Goal: Communication & Community: Answer question/provide support

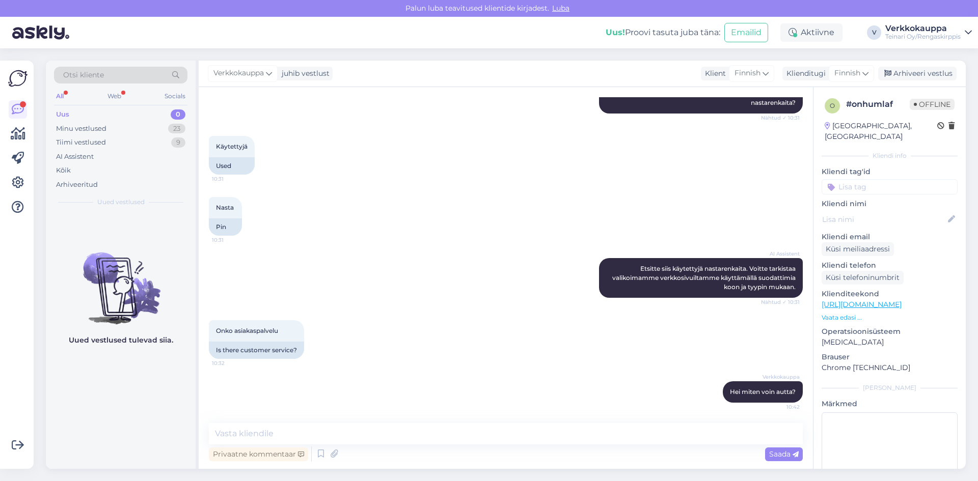
scroll to position [183, 0]
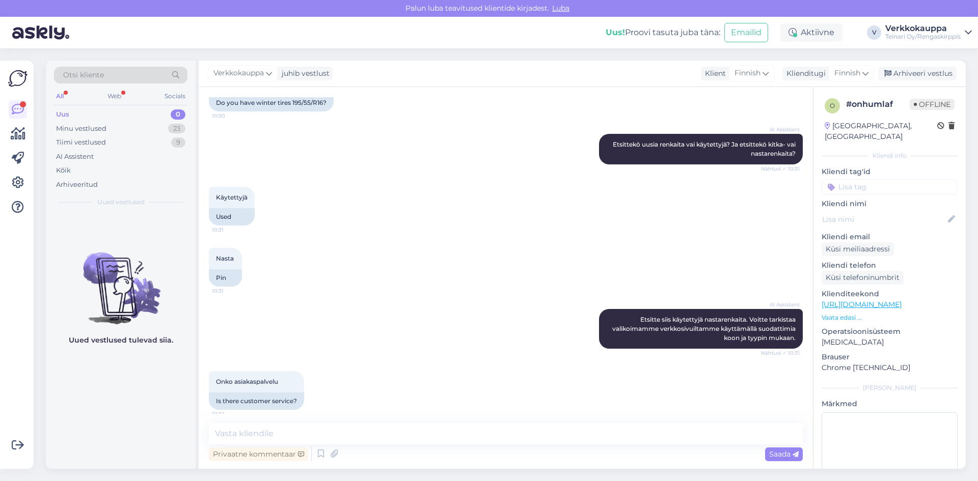
click at [69, 117] on div "Uus 0" at bounding box center [120, 114] width 133 height 14
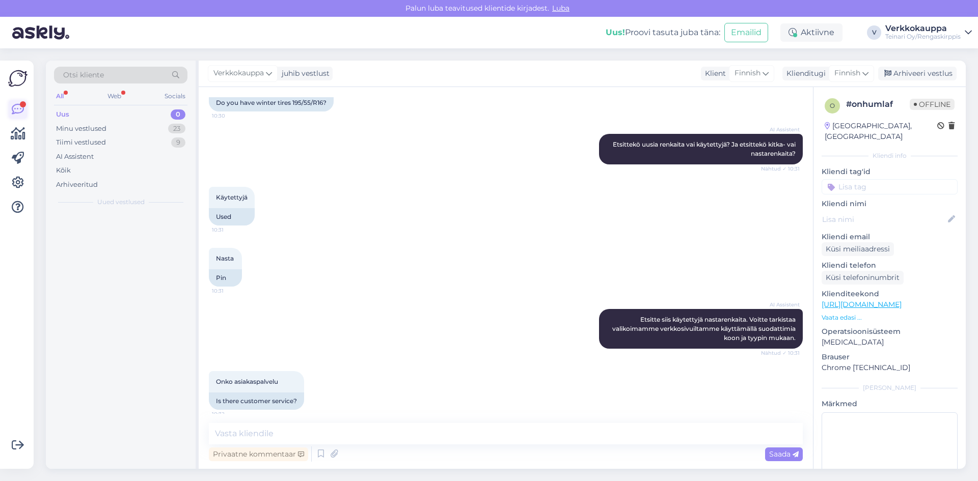
click at [19, 112] on icon at bounding box center [18, 109] width 12 height 12
click at [16, 106] on icon at bounding box center [18, 109] width 12 height 12
click at [96, 131] on div "Minu vestlused" at bounding box center [81, 129] width 50 height 10
click at [91, 141] on div "Tiimi vestlused" at bounding box center [81, 143] width 50 height 10
click at [91, 128] on div "Minu vestlused" at bounding box center [81, 129] width 50 height 10
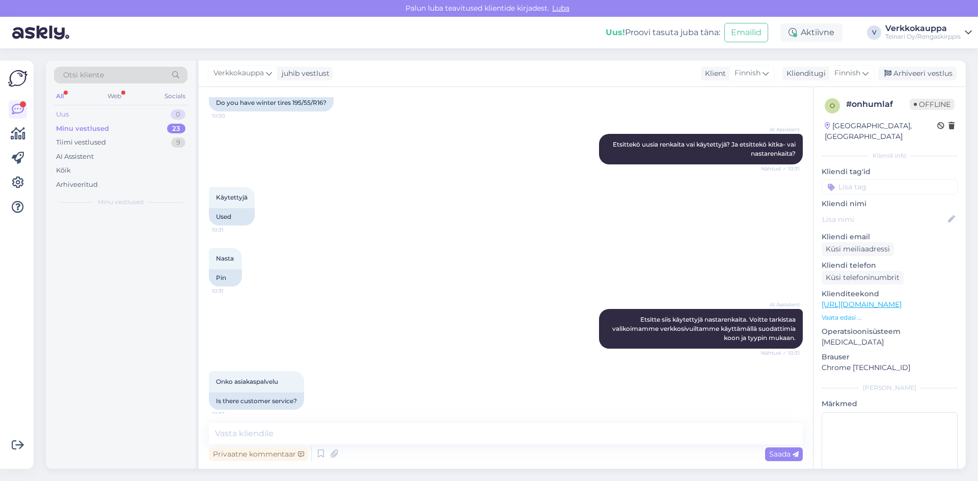
click at [89, 110] on div "Uus 0" at bounding box center [120, 114] width 133 height 14
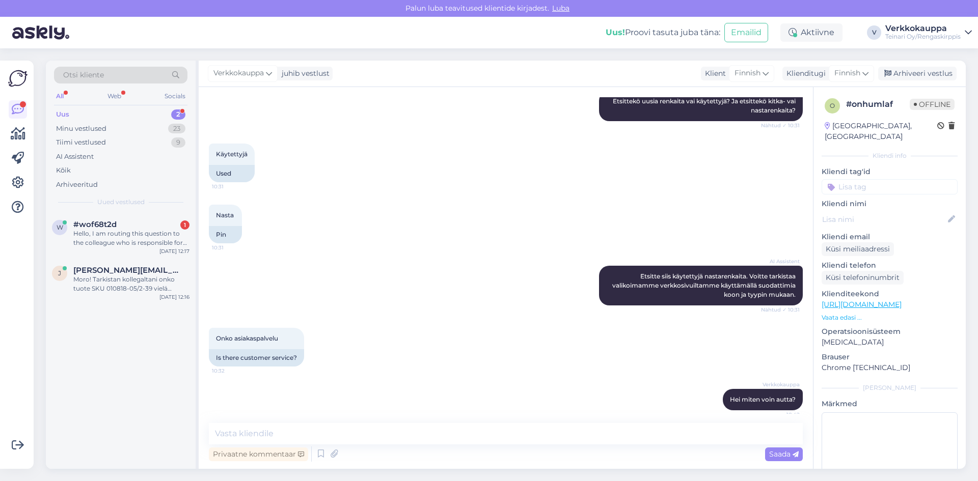
scroll to position [234, 0]
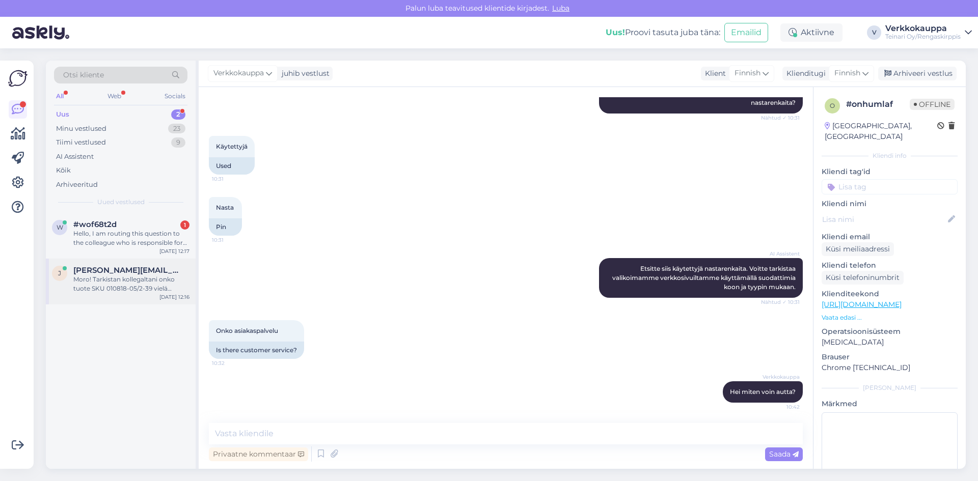
click at [117, 287] on div "Moro! Tarkistan kollegaltani onko tuote SKU 010818-05/2-39 vielä myynnissä. Pal…" at bounding box center [131, 284] width 116 height 18
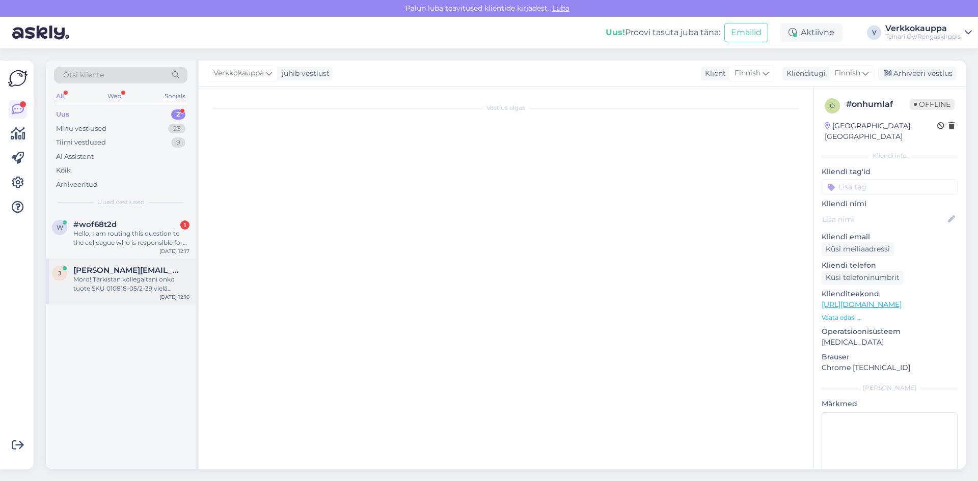
scroll to position [380, 0]
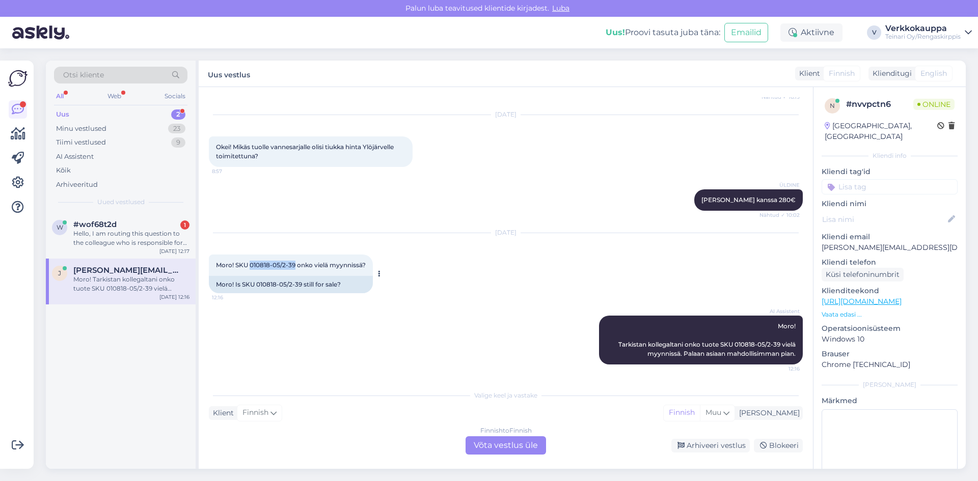
drag, startPoint x: 250, startPoint y: 265, endPoint x: 295, endPoint y: 267, distance: 45.4
click at [295, 267] on span "Moro! SKU 010818-05/2-39 onko vielä myynnissä?" at bounding box center [291, 265] width 150 height 8
copy span "010818-05/2-39"
click at [515, 448] on div "Finnish to Finnish Võta vestlus üle" at bounding box center [506, 446] width 80 height 18
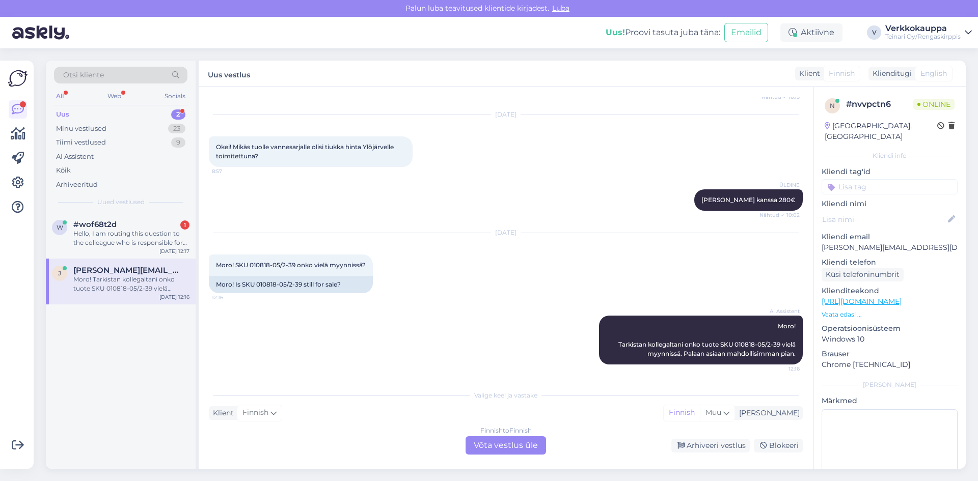
click at [512, 444] on div "Finnish to Finnish Võta vestlus üle" at bounding box center [506, 446] width 80 height 18
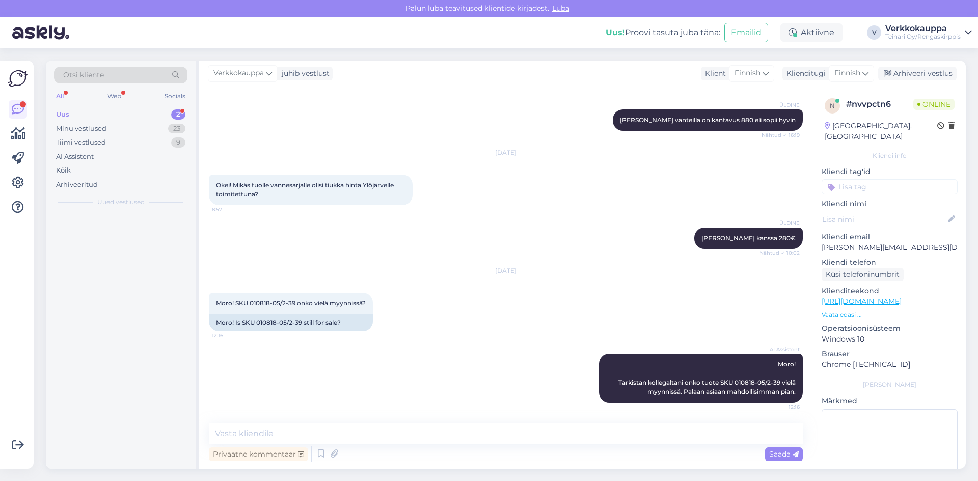
scroll to position [341, 0]
click at [273, 430] on textarea at bounding box center [506, 433] width 594 height 21
type textarea "h"
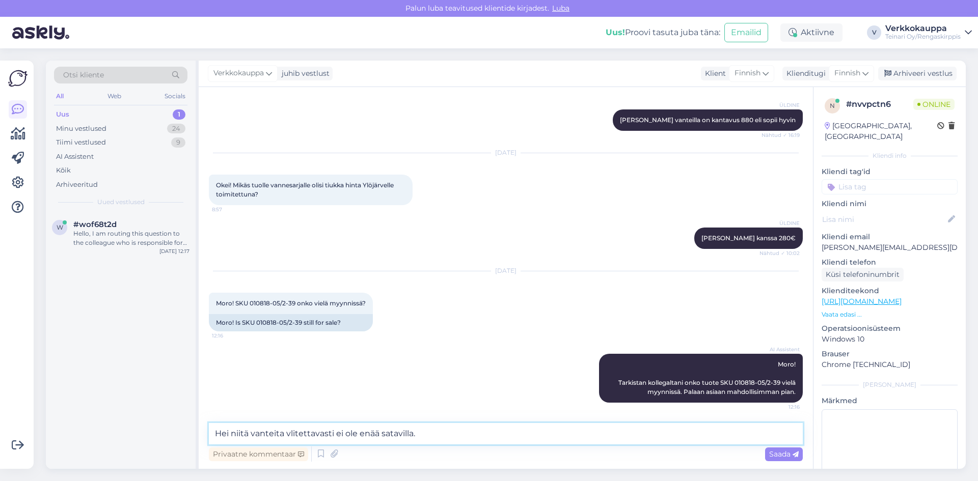
click at [228, 434] on textarea "Hei niitä vanteita vlitettavasti ei ole enää satavilla." at bounding box center [506, 433] width 594 height 21
drag, startPoint x: 430, startPoint y: 432, endPoint x: 211, endPoint y: 430, distance: 219.6
click at [211, 430] on textarea "Hei, niitä vanteita vlitettavasti ei ole enää satavilla." at bounding box center [506, 433] width 594 height 21
type textarea "Hei, niitä vanteita vlitettavasti ei ole enää satavilla."
paste textarea "Hei, valitettavasti niitä vanteita ei ole enää saatavilla."
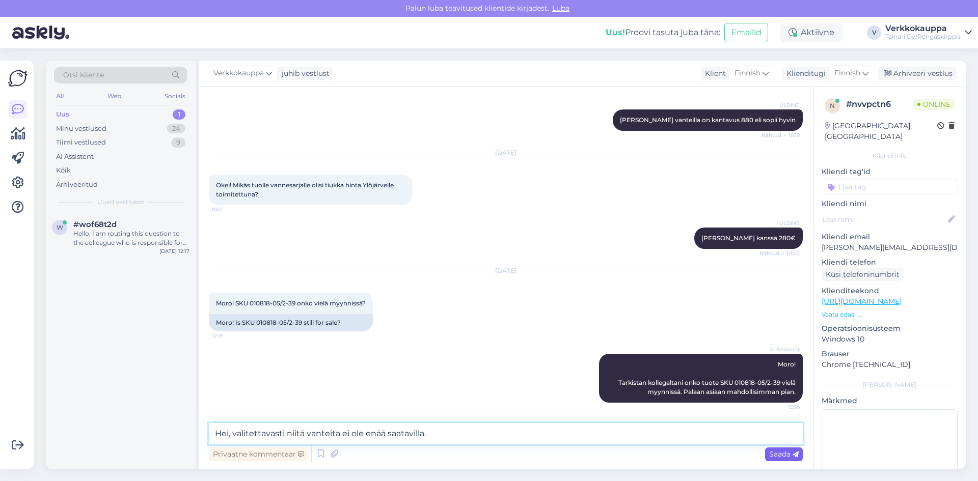
type textarea "Hei, valitettavasti niitä vanteita ei ole enää saatavilla."
click at [782, 455] on span "Saada" at bounding box center [784, 454] width 30 height 9
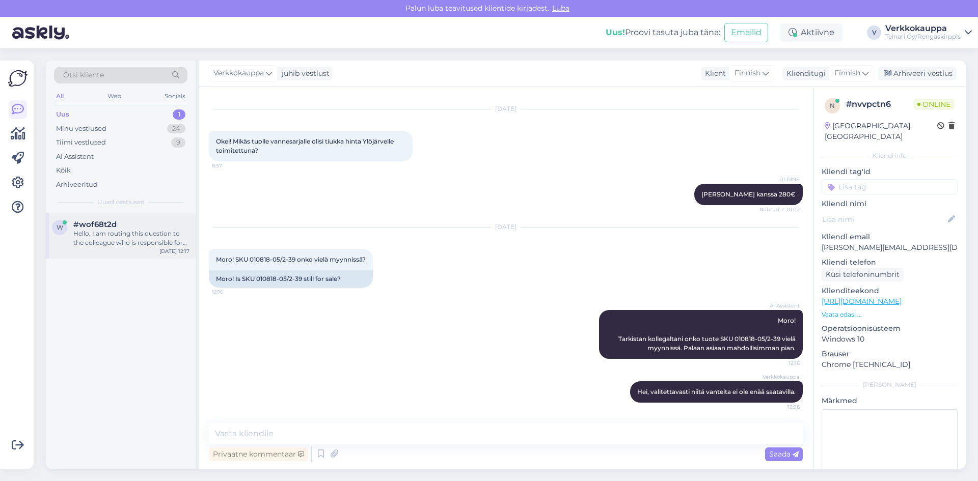
click at [146, 244] on div "Hello, I am routing this question to the colleague who is responsible for this …" at bounding box center [131, 238] width 116 height 18
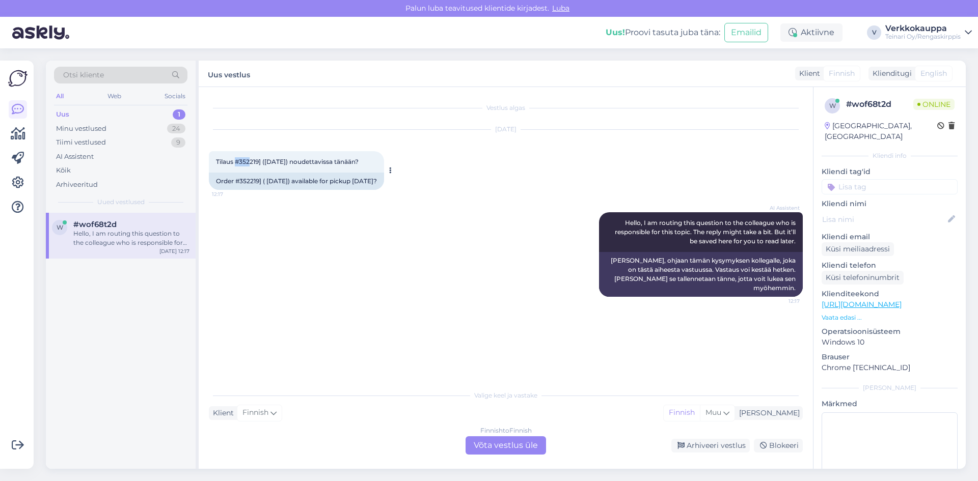
drag, startPoint x: 235, startPoint y: 160, endPoint x: 250, endPoint y: 160, distance: 14.8
click at [250, 160] on span "Tilaus #352219] ([DATE]) noudettavissa tänään?" at bounding box center [287, 162] width 143 height 8
click at [248, 205] on div "AI Assistent Hello, I am routing this question to the colleague who is responsi…" at bounding box center [506, 254] width 594 height 107
drag, startPoint x: 217, startPoint y: 161, endPoint x: 259, endPoint y: 160, distance: 42.3
click at [259, 160] on span "Tilaus #352219] ([DATE]) noudettavissa tänään?" at bounding box center [287, 162] width 143 height 8
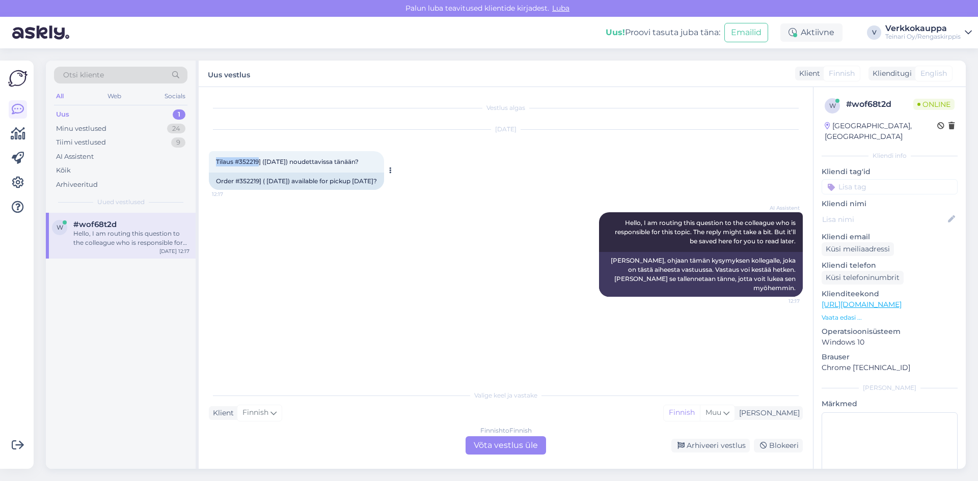
copy span "Tilaus #352219"
click at [530, 449] on div "Finnish to Finnish Võta vestlus üle" at bounding box center [506, 446] width 80 height 18
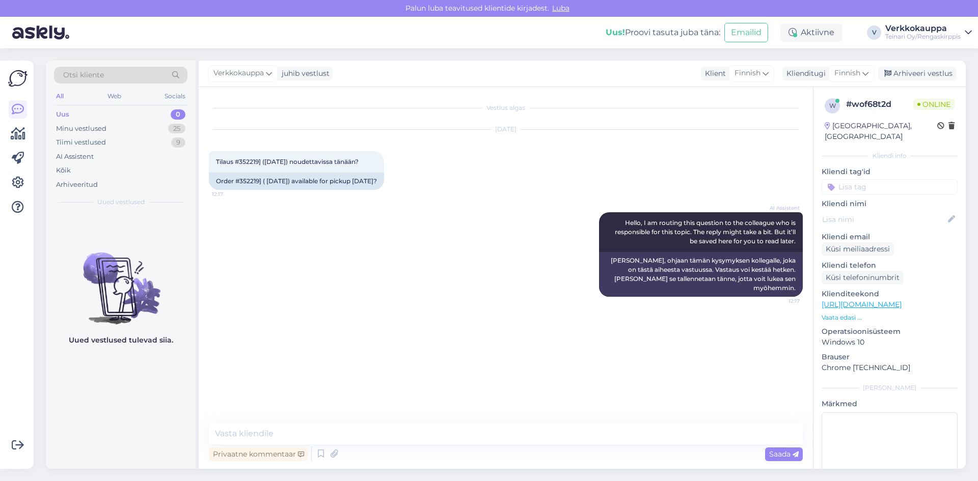
click at [414, 283] on div "AI Assistent Hello, I am routing this question to the colleague who is responsi…" at bounding box center [506, 254] width 594 height 107
click at [79, 124] on div "Minu vestlused" at bounding box center [81, 129] width 50 height 10
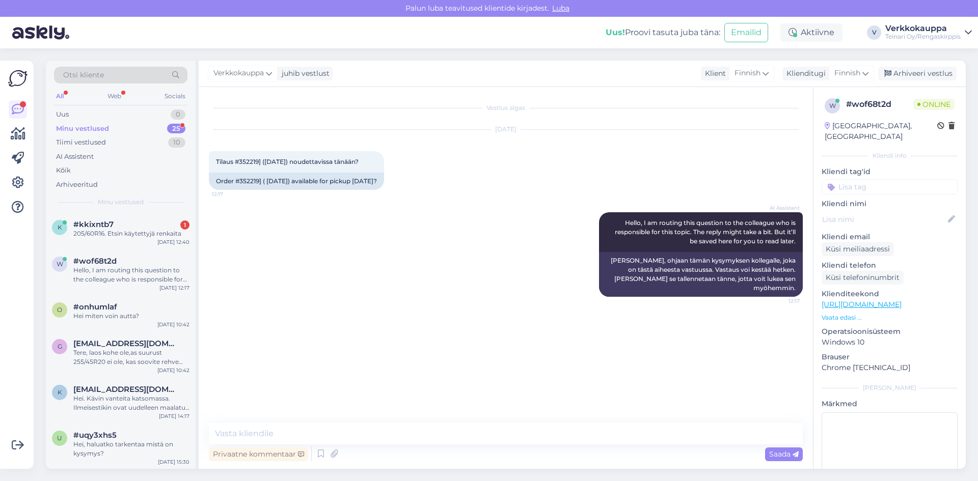
click at [63, 98] on div "All" at bounding box center [60, 96] width 12 height 13
click at [135, 233] on div "205/60R16. Etsin käytettyjä renkaita" at bounding box center [131, 233] width 116 height 9
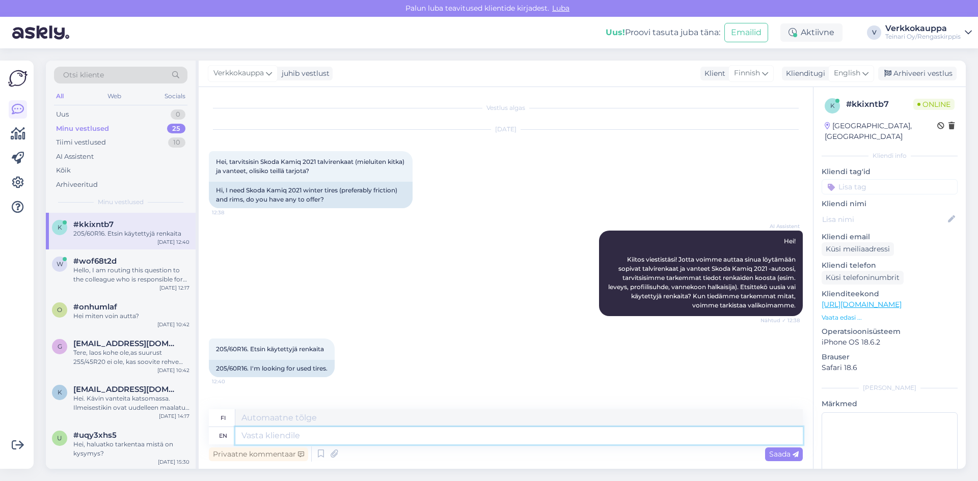
click at [344, 431] on textarea at bounding box center [518, 435] width 567 height 17
click at [445, 288] on div "AI Assistent [PERSON_NAME]! Kiitos viestistäsi! Jotta voimme auttaa sinua löytä…" at bounding box center [506, 274] width 594 height 108
click at [320, 454] on icon at bounding box center [321, 454] width 12 height 15
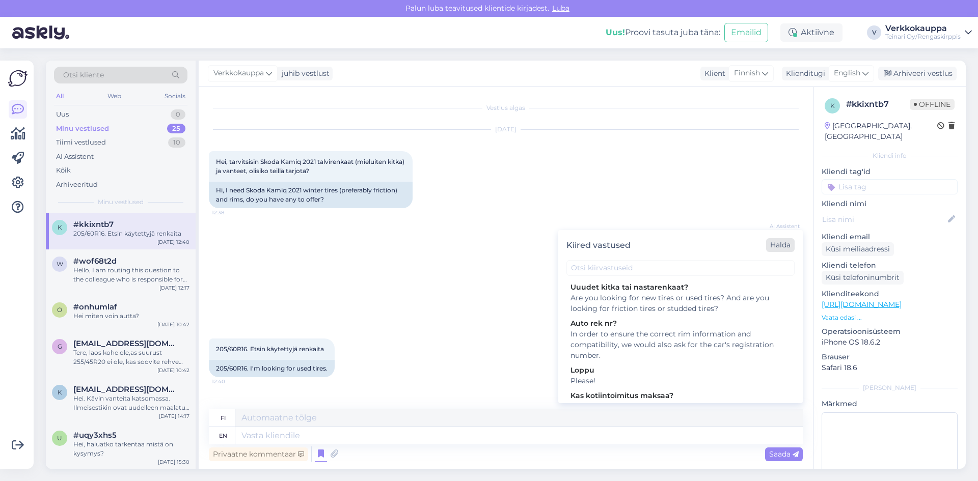
click at [786, 247] on div "Halda" at bounding box center [780, 245] width 29 height 14
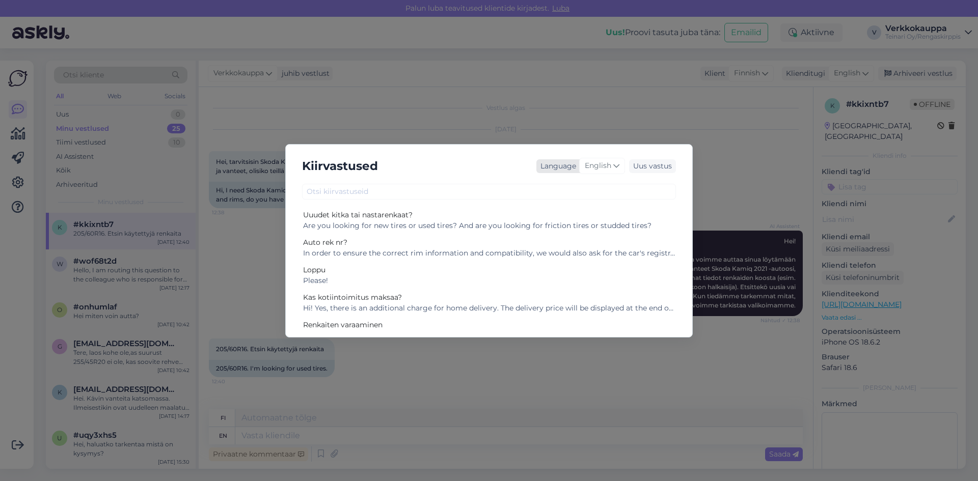
click at [615, 167] on icon at bounding box center [616, 165] width 6 height 11
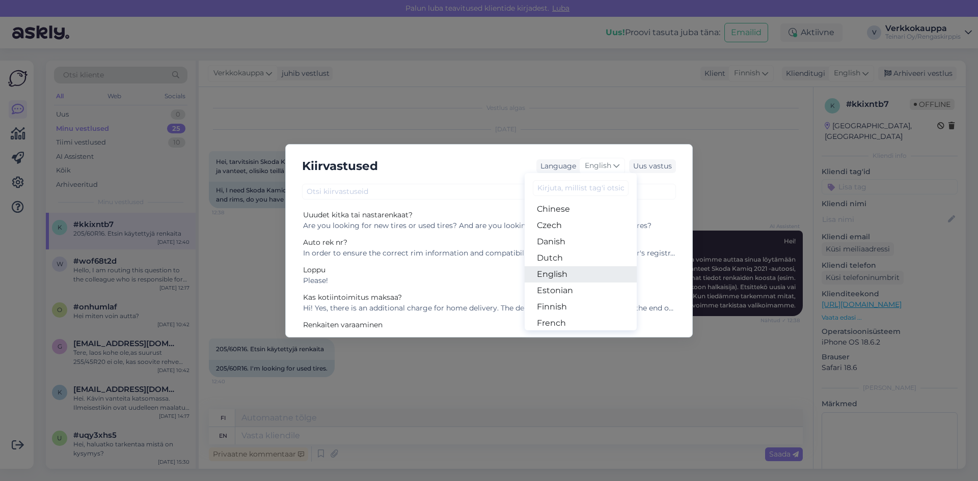
scroll to position [102, 0]
click at [553, 258] on link "Finnish" at bounding box center [581, 256] width 112 height 16
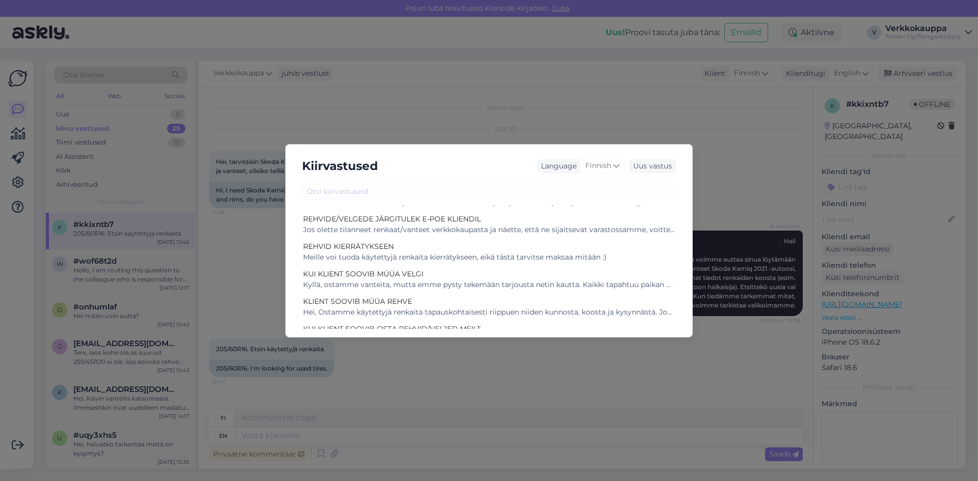
scroll to position [334, 0]
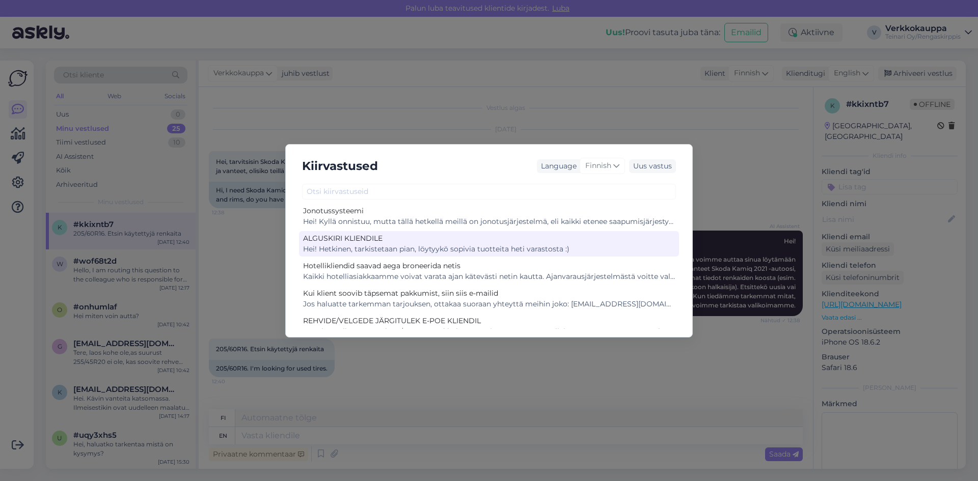
click at [447, 246] on div "Hei! Hetkinen, tarkistetaan pian, löytyykö sopivia tuotteita heti varastosta :)" at bounding box center [489, 249] width 372 height 11
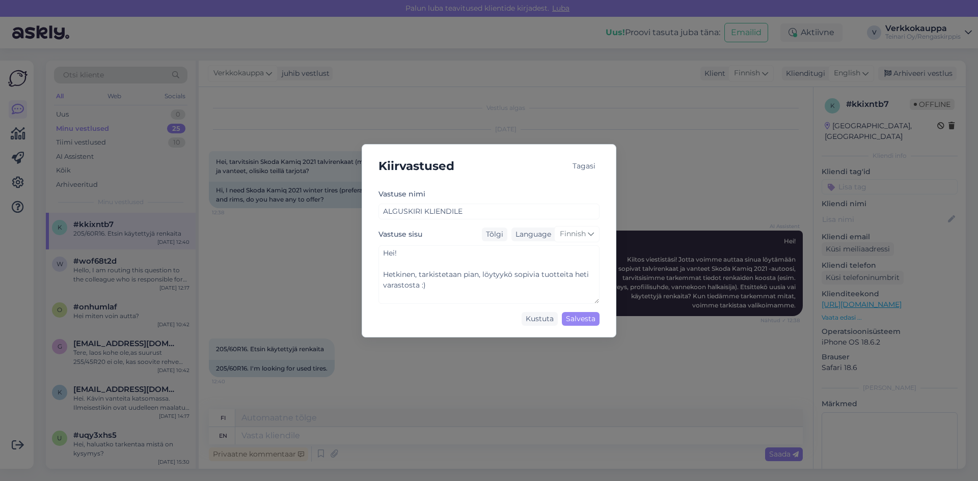
click at [578, 166] on div "Tagasi" at bounding box center [584, 166] width 31 height 14
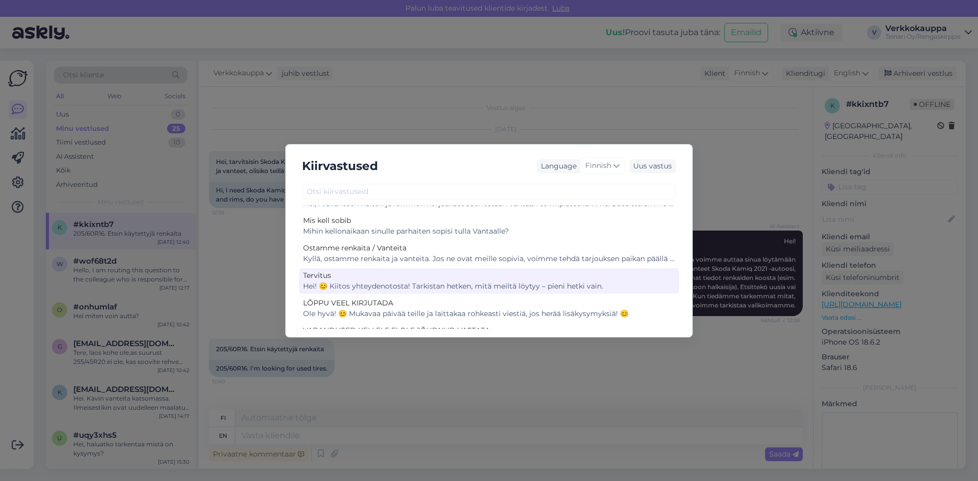
scroll to position [204, 0]
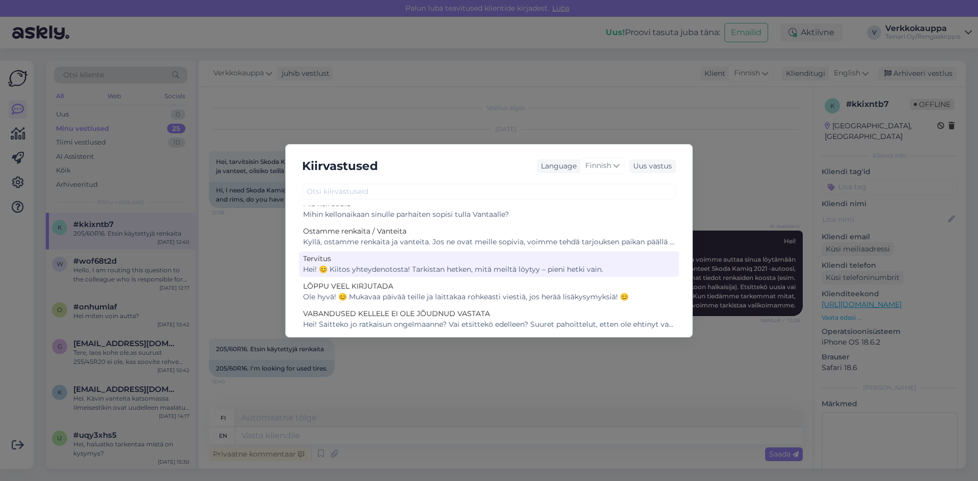
click at [429, 271] on div "Hei! 😊 Kiitos yhteydenotosta! Tarkistan hetken, mitä meiltä löytyy – pieni hetk…" at bounding box center [489, 269] width 372 height 11
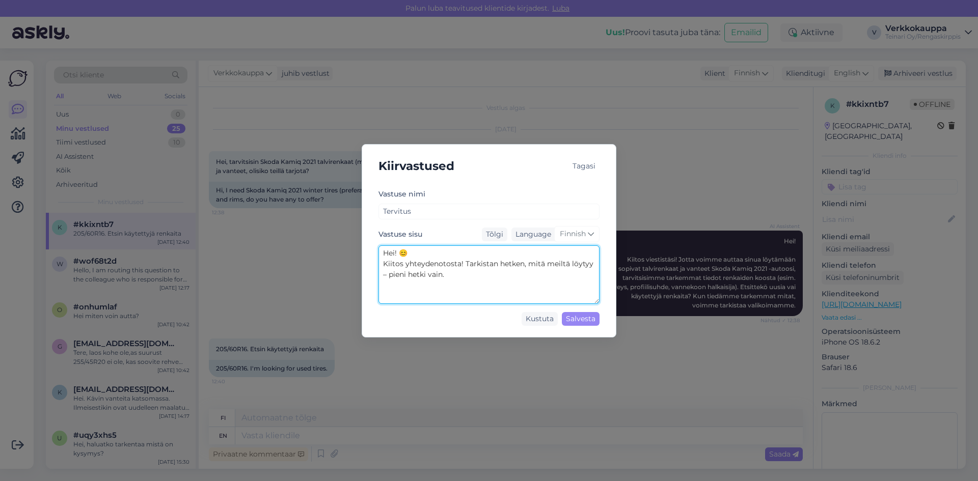
drag, startPoint x: 463, startPoint y: 262, endPoint x: 592, endPoint y: 279, distance: 130.5
click at [592, 279] on textarea "Hei! 😊 Kiitos yhteydenotosta! Tarkistan hetken, mitä meiltä löytyy – pieni hetk…" at bounding box center [489, 275] width 221 height 59
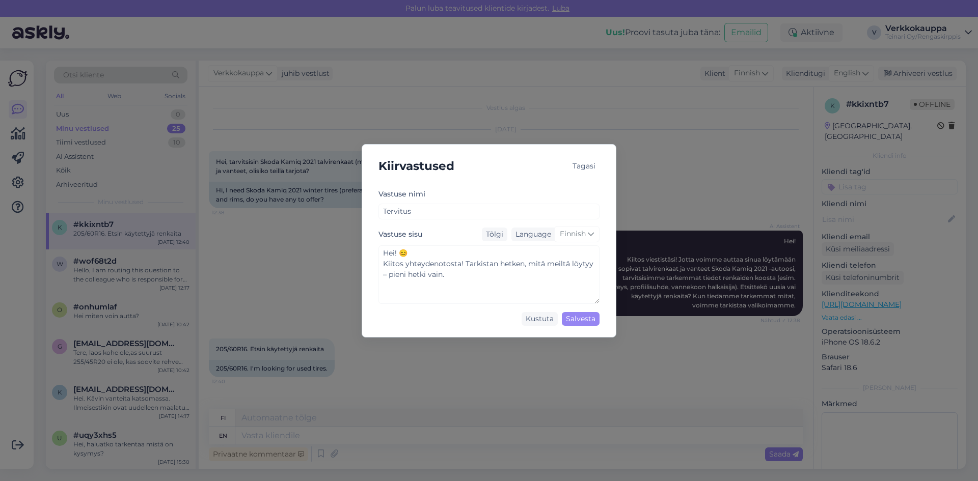
click at [285, 439] on div "Kiirvastused Tagasi [PERSON_NAME] nimi Tervitus Vastuse sisu Tõlgi Language Fin…" at bounding box center [489, 240] width 978 height 481
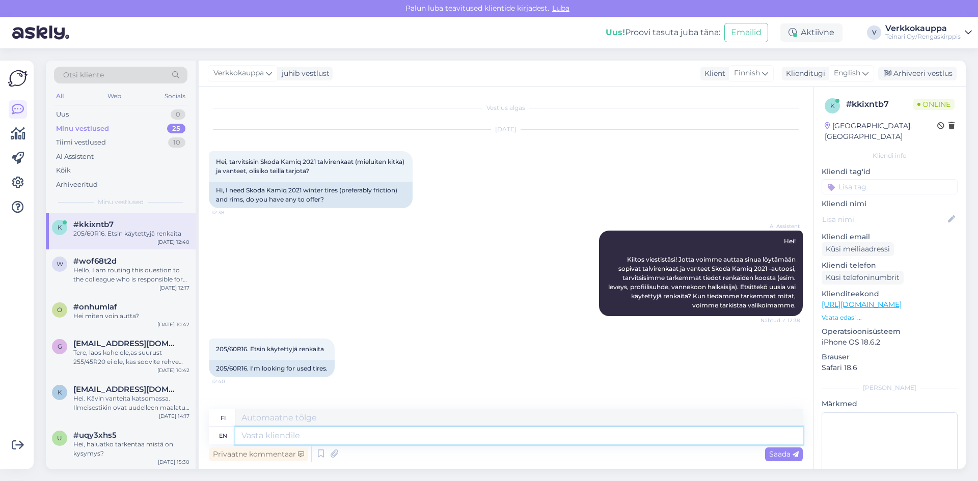
paste textarea "Tarkistan hetken, mitä meiltä löytyy – pieni hetki vain."
type textarea "Tarkistan hetken, mitä meiltä löytyy – pieni hetki vain."
type textarea "Tarkistan hetken, mitä meiltä löytyy – pieni hetki vain. Sai"
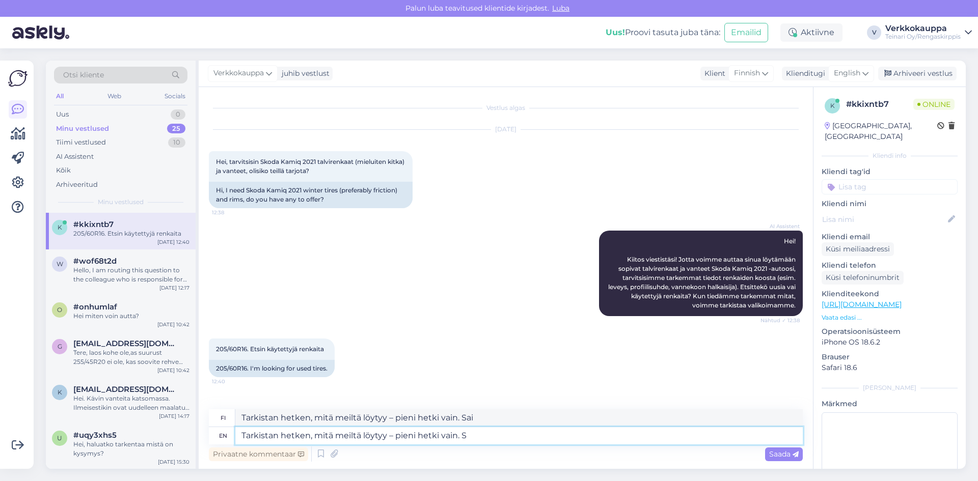
type textarea "Tarkistan hetken, mitä meiltä löytyy – pieni hetki vain."
click at [315, 456] on icon at bounding box center [321, 454] width 12 height 15
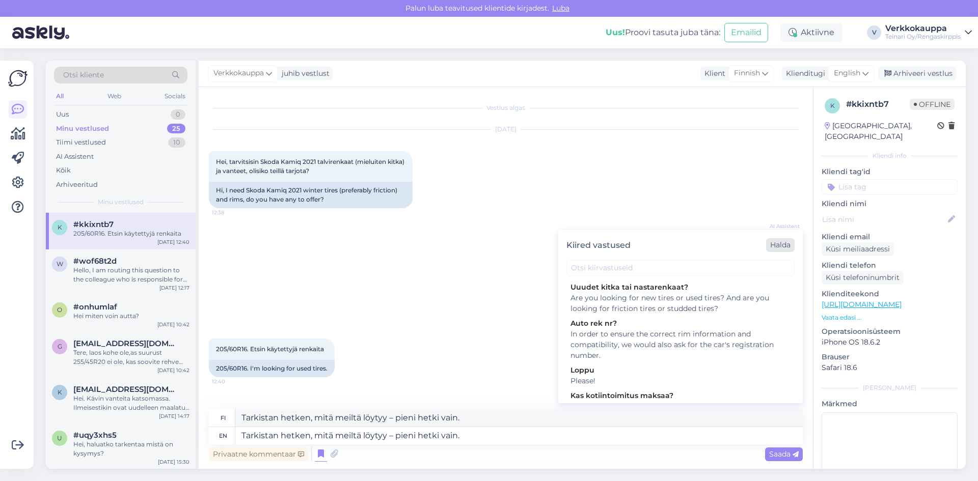
click at [780, 249] on div "Halda" at bounding box center [780, 245] width 29 height 14
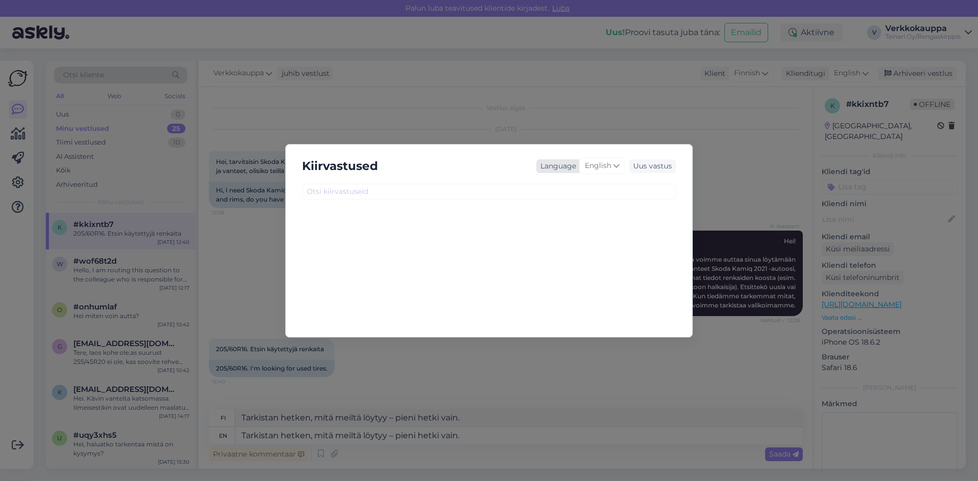
click at [624, 168] on div "English" at bounding box center [602, 166] width 46 height 16
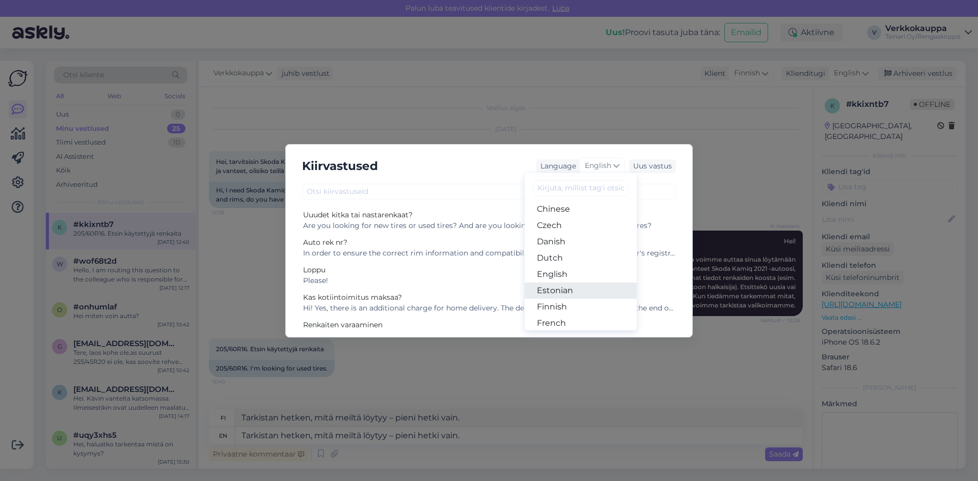
scroll to position [102, 0]
click at [559, 253] on link "Finnish" at bounding box center [581, 256] width 112 height 16
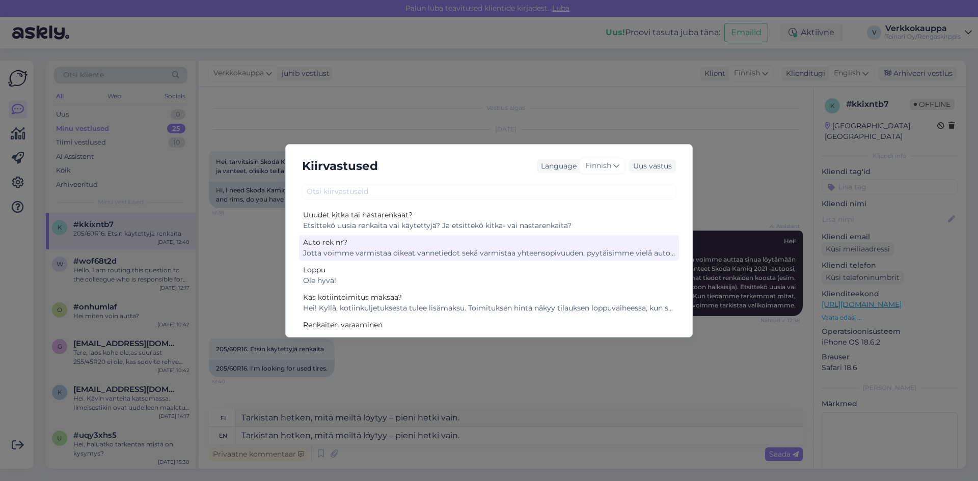
click at [504, 256] on div "Jotta voimme varmistaa oikeat vannetiedot sekä varmistaa yhteensopivuuden, pyyt…" at bounding box center [489, 253] width 372 height 11
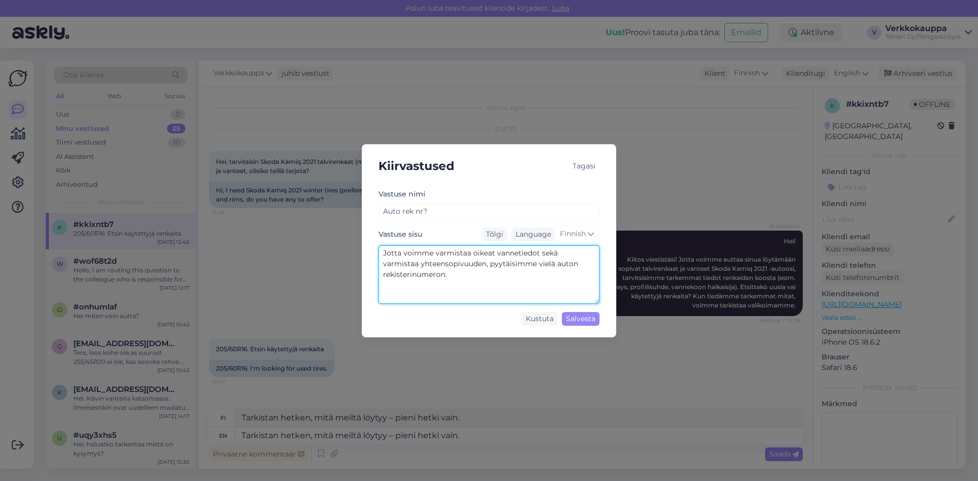
drag, startPoint x: 384, startPoint y: 254, endPoint x: 452, endPoint y: 274, distance: 71.1
click at [452, 274] on textarea "Jotta voimme varmistaa oikeat vannetiedot sekä varmistaa yhteensopivuuden, pyyt…" at bounding box center [489, 275] width 221 height 59
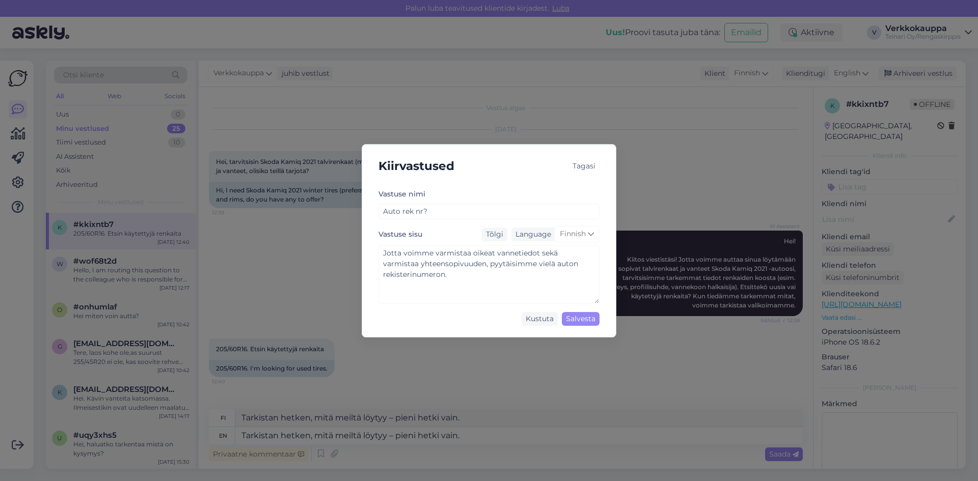
click at [590, 166] on div "Tagasi" at bounding box center [584, 166] width 31 height 14
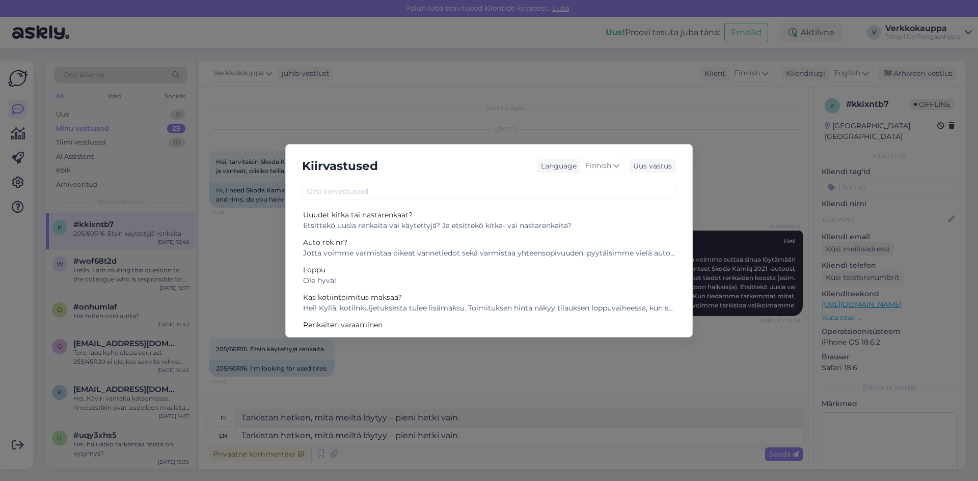
click at [470, 370] on div "Kiirvastused Language Finnish Uus vastus Uuudet kitka tai nastarenkaat? Etsitte…" at bounding box center [489, 240] width 978 height 481
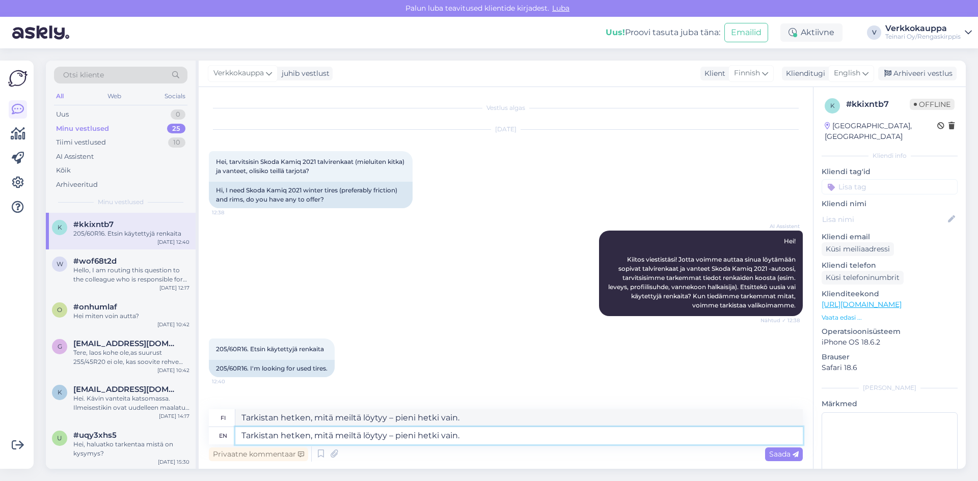
click at [477, 437] on textarea "Tarkistan hetken, mitä meiltä löytyy – pieni hetki vain." at bounding box center [518, 435] width 567 height 17
paste textarea "Jotta voimme varmistaa oikeat vannetiedot sekä varmistaa yhteensopivuuden, pyyt…"
type textarea "Tarkistan hetken, mitä meiltä löytyy – pieni hetki vain. Jotta voimme varmistaa…"
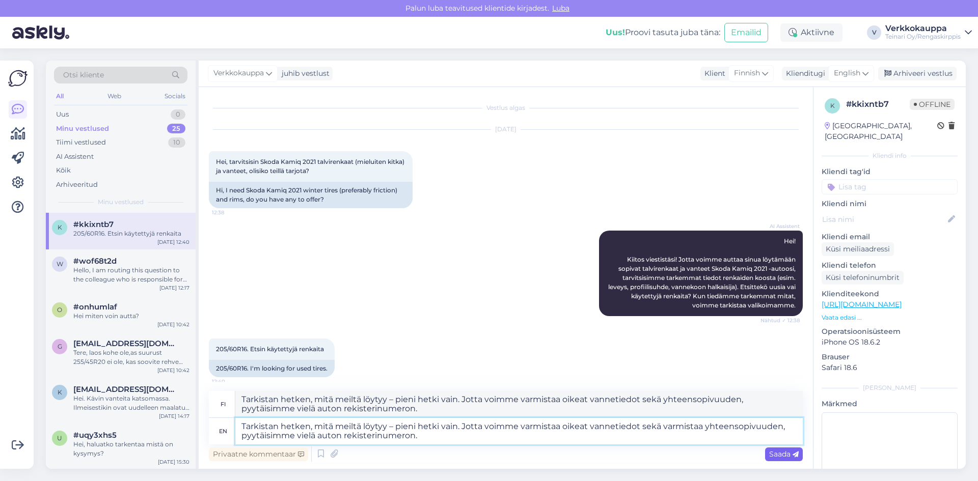
type textarea "Tarkistan hetken, mitä meiltä löytyy – pieni hetki vain. Jotta voimme varmistaa…"
click at [766, 452] on div "Saada" at bounding box center [784, 455] width 38 height 14
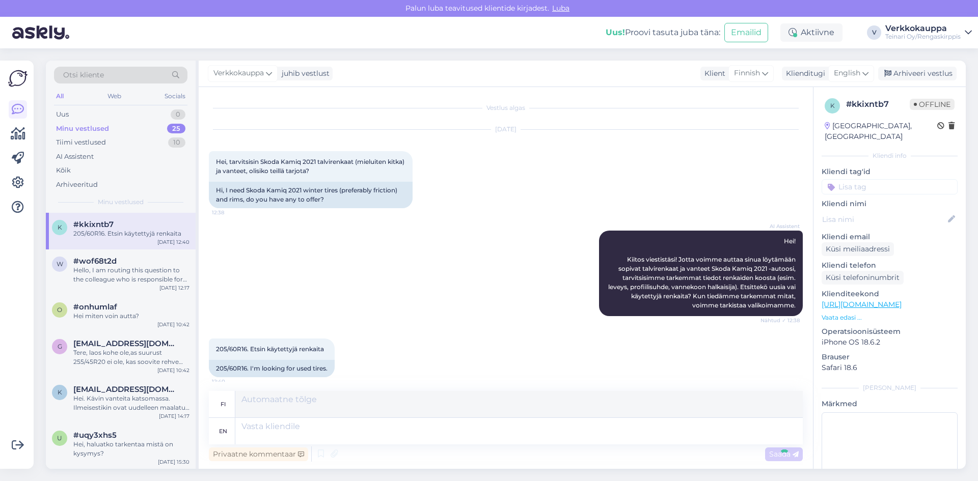
scroll to position [104, 0]
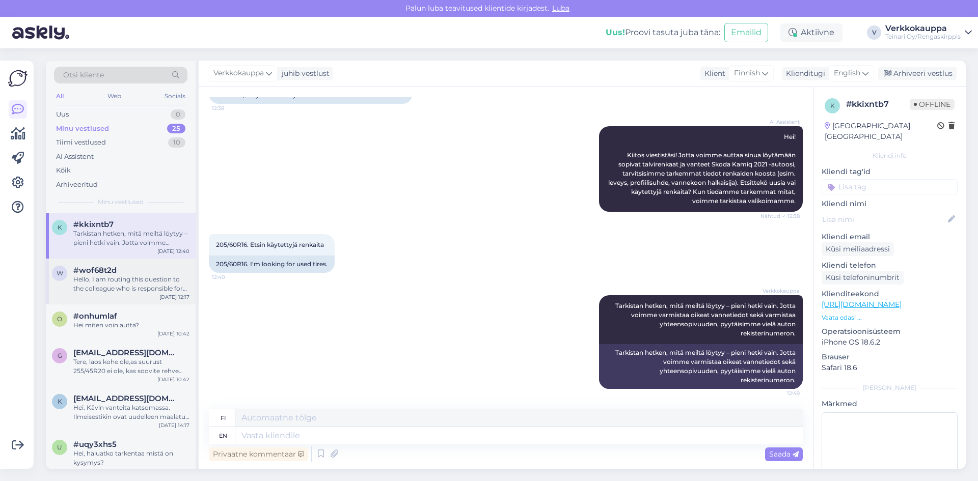
click at [159, 283] on div "Hello, I am routing this question to the colleague who is responsible for this …" at bounding box center [131, 284] width 116 height 18
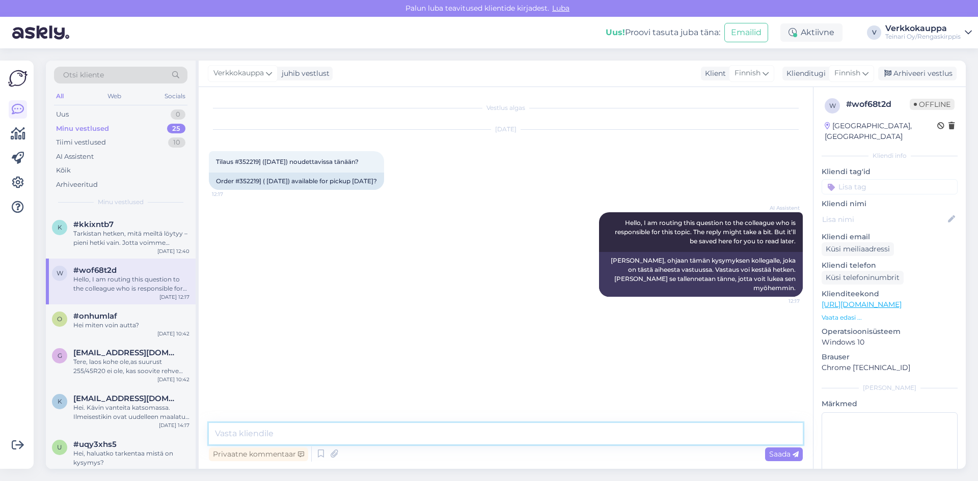
click at [301, 426] on textarea at bounding box center [506, 433] width 594 height 21
type textarea "e"
click at [378, 273] on div "AI Assistent Hello, I am routing this question to the colleague who is responsi…" at bounding box center [506, 254] width 594 height 107
click at [234, 161] on span "Tilaus #352219] ([DATE]) noudettavissa tänään?" at bounding box center [287, 162] width 143 height 8
drag, startPoint x: 239, startPoint y: 162, endPoint x: 259, endPoint y: 162, distance: 19.4
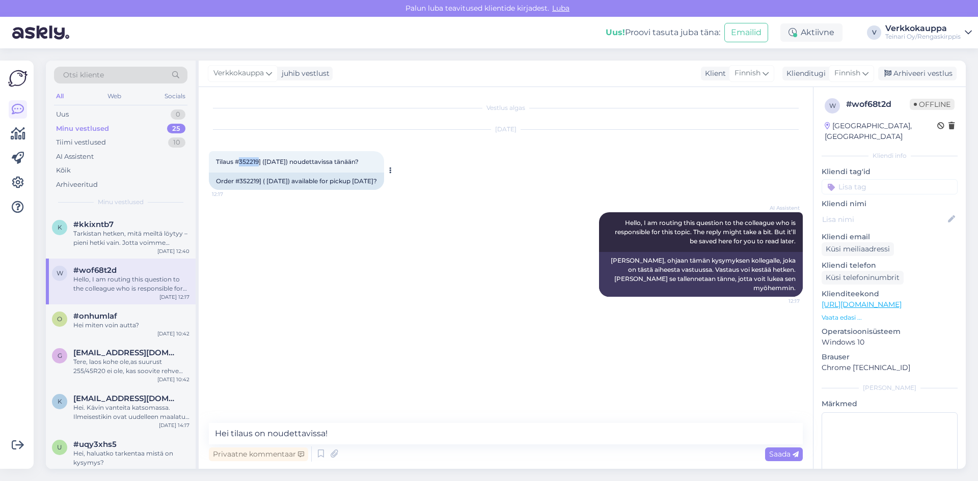
click at [259, 162] on span "Tilaus #352219] ([DATE]) noudettavissa tänään?" at bounding box center [287, 162] width 143 height 8
copy span "352219"
click at [261, 438] on textarea "Hei tilaus on noudettavissa!" at bounding box center [506, 433] width 594 height 21
click at [251, 437] on textarea "Hei tilaus on noudettavissa!" at bounding box center [506, 433] width 594 height 21
paste textarea "352219"
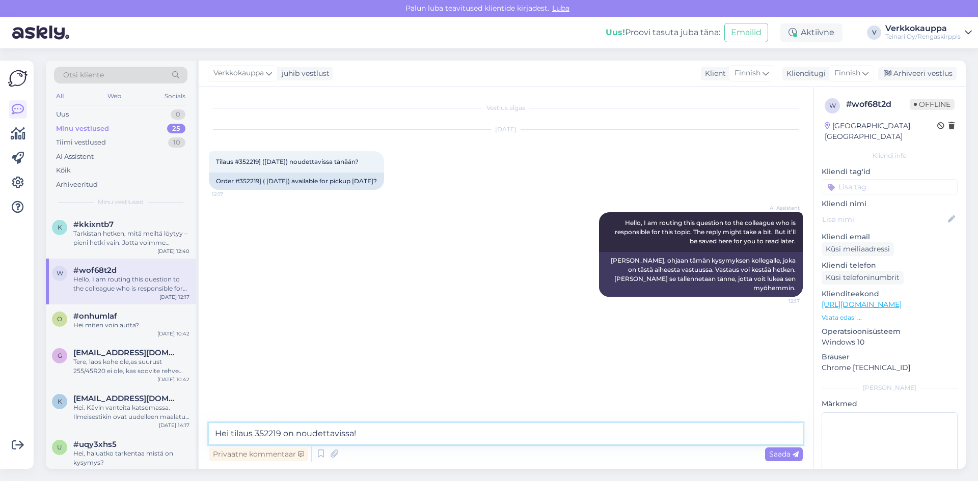
click at [257, 430] on textarea "Hei tilaus 352219 on noudettavissa!" at bounding box center [506, 433] width 594 height 21
click at [380, 434] on textarea "Hei tilaus #352219 on noudettavissa!" at bounding box center [506, 433] width 594 height 21
paste textarea "VANTAA Petikko, Tiilenlyöjänkuja 2"
click at [505, 434] on textarea "Hei tilaus #352219 on noudettavissa! VANTAA Petikko, Tiilenlyöjänkuja 2Tervetul…" at bounding box center [506, 433] width 594 height 21
type textarea "Hei tilaus #352219 on noudettavissa! VANTAA Petikko, [GEOGRAPHIC_DATA] 2 . Terv…"
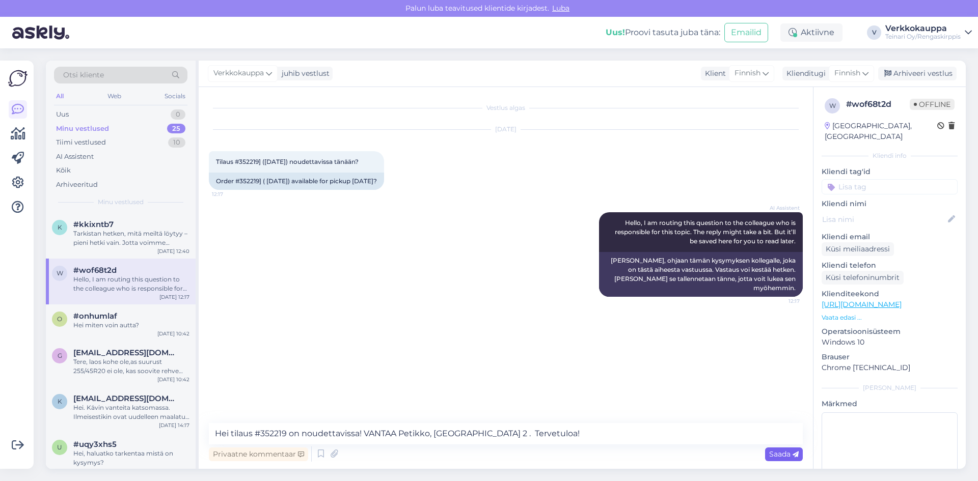
click at [776, 461] on div "Saada" at bounding box center [784, 455] width 38 height 14
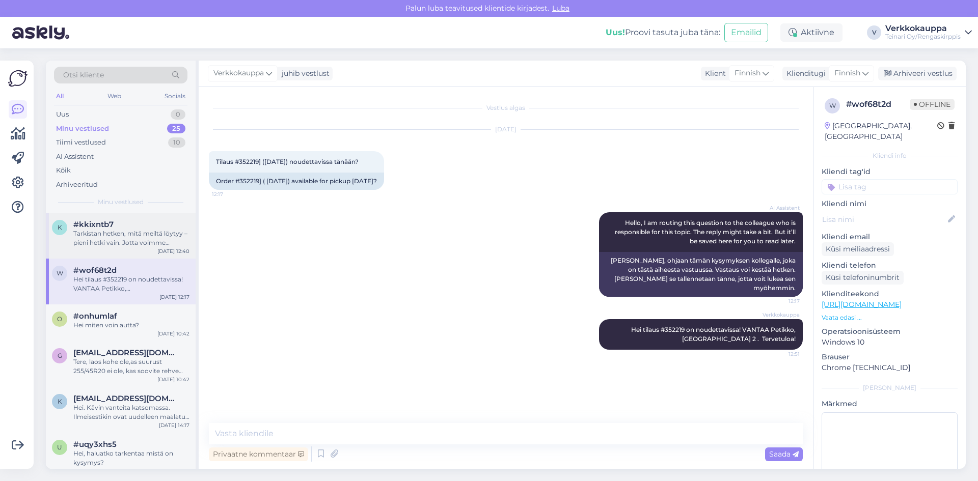
click at [145, 240] on div "Tarkistan hetken, mitä meiltä löytyy – pieni hetki vain. Jotta voimme varmistaa…" at bounding box center [131, 238] width 116 height 18
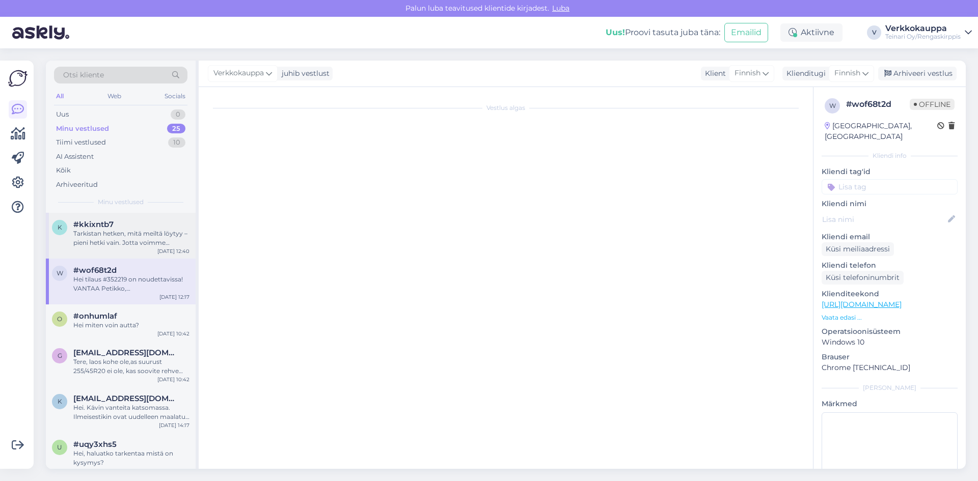
scroll to position [104, 0]
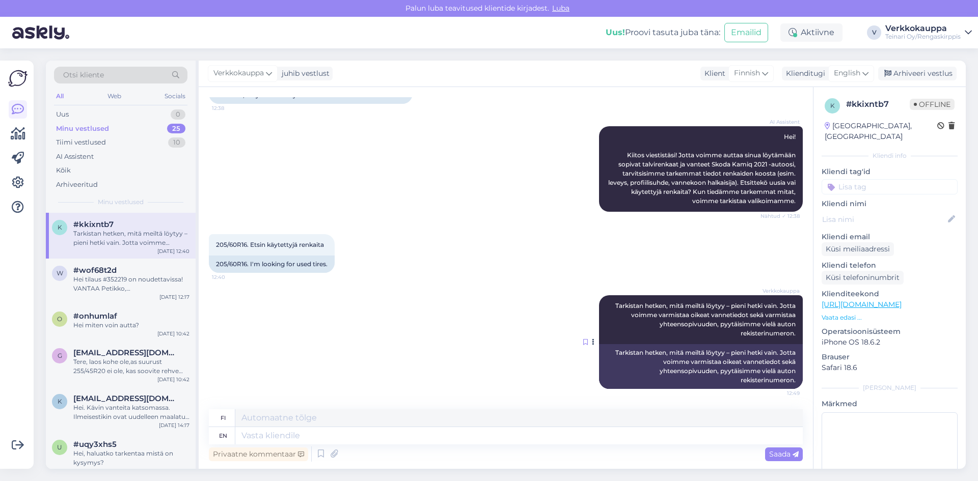
click at [583, 344] on icon at bounding box center [585, 342] width 5 height 6
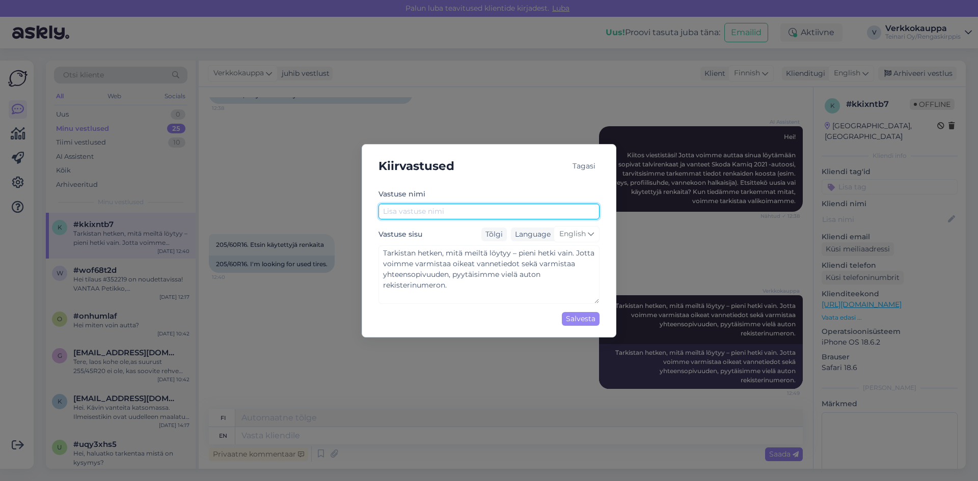
click at [394, 209] on input "text" at bounding box center [489, 212] width 221 height 16
type input "Hetki tarkistaan saatavuuden"
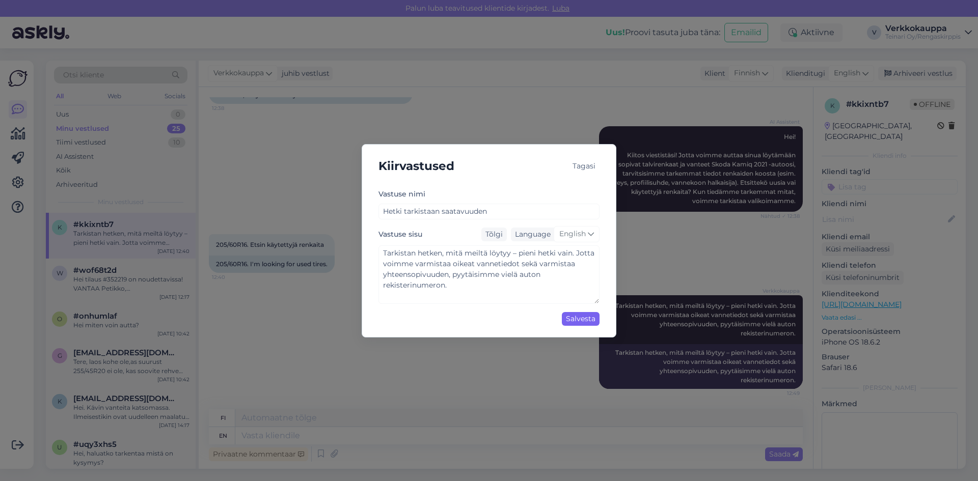
click at [579, 320] on div "Salvesta" at bounding box center [581, 319] width 38 height 14
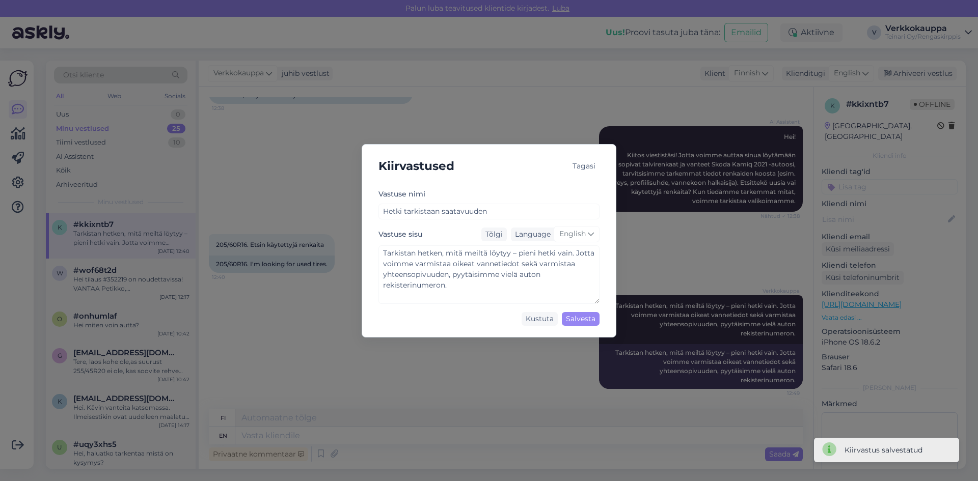
click at [500, 364] on div "Kiirvastused Tagasi [PERSON_NAME] nimi Hetki tarkistaan saatavuuden Vastuse sis…" at bounding box center [489, 240] width 978 height 481
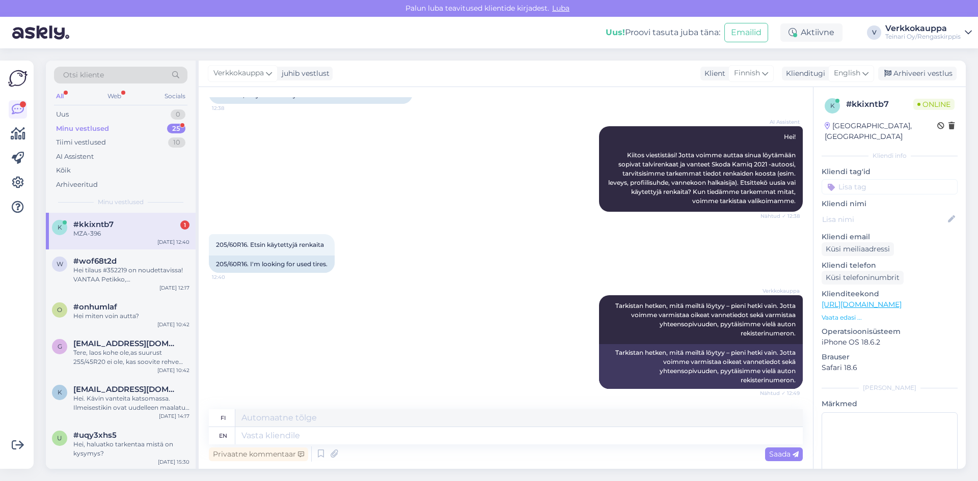
scroll to position [166, 0]
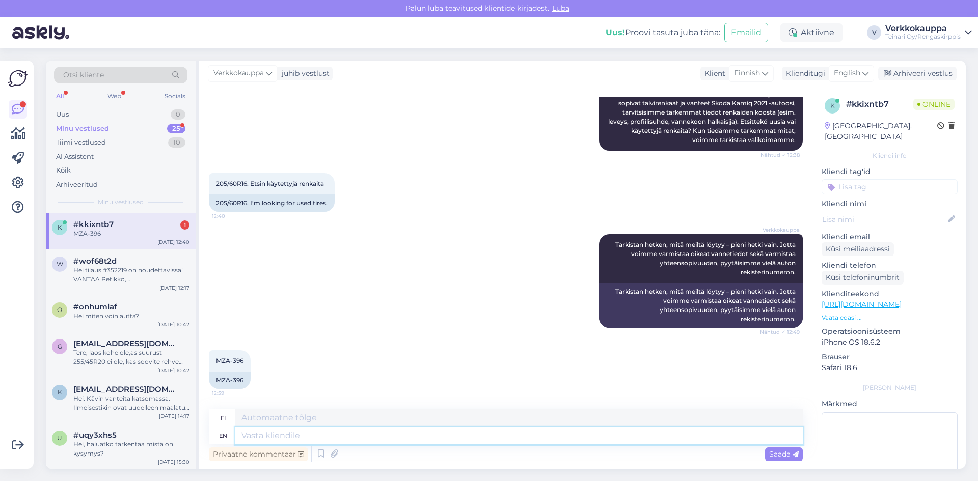
click at [262, 437] on textarea at bounding box center [518, 435] width 567 height 17
type textarea "kiit"
type textarea "kiitos"
type textarea "kiitos, pieni"
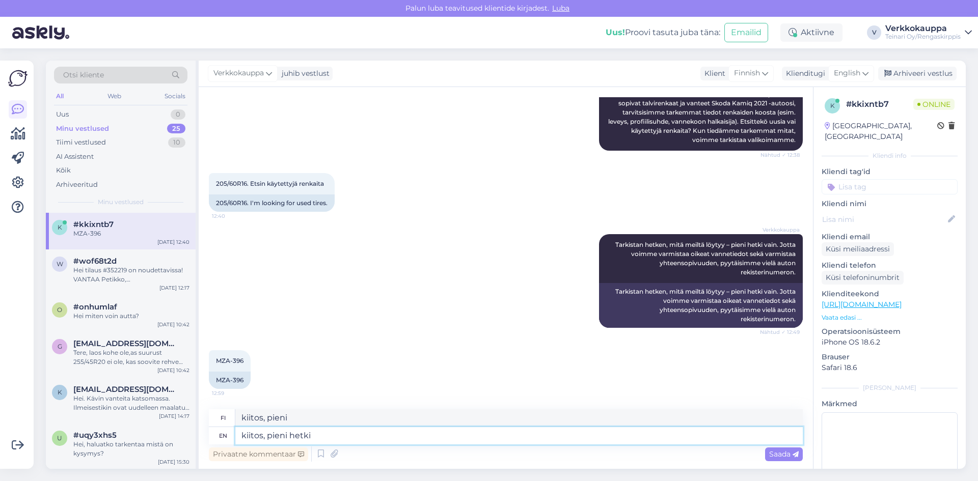
type textarea "kiitos, pieni hetki"
type textarea "kiitos, pieni hetki :)"
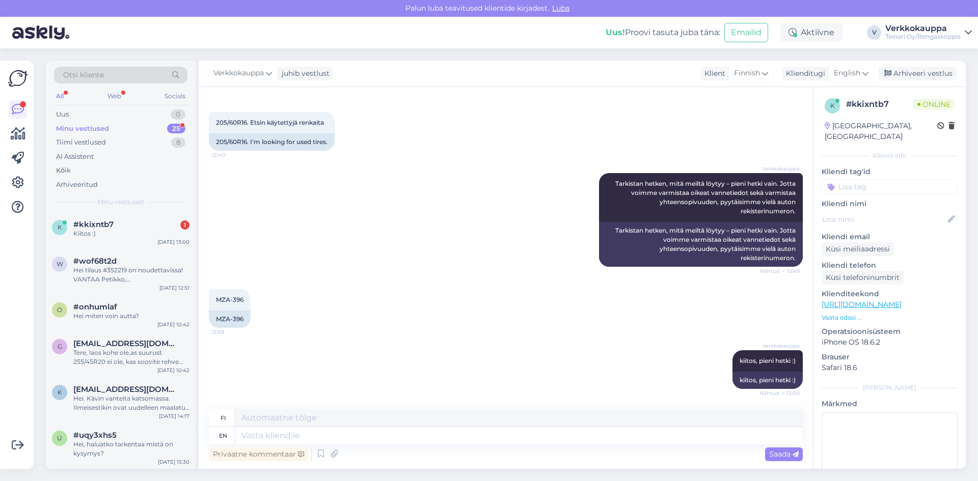
scroll to position [288, 0]
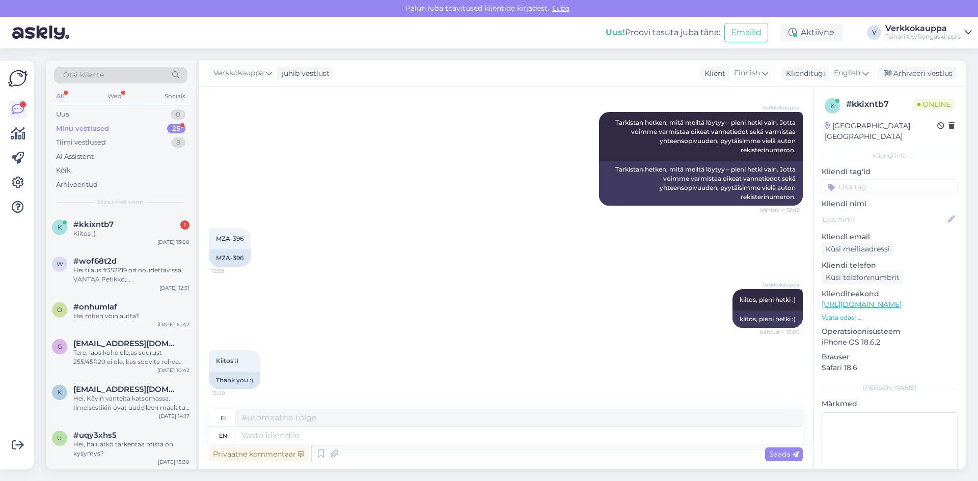
drag, startPoint x: 219, startPoint y: 302, endPoint x: 235, endPoint y: 302, distance: 16.8
click at [235, 302] on div "Vestlus algas [DATE] Hei, tarvitsisin Skoda Kamiq 2021 talvirenkaat (mieluiten …" at bounding box center [510, 248] width 603 height 303
drag, startPoint x: 216, startPoint y: 260, endPoint x: 243, endPoint y: 261, distance: 27.0
click at [243, 261] on div "MZA-396" at bounding box center [230, 258] width 42 height 17
copy div "MZA-396"
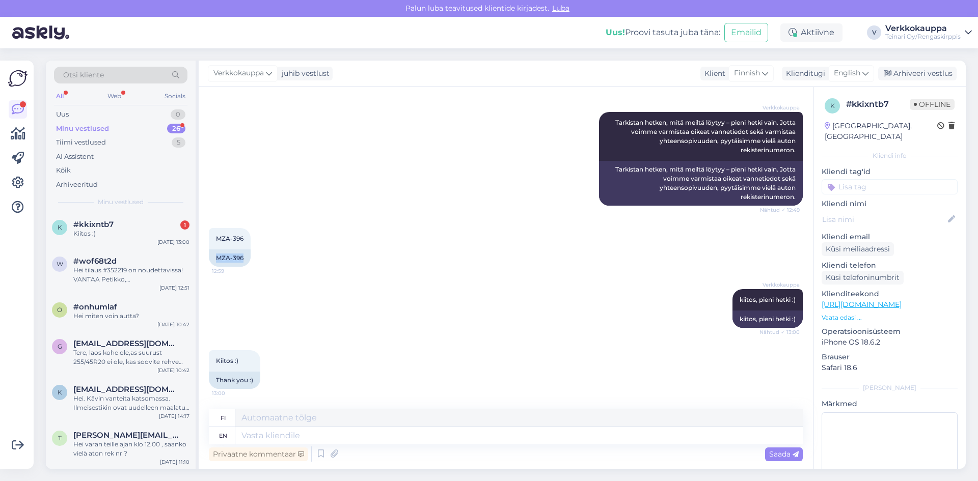
click at [93, 129] on div "Minu vestlused" at bounding box center [82, 129] width 53 height 10
click at [94, 127] on div "Minu vestlused" at bounding box center [82, 129] width 53 height 10
click at [174, 127] on div "26" at bounding box center [176, 129] width 18 height 10
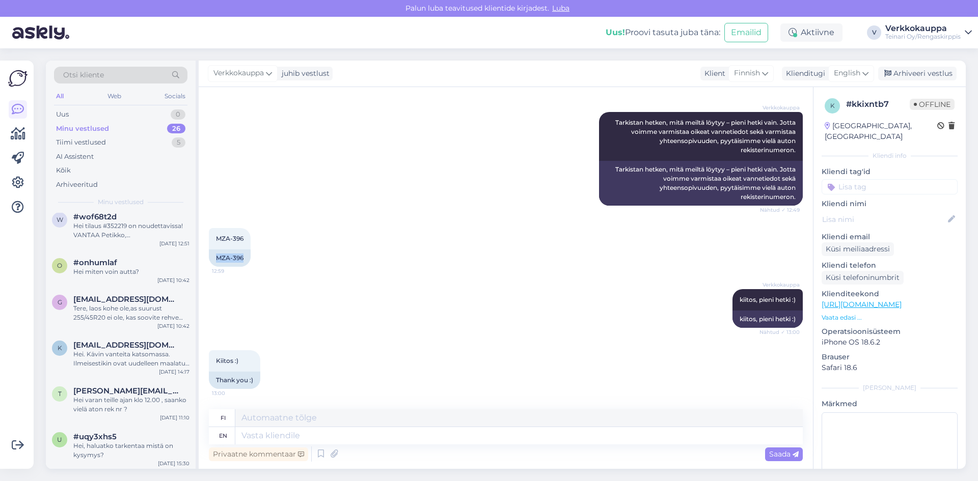
scroll to position [0, 0]
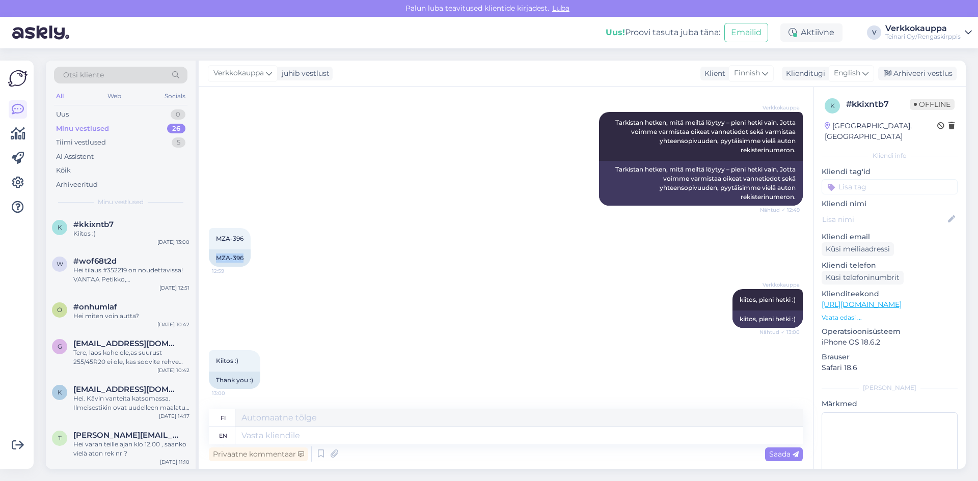
click at [136, 203] on span "Minu vestlused" at bounding box center [121, 202] width 46 height 9
click at [105, 348] on div "Tere, laos kohe ole,as suurust 255/45R20 ei ole, kas soovite rehve tellida?" at bounding box center [131, 357] width 116 height 18
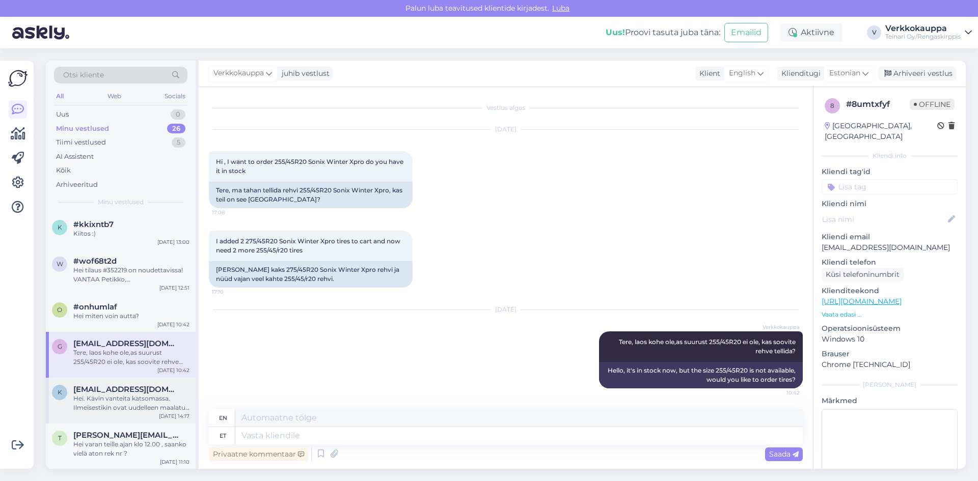
click at [110, 403] on div "Hei. Kävin vanteita katsomassa. Ilmeisestikin ovat uudelleen maalatut, hyvännäk…" at bounding box center [131, 403] width 116 height 18
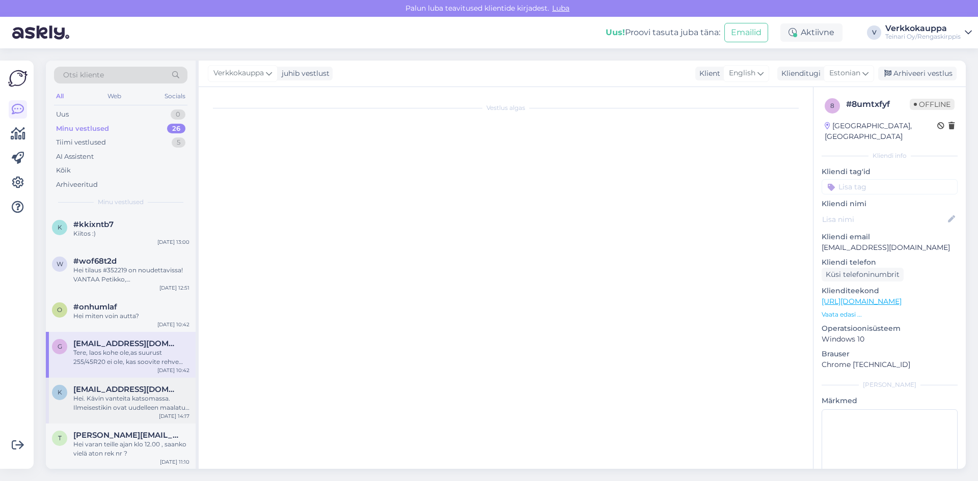
scroll to position [1397, 0]
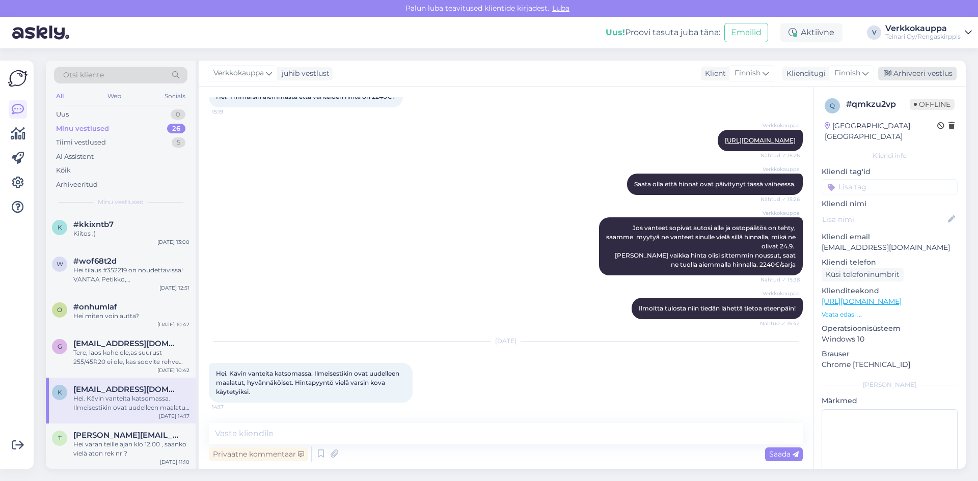
click at [914, 70] on div "Arhiveeri vestlus" at bounding box center [917, 74] width 78 height 14
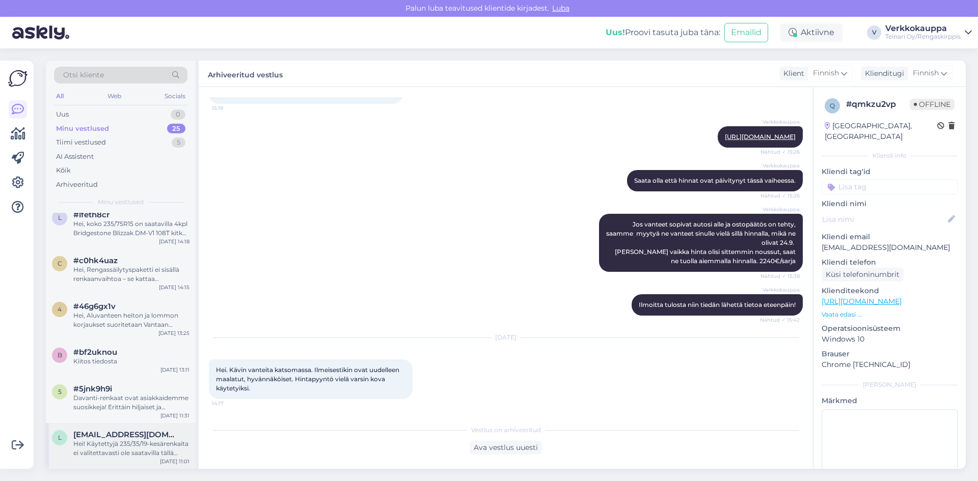
scroll to position [817, 0]
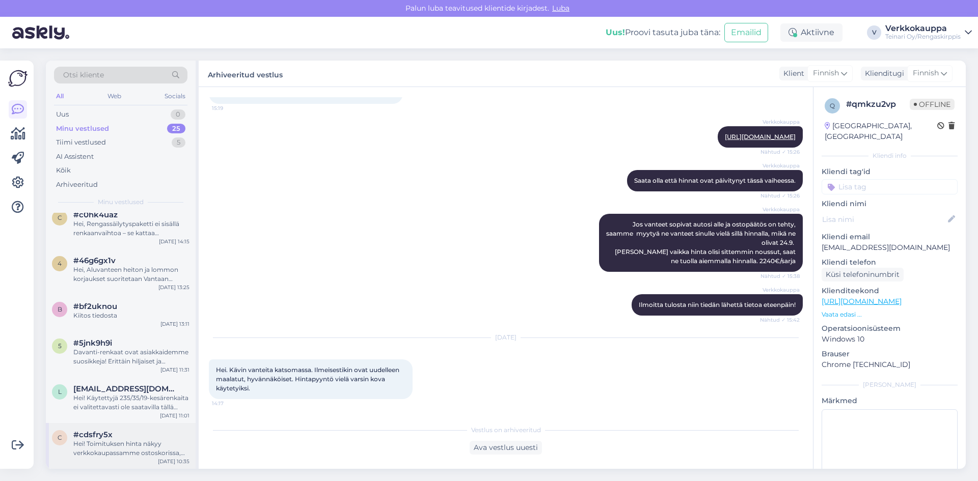
click at [120, 437] on div "#cdsfry5x" at bounding box center [131, 434] width 116 height 9
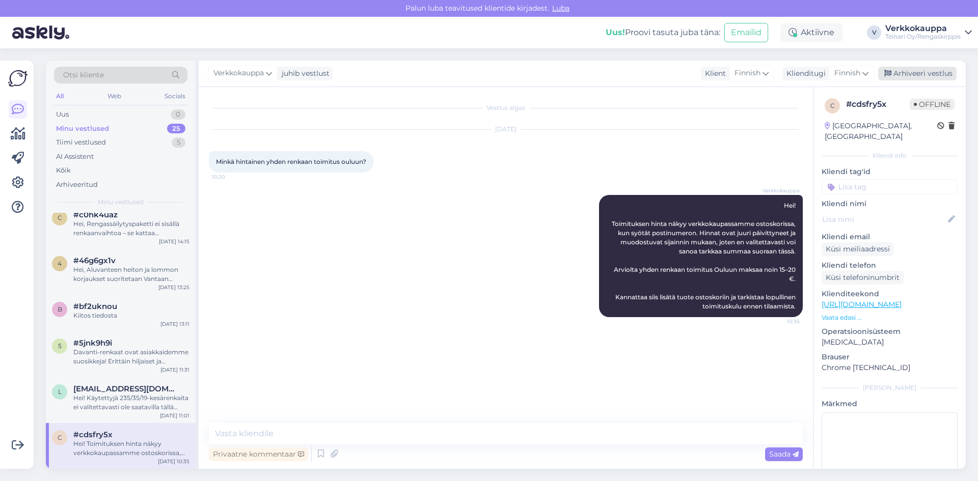
click at [907, 75] on div "Arhiveeri vestlus" at bounding box center [917, 74] width 78 height 14
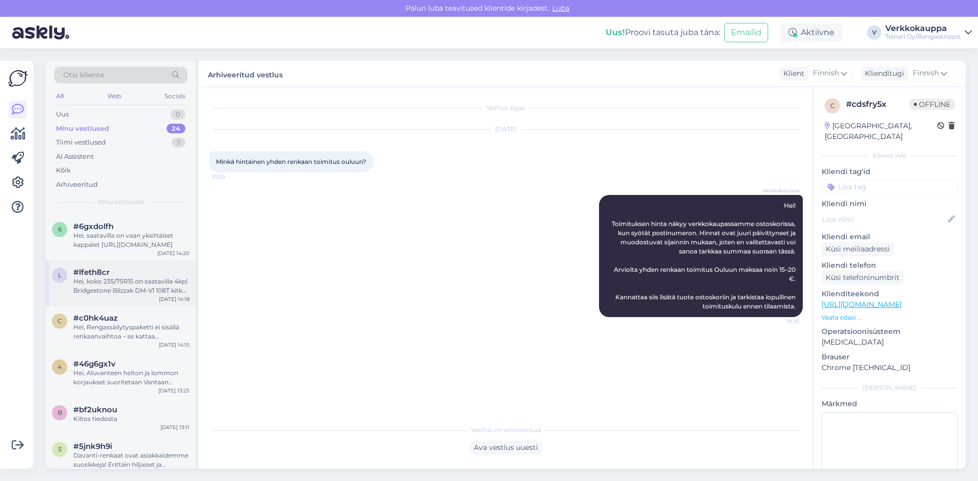
scroll to position [771, 0]
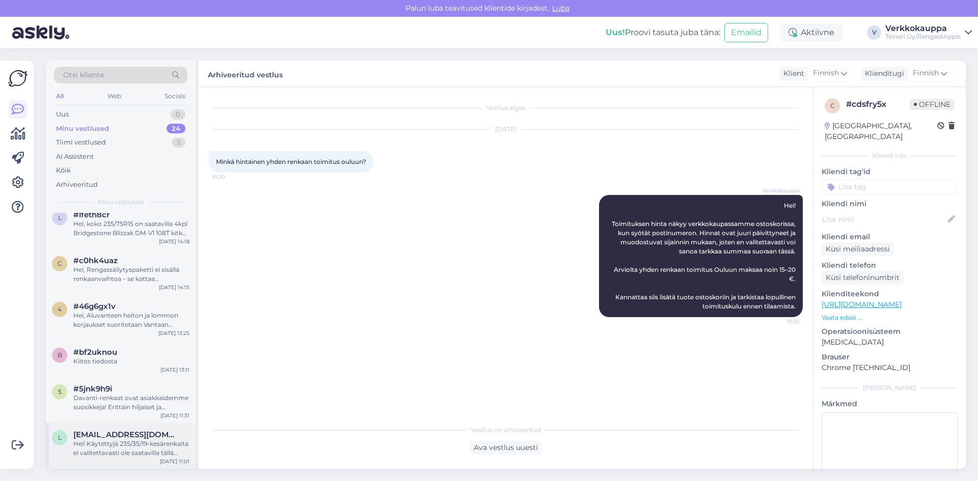
click at [141, 430] on span "[EMAIL_ADDRESS][DOMAIN_NAME]" at bounding box center [126, 434] width 106 height 9
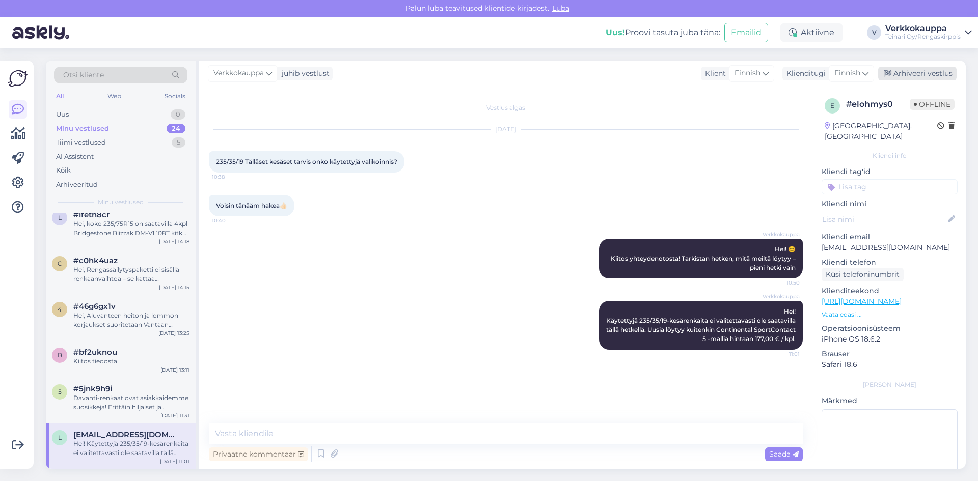
click at [930, 77] on div "Arhiveeri vestlus" at bounding box center [917, 74] width 78 height 14
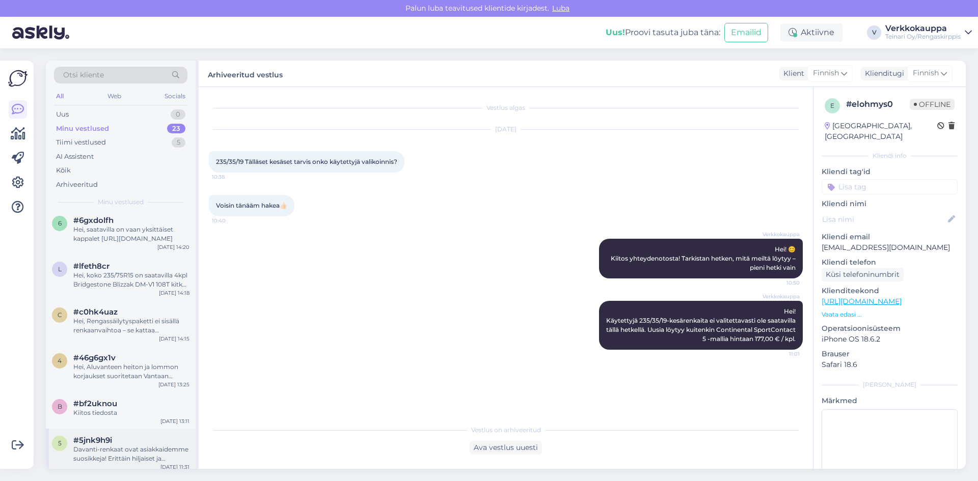
scroll to position [725, 0]
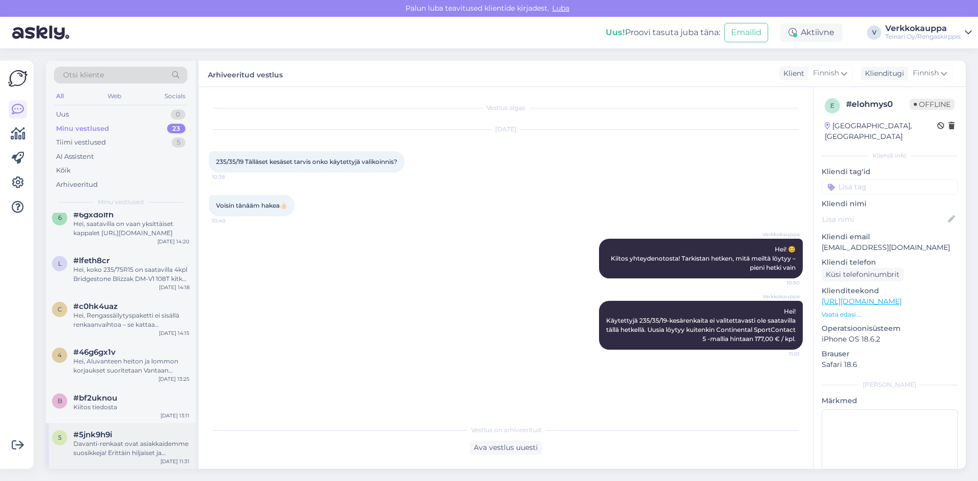
click at [96, 444] on div "Davanti-renkaat ovat asiakkaidemme suosikkeja! Erittäin hiljaiset ja turvallise…" at bounding box center [131, 449] width 116 height 18
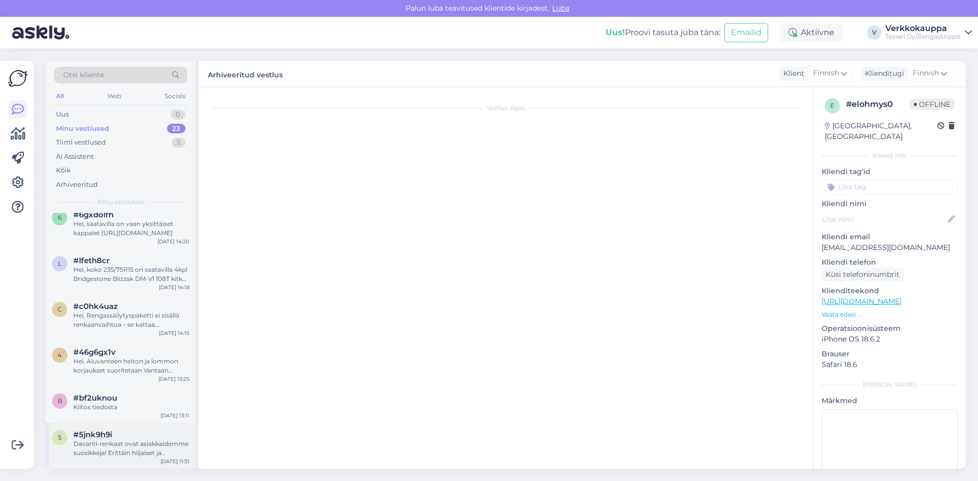
scroll to position [1417, 0]
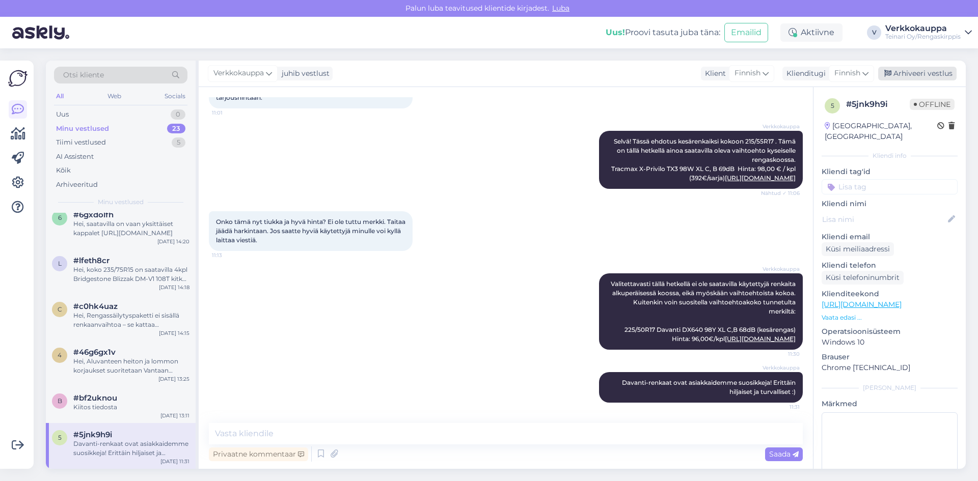
click at [925, 75] on div "Arhiveeri vestlus" at bounding box center [917, 74] width 78 height 14
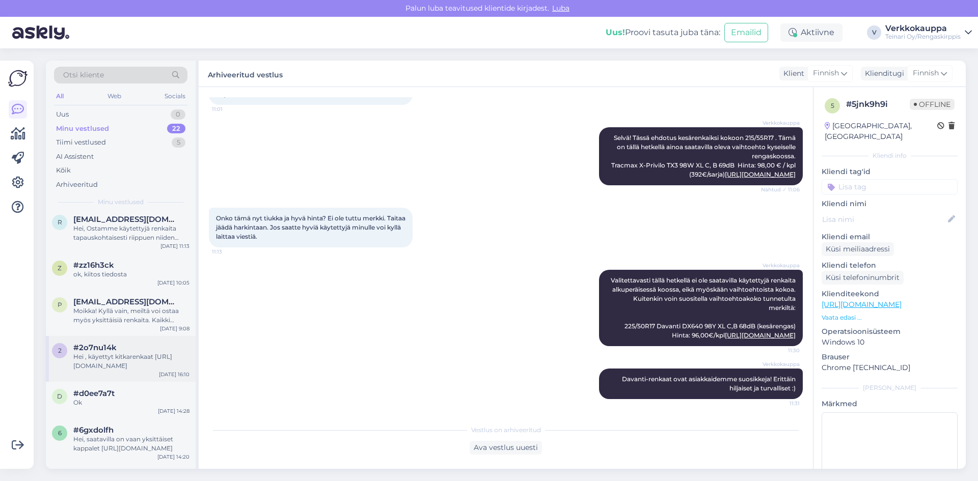
scroll to position [679, 0]
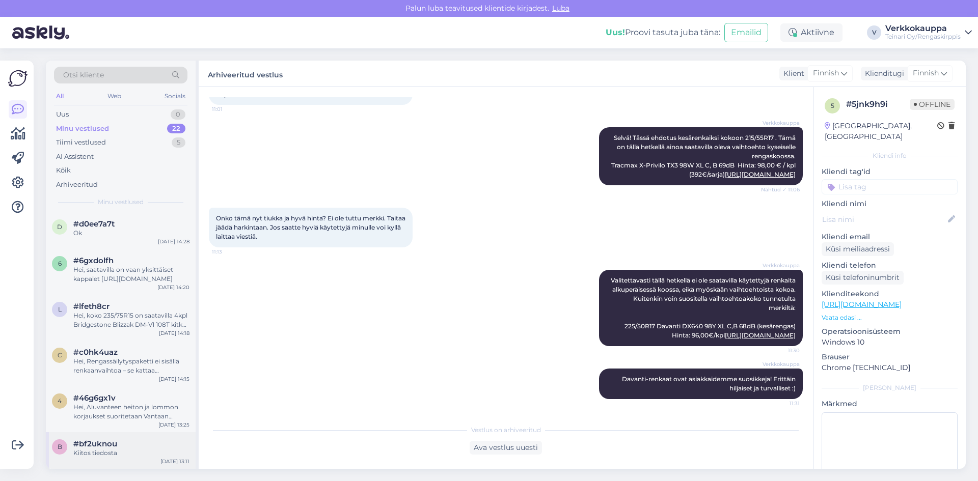
click at [123, 450] on div "Kiitos tiedosta" at bounding box center [131, 453] width 116 height 9
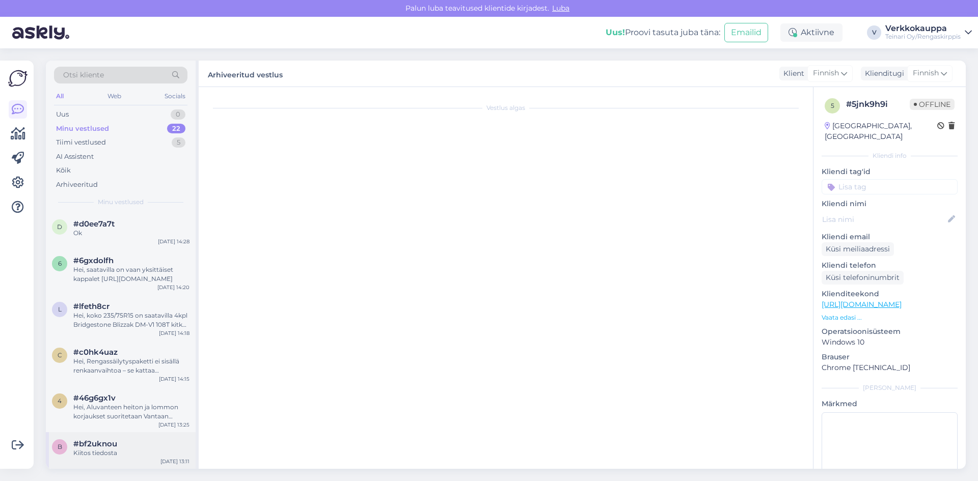
scroll to position [0, 0]
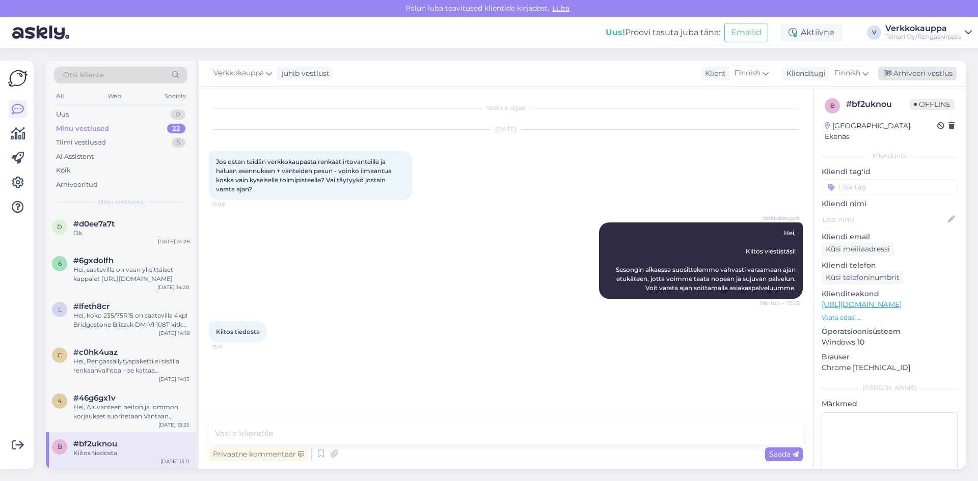
click at [935, 76] on div "Arhiveeri vestlus" at bounding box center [917, 74] width 78 height 14
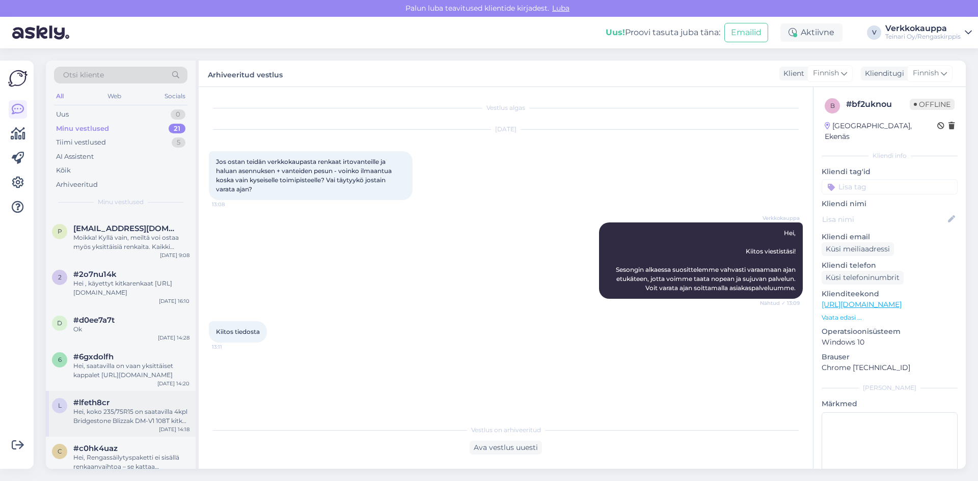
scroll to position [642, 0]
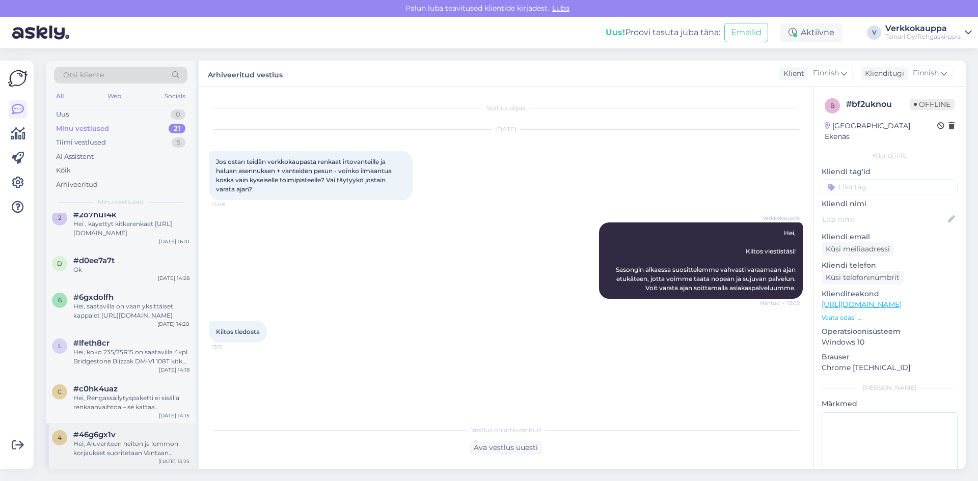
click at [152, 445] on div "Hei, Aluvanteen heiton ja lommon korjaukset suoritetaan Vantaan toimipisteelläm…" at bounding box center [131, 449] width 116 height 18
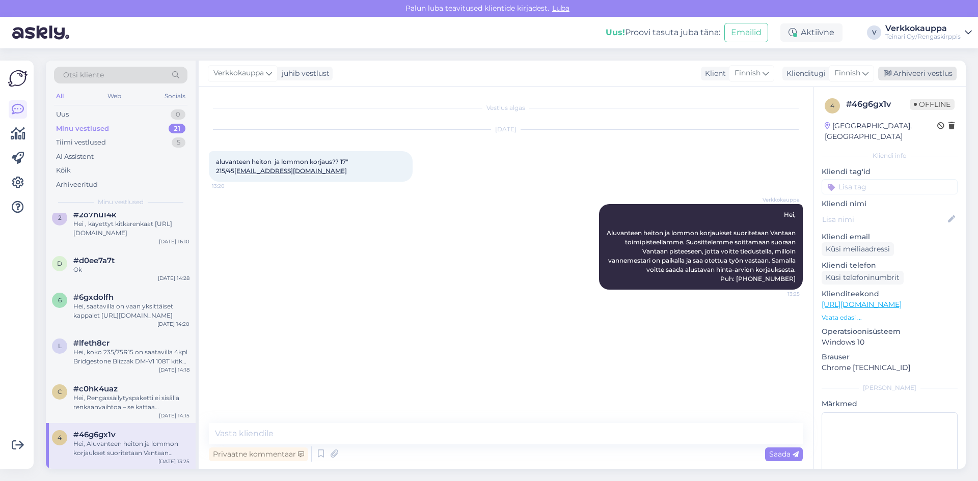
click at [936, 73] on div "Arhiveeri vestlus" at bounding box center [917, 74] width 78 height 14
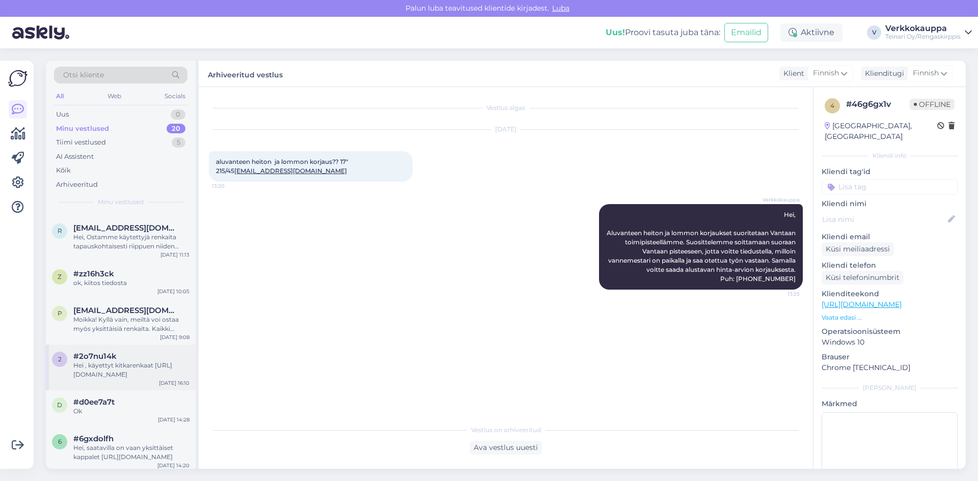
scroll to position [597, 0]
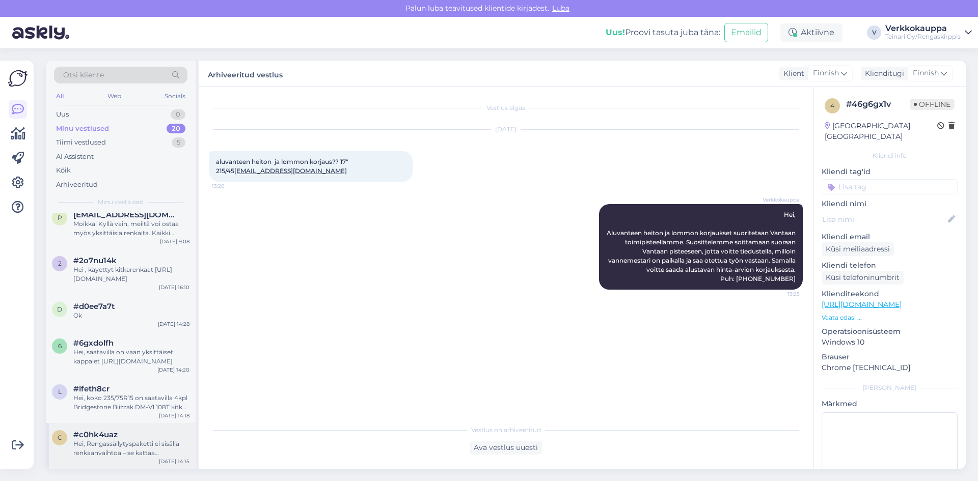
click at [116, 452] on div "Hei, Rengassäilytyspaketti ei sisällä renkaanvaihtoa – se kattaa ainoastaan ren…" at bounding box center [131, 449] width 116 height 18
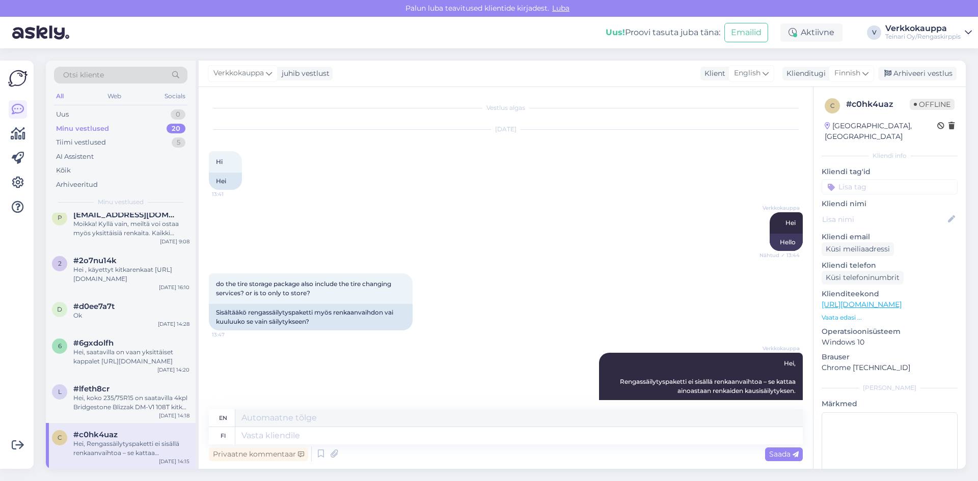
scroll to position [204, 0]
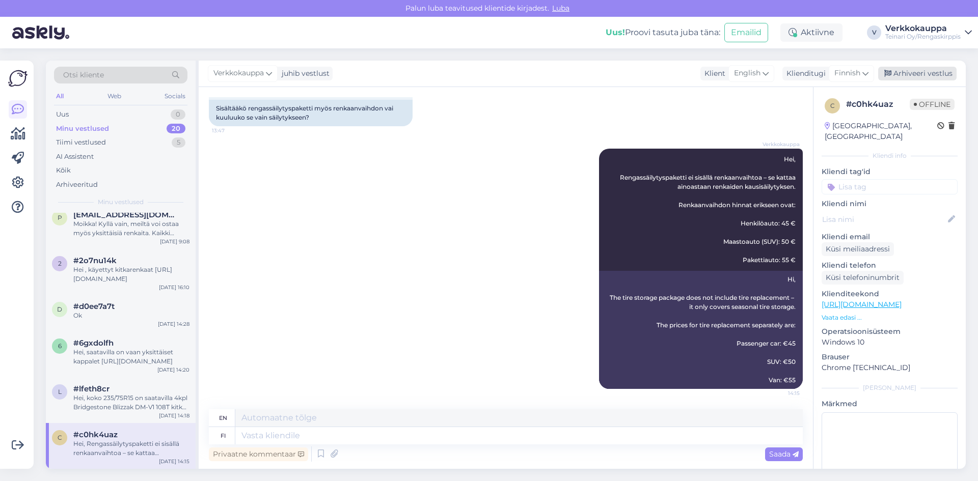
click at [938, 76] on div "Arhiveeri vestlus" at bounding box center [917, 74] width 78 height 14
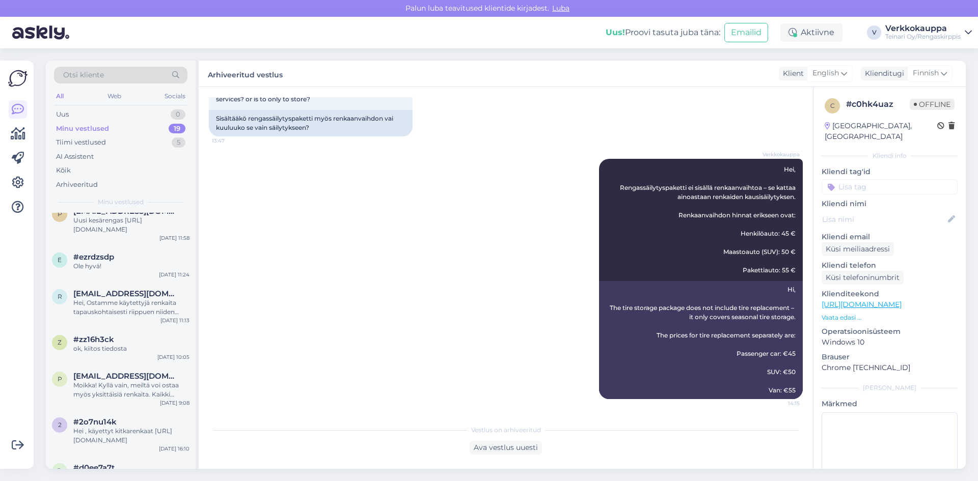
scroll to position [551, 0]
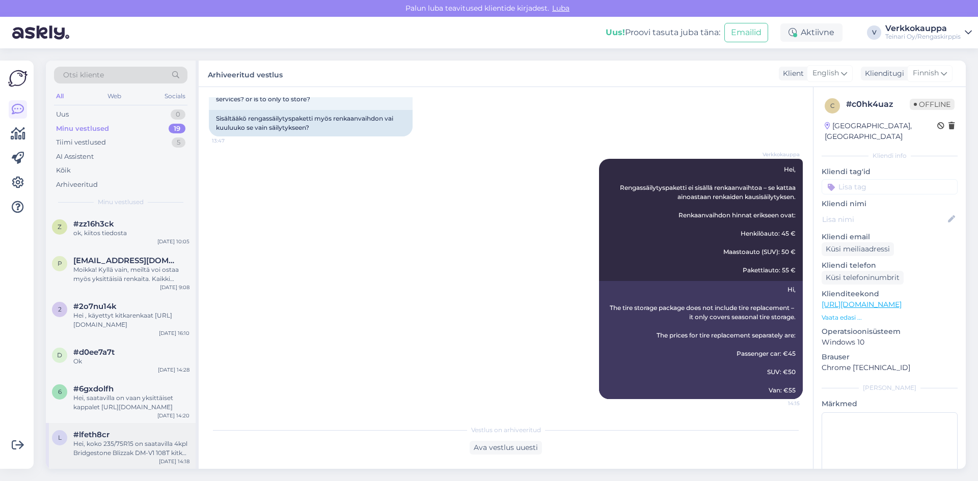
click at [120, 451] on div "Hei, koko 235/75R15 on saatavilla 4kpl Bridgestone Blizzak DM-V1 108T kitka uud…" at bounding box center [131, 449] width 116 height 18
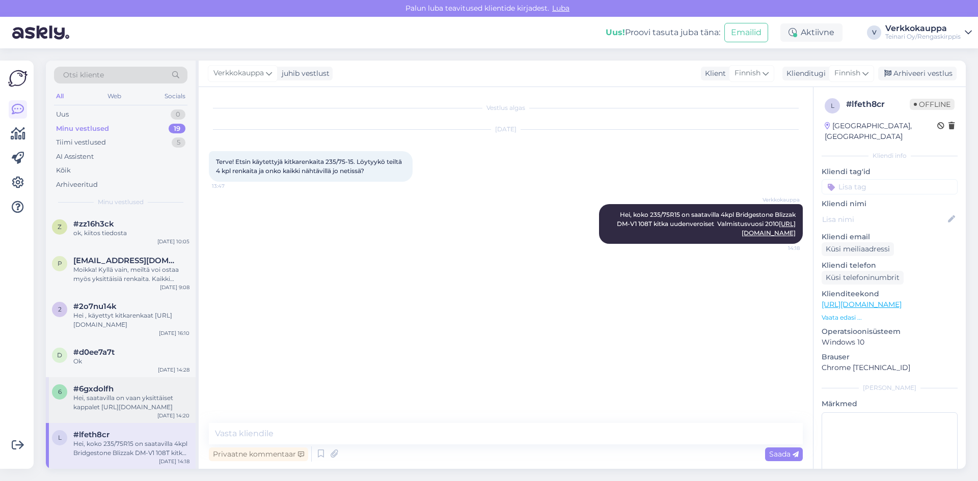
click at [128, 407] on div "Hei, saatavilla on vaan yksittäiset kappalet [URL][DOMAIN_NAME]" at bounding box center [131, 403] width 116 height 18
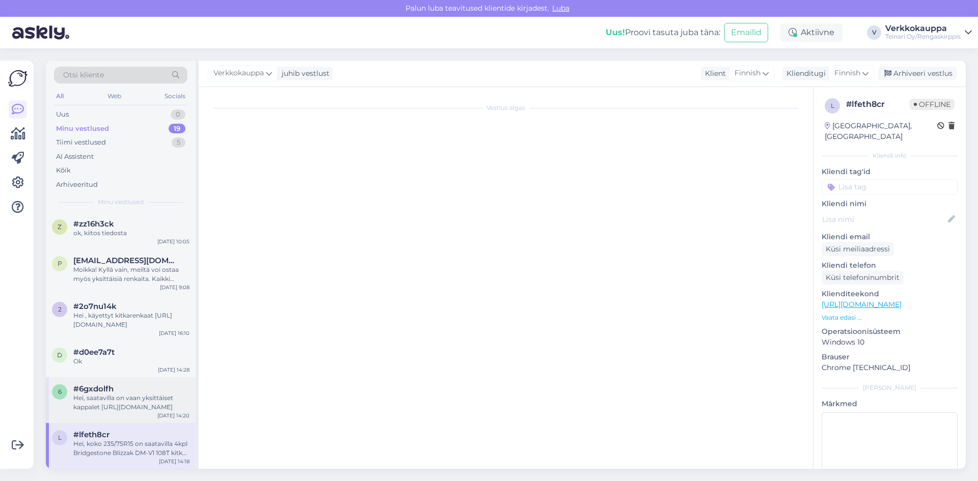
scroll to position [118, 0]
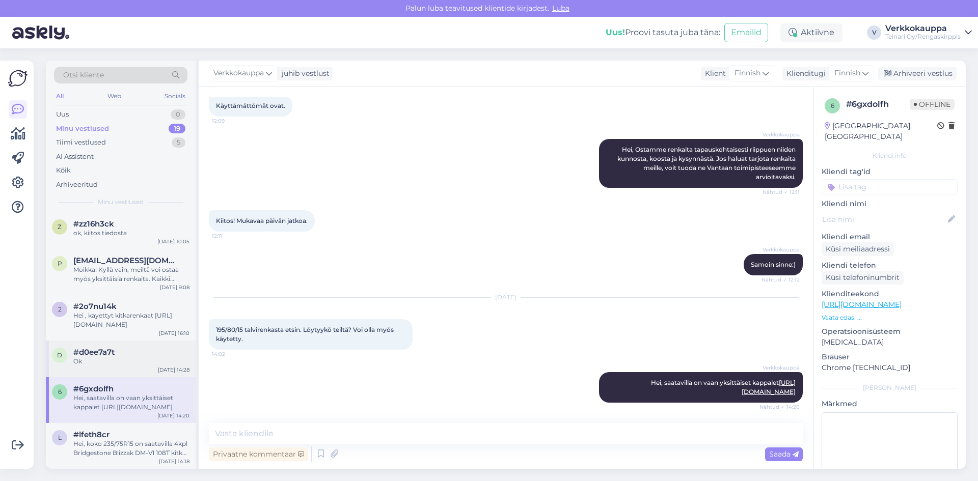
click at [111, 364] on div "Ok" at bounding box center [131, 361] width 116 height 9
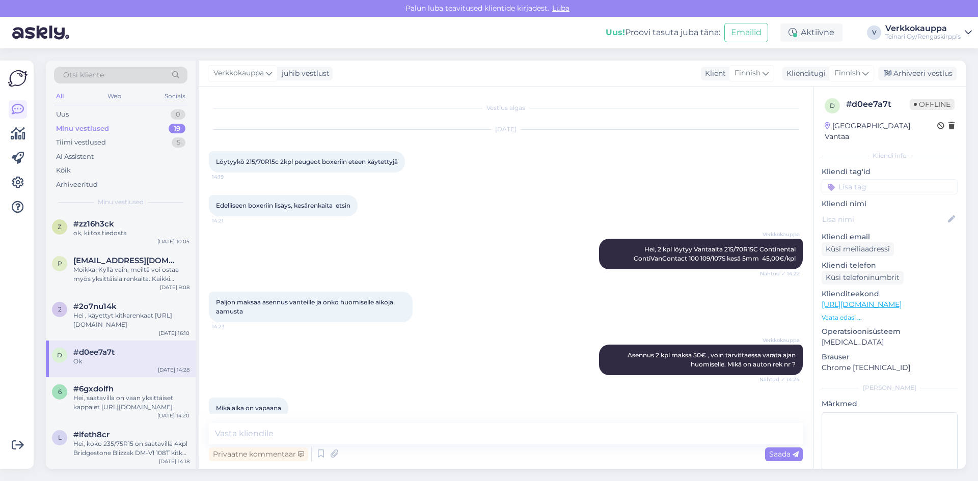
scroll to position [192, 0]
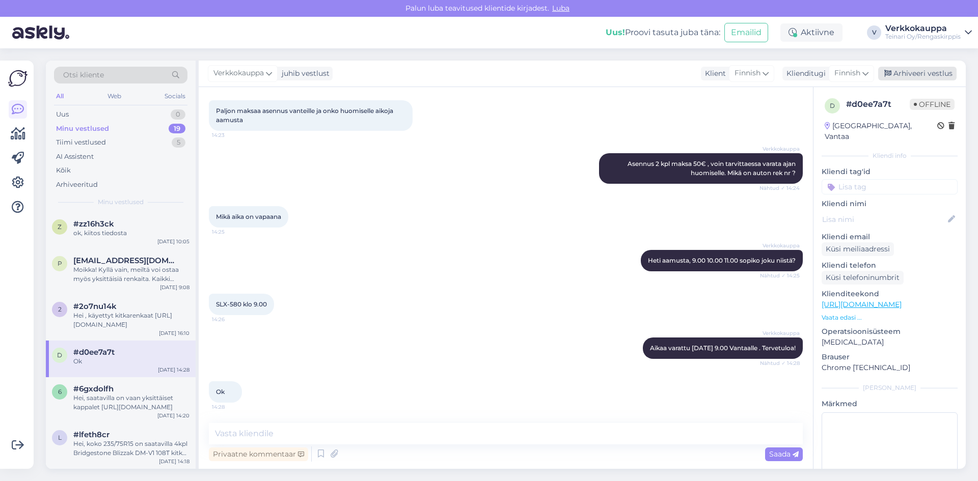
click at [941, 72] on div "Arhiveeri vestlus" at bounding box center [917, 74] width 78 height 14
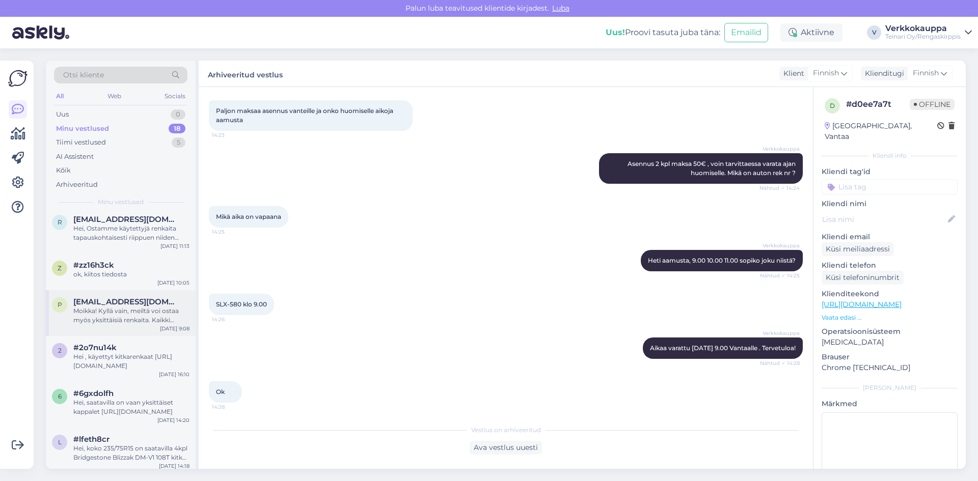
scroll to position [514, 0]
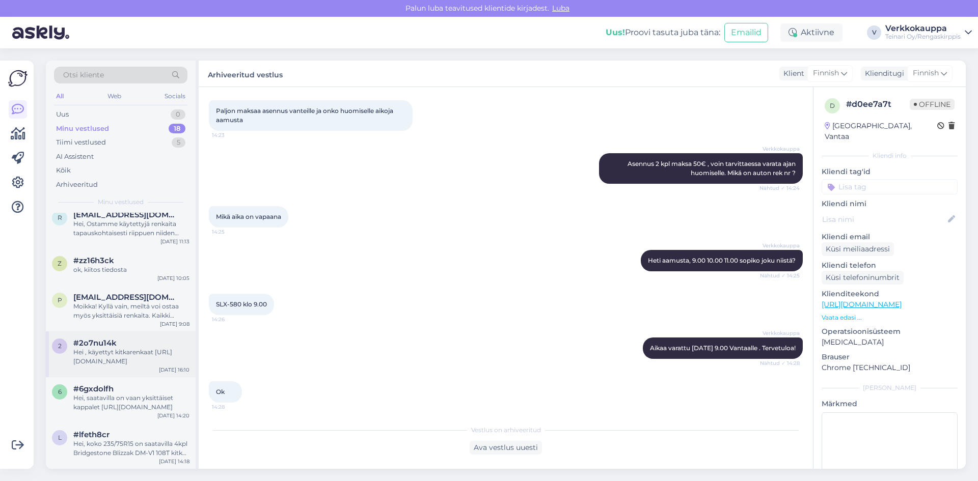
click at [127, 354] on div "Hei , käyettyt kitkarenkaat [URL][DOMAIN_NAME]" at bounding box center [131, 357] width 116 height 18
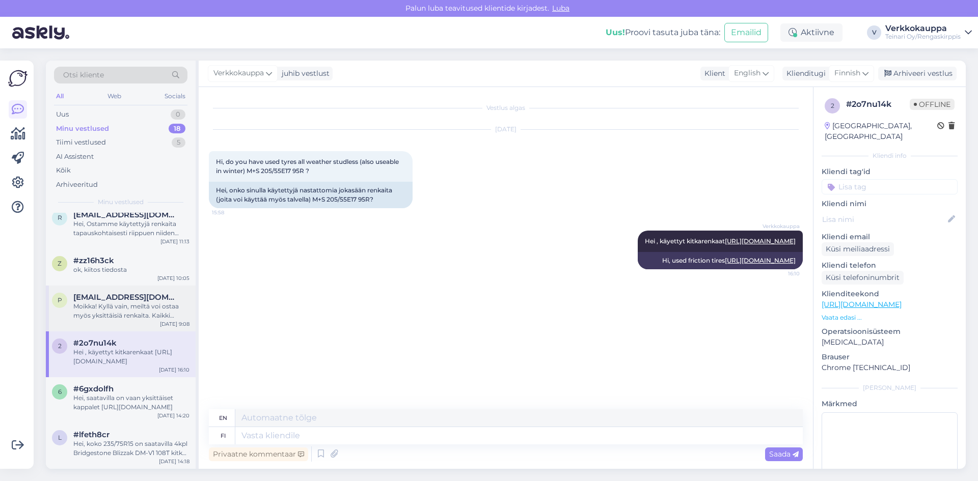
click at [104, 309] on div "Moikka! Kyllä vain, meiltä voi ostaa myös yksittäisiä renkaita. Kaikki saatavil…" at bounding box center [131, 311] width 116 height 18
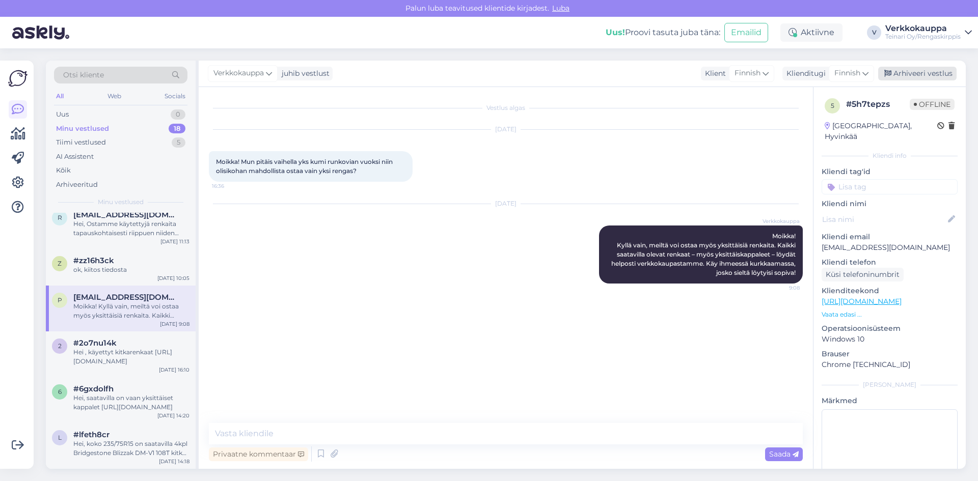
click at [932, 75] on div "Arhiveeri vestlus" at bounding box center [917, 74] width 78 height 14
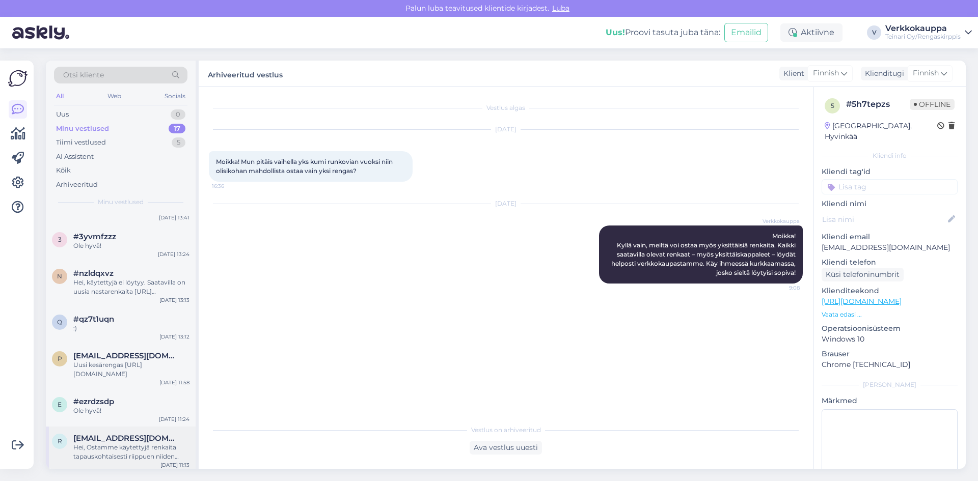
scroll to position [468, 0]
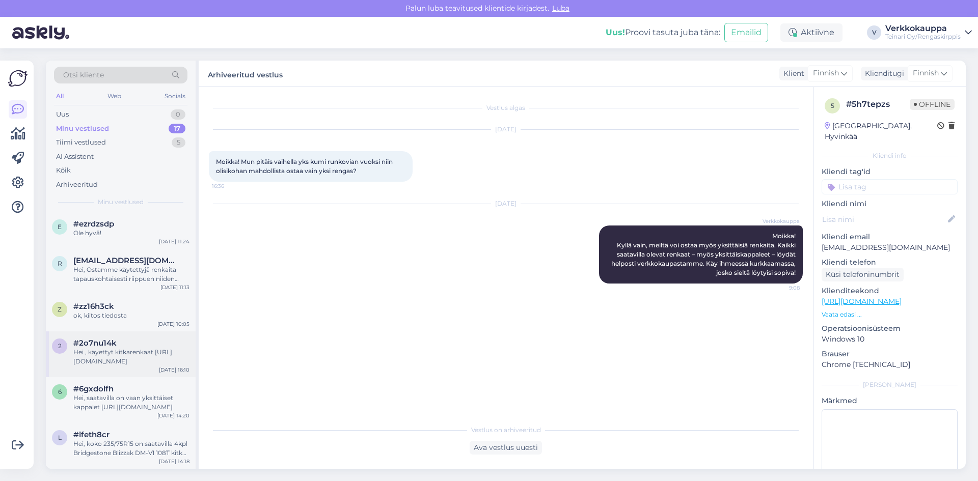
click at [152, 355] on div "Hei , käyettyt kitkarenkaat [URL][DOMAIN_NAME]" at bounding box center [131, 357] width 116 height 18
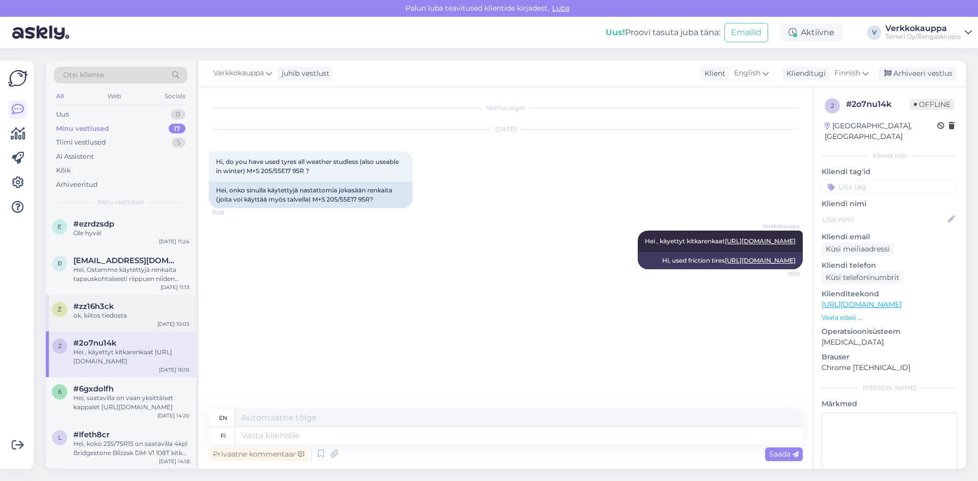
click at [134, 314] on div "ok, kiitos tiedosta" at bounding box center [131, 315] width 116 height 9
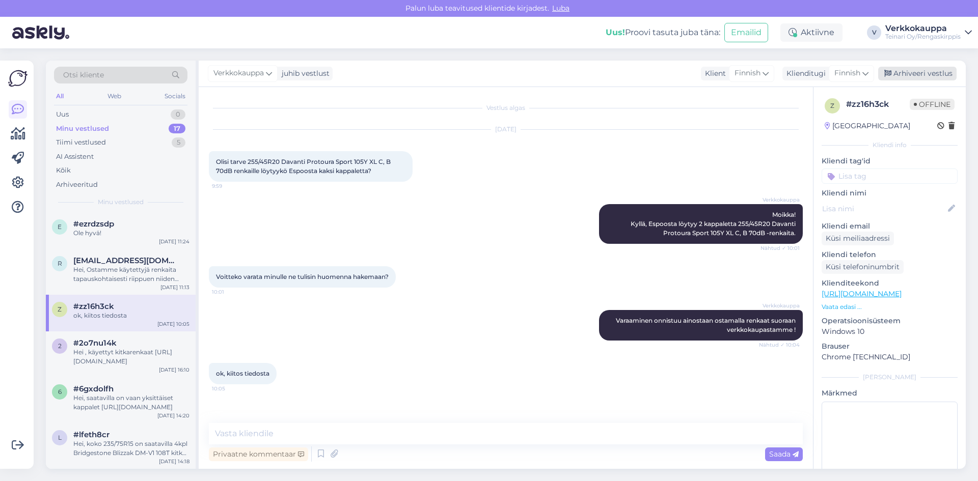
click at [923, 76] on div "Arhiveeri vestlus" at bounding box center [917, 74] width 78 height 14
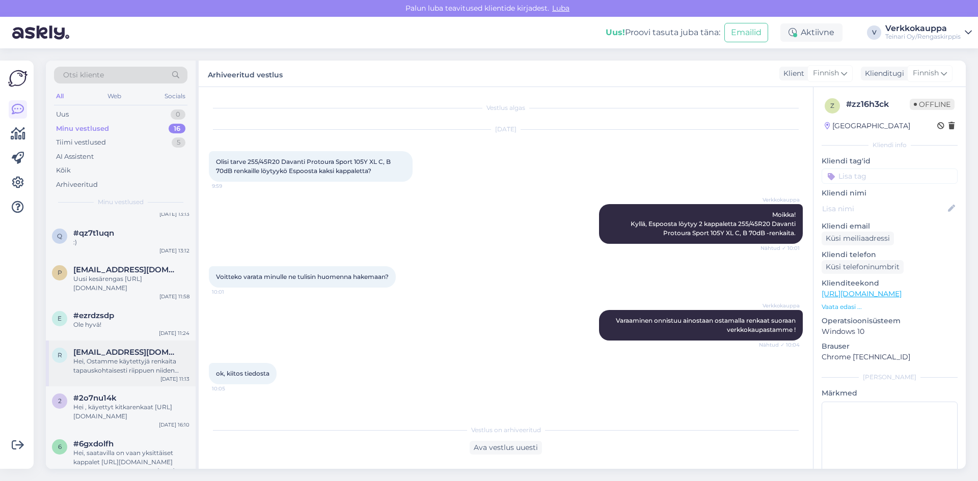
scroll to position [431, 0]
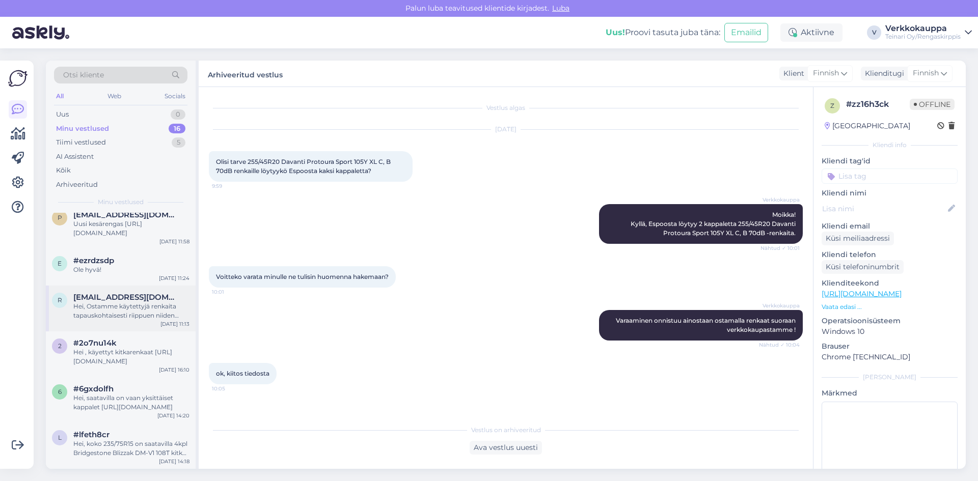
click at [131, 299] on span "[EMAIL_ADDRESS][DOMAIN_NAME]" at bounding box center [126, 297] width 106 height 9
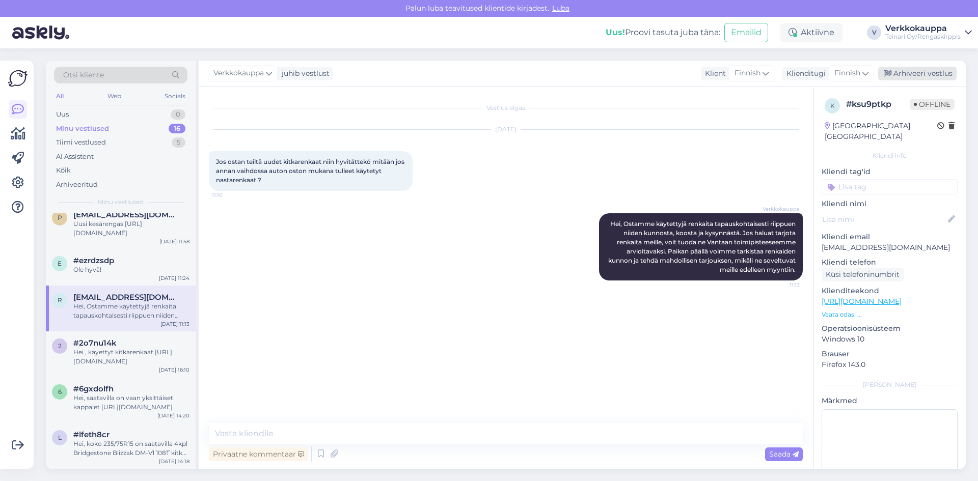
click at [927, 74] on div "Arhiveeri vestlus" at bounding box center [917, 74] width 78 height 14
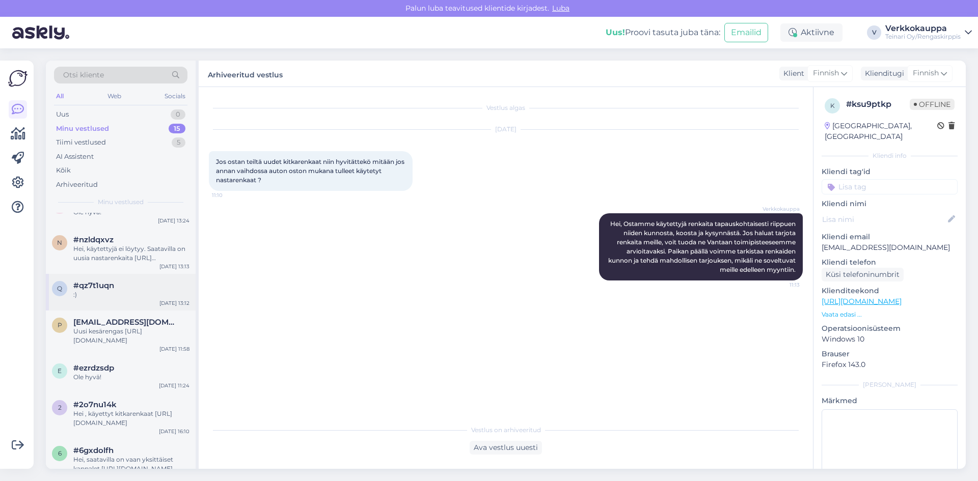
scroll to position [386, 0]
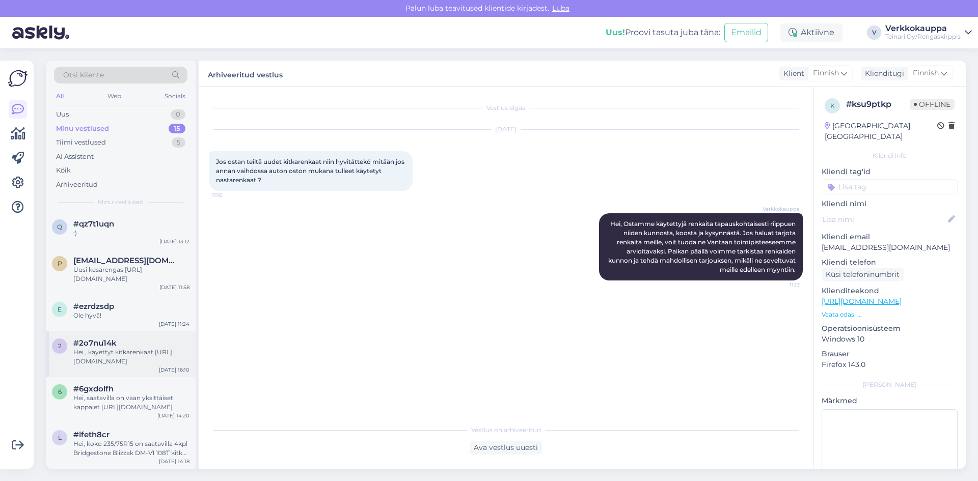
click at [135, 356] on div "Hei , käyettyt kitkarenkaat [URL][DOMAIN_NAME]" at bounding box center [131, 357] width 116 height 18
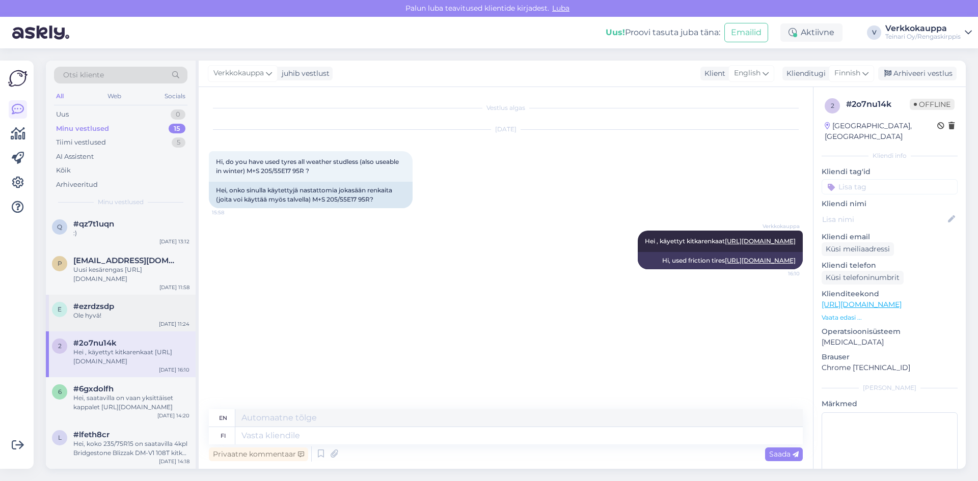
click at [137, 308] on div "#ezrdzsdp" at bounding box center [131, 306] width 116 height 9
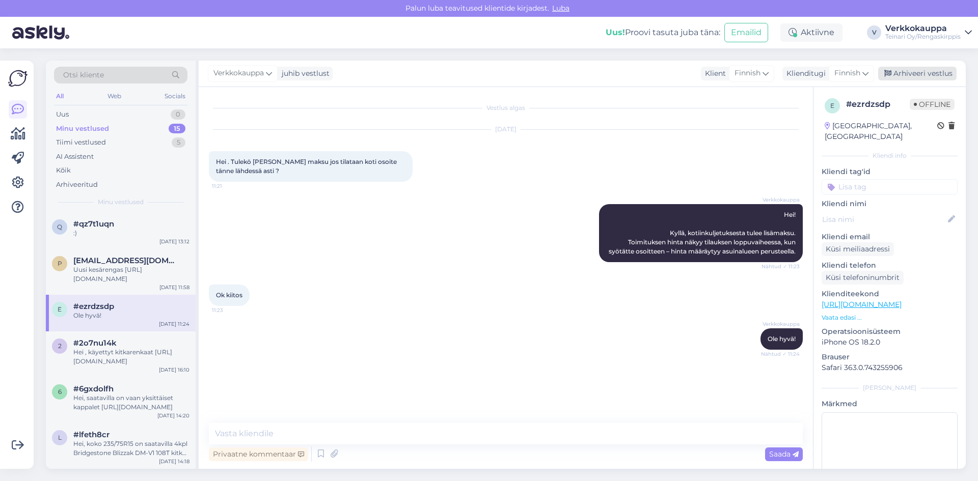
click at [926, 76] on div "Arhiveeri vestlus" at bounding box center [917, 74] width 78 height 14
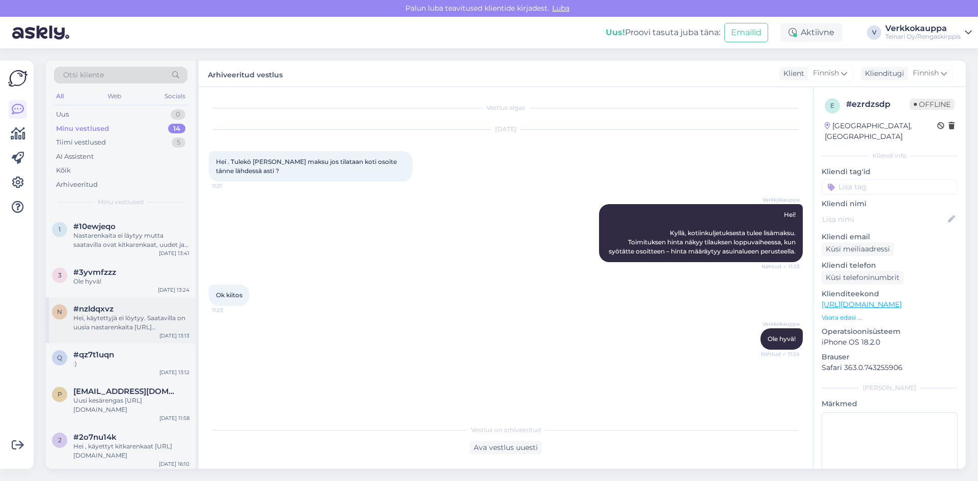
scroll to position [349, 0]
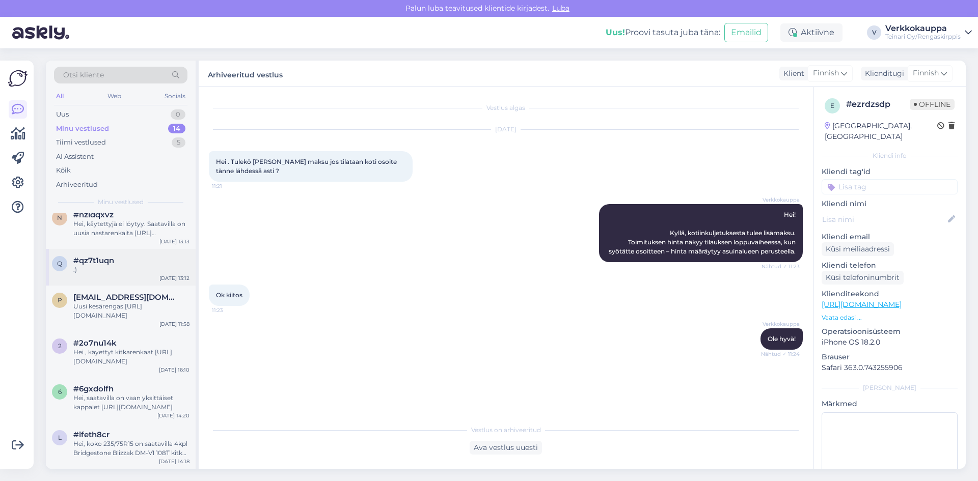
click at [134, 263] on div "#qz7t1uqn" at bounding box center [131, 260] width 116 height 9
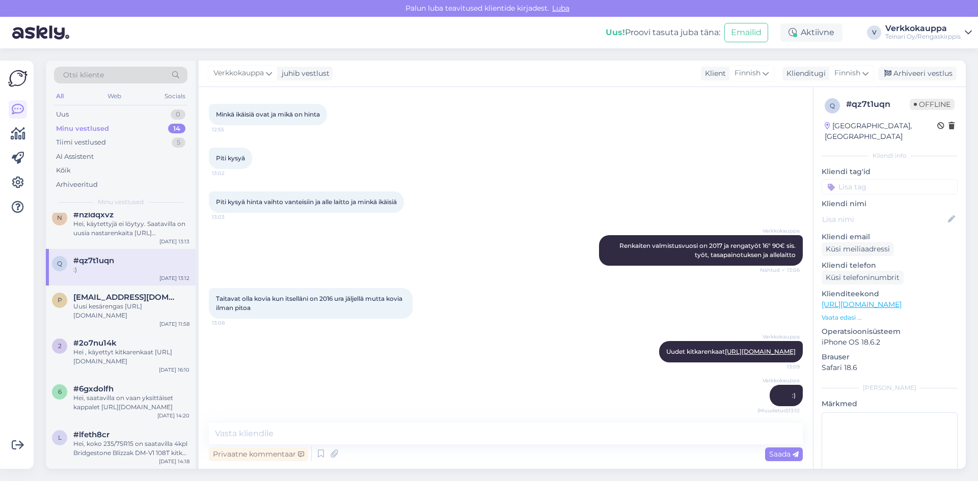
scroll to position [288, 0]
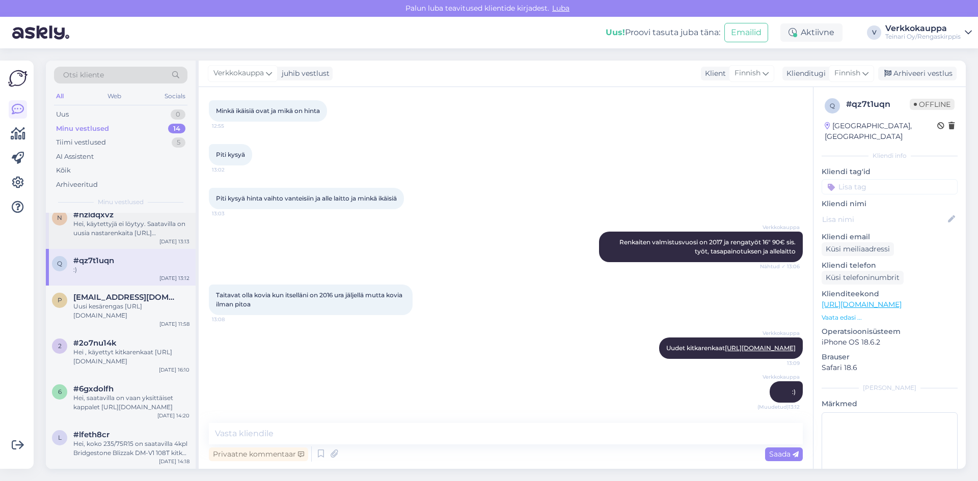
click at [136, 231] on div "Hei, käytettyjä ei löytyy. Saatavilla on uusia nastarenkaita [URL][DOMAIN_NAME]" at bounding box center [131, 229] width 116 height 18
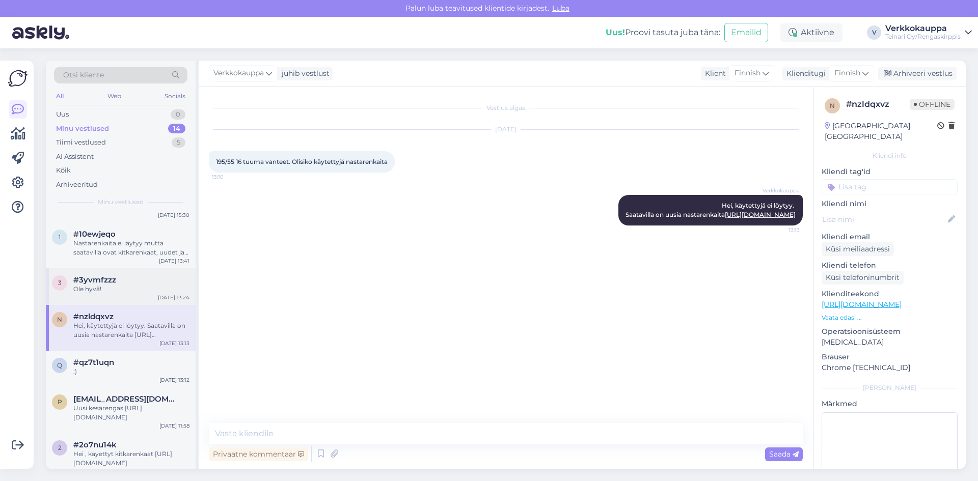
scroll to position [145, 0]
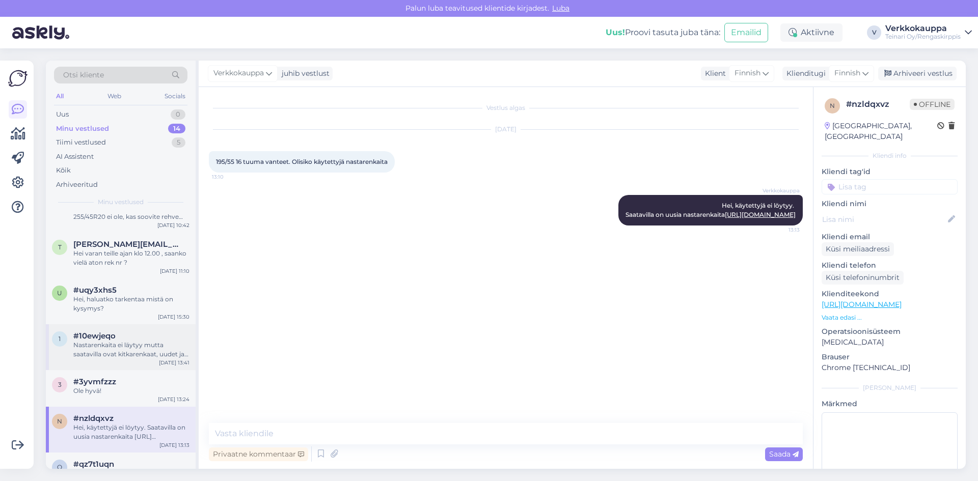
click at [144, 353] on div "Nastarenkaita ei läytyy mutta saatavilla ovat kitkarenkaat, uudet ja kantavuus …" at bounding box center [131, 350] width 116 height 18
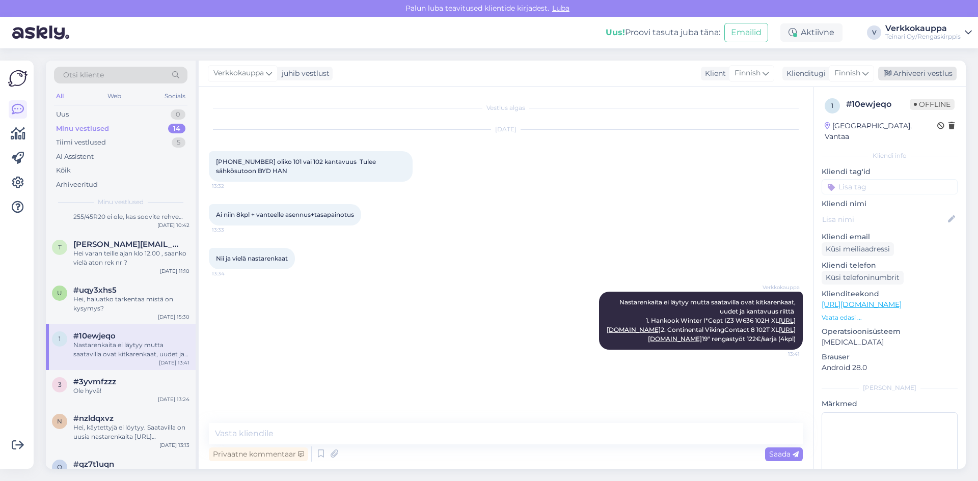
click at [931, 74] on div "Arhiveeri vestlus" at bounding box center [917, 74] width 78 height 14
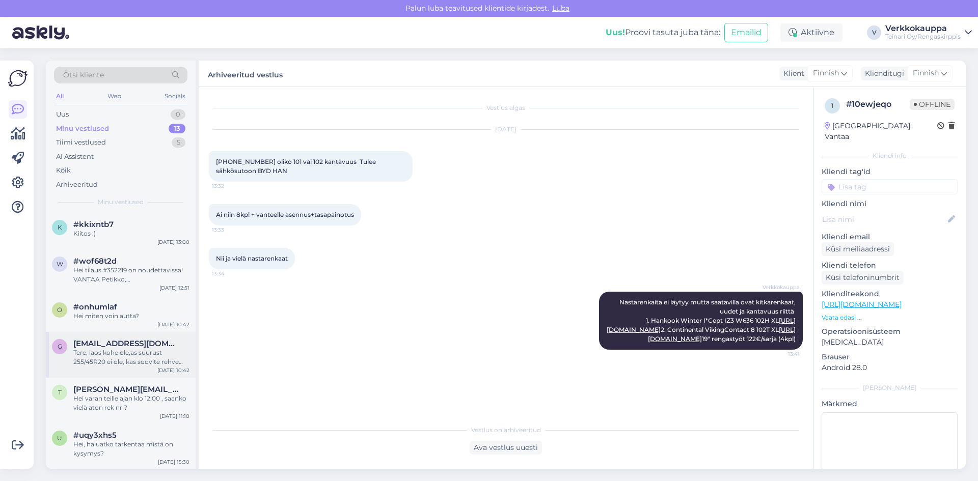
click at [134, 354] on div "Tere, laos kohe ole,as suurust 255/45R20 ei ole, kas soovite rehve tellida?" at bounding box center [131, 357] width 116 height 18
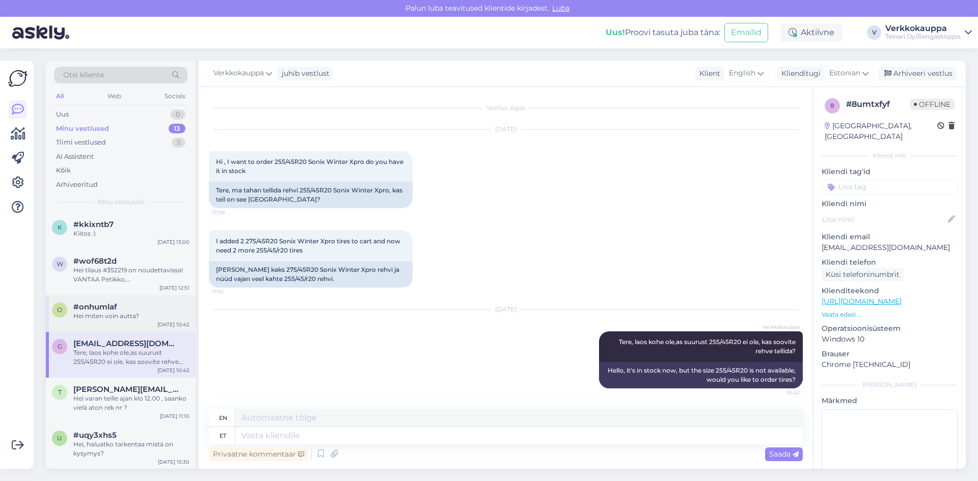
click at [112, 319] on div "Hei miten voin autta?" at bounding box center [131, 316] width 116 height 9
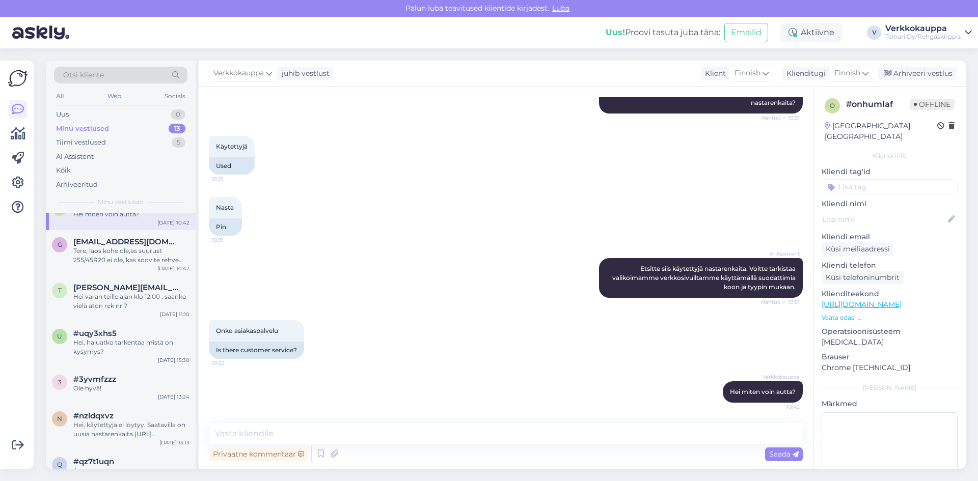
scroll to position [153, 0]
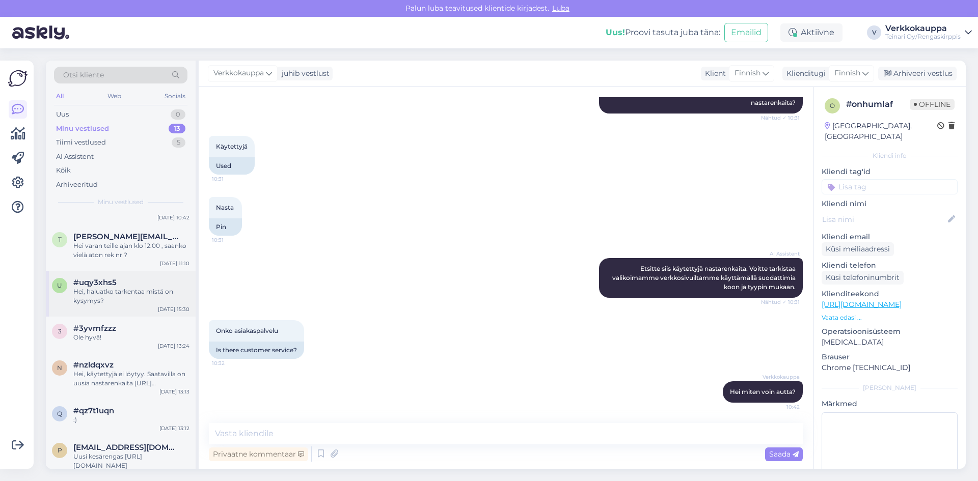
click at [112, 291] on div "Hei, haluatko tarkentaa mistä on kysymys?" at bounding box center [131, 296] width 116 height 18
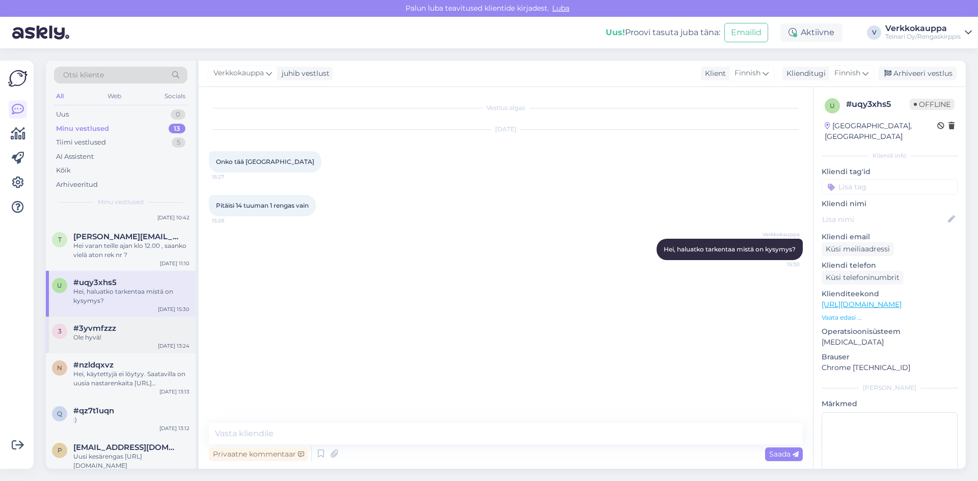
click at [110, 336] on div "Ole hyvä!" at bounding box center [131, 337] width 116 height 9
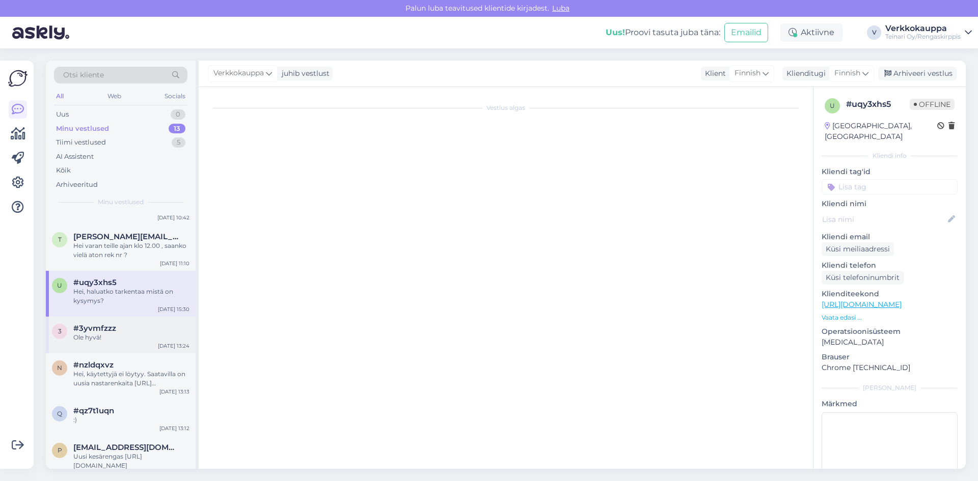
scroll to position [35, 0]
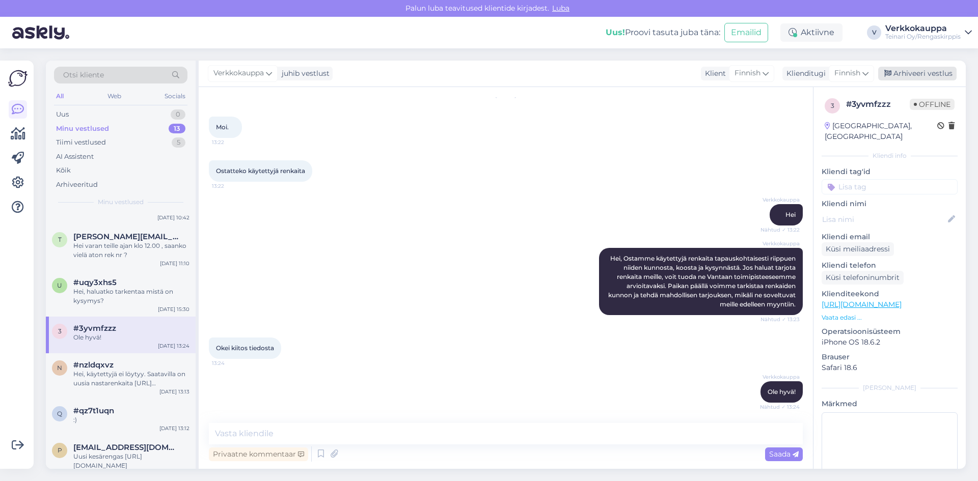
click at [930, 71] on div "Arhiveeri vestlus" at bounding box center [917, 74] width 78 height 14
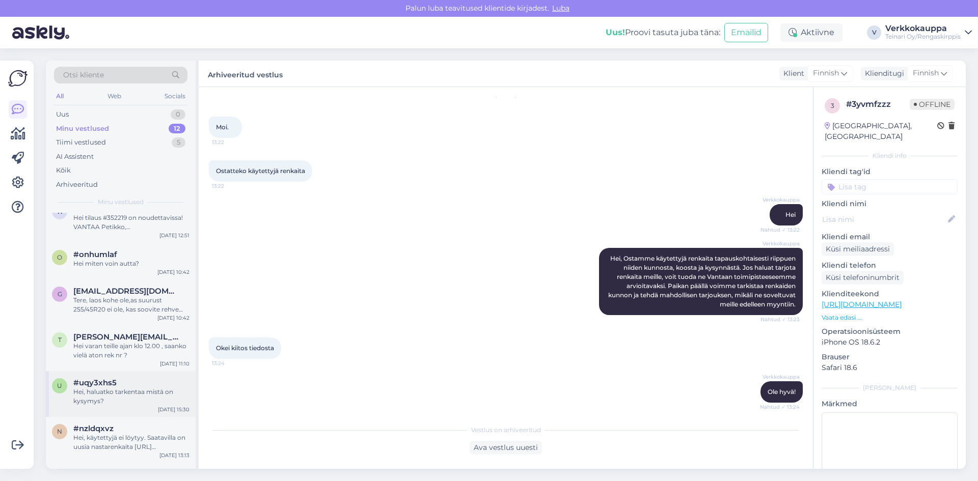
scroll to position [102, 0]
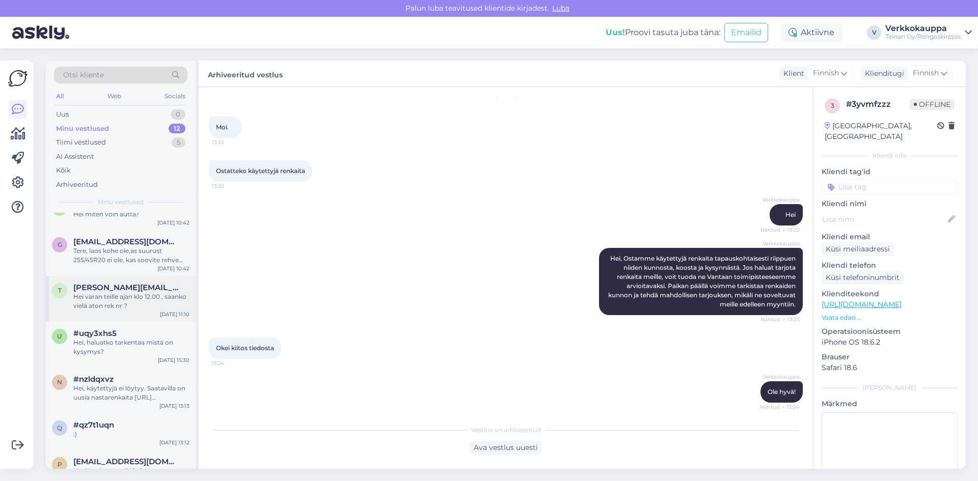
click at [98, 311] on div "t [PERSON_NAME][EMAIL_ADDRESS][DOMAIN_NAME] Hei varan teille ajan klo 12.00 , s…" at bounding box center [121, 299] width 150 height 46
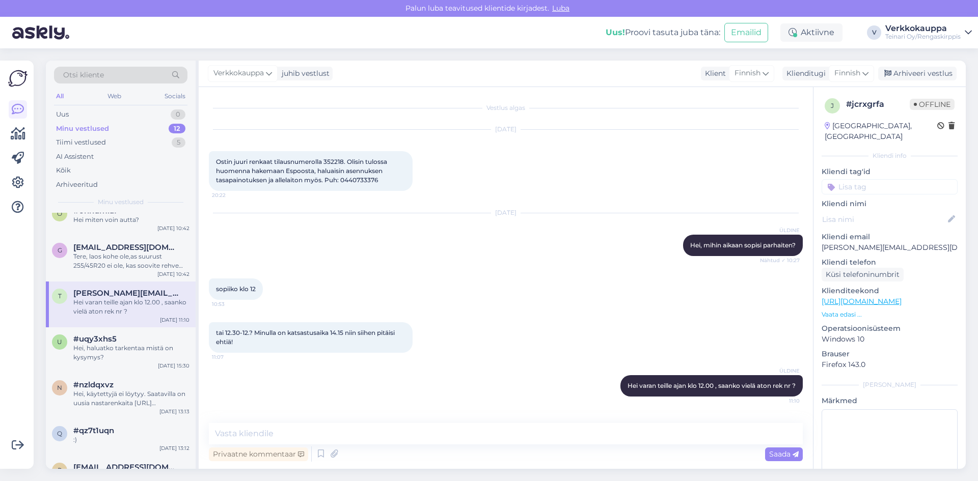
scroll to position [153, 0]
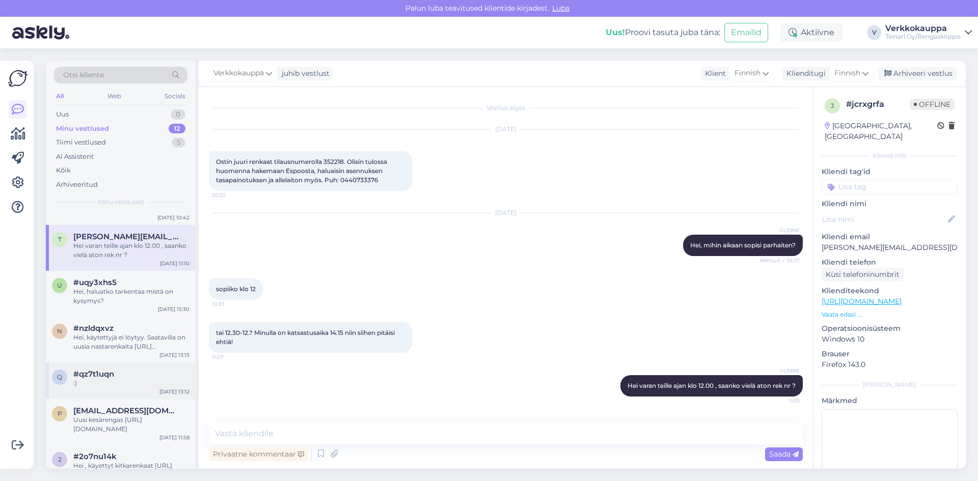
click at [125, 375] on div "#qz7t1uqn" at bounding box center [131, 374] width 116 height 9
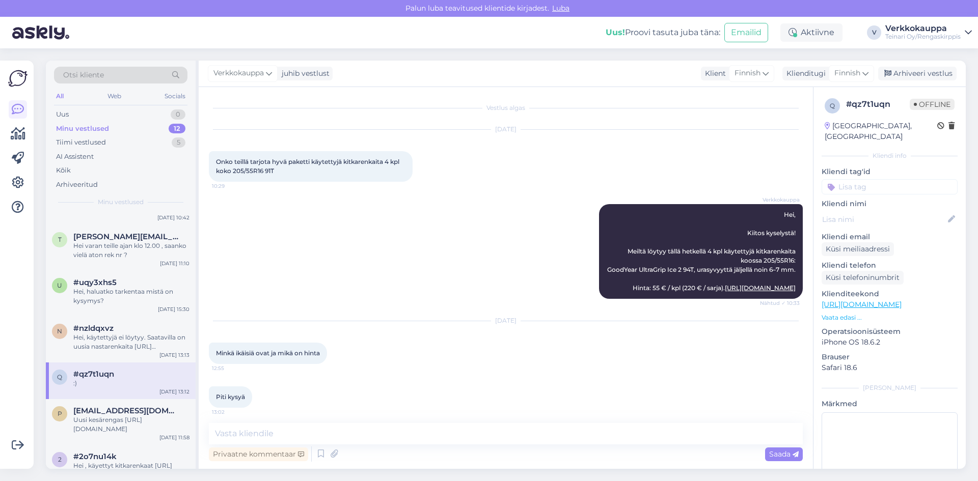
scroll to position [288, 0]
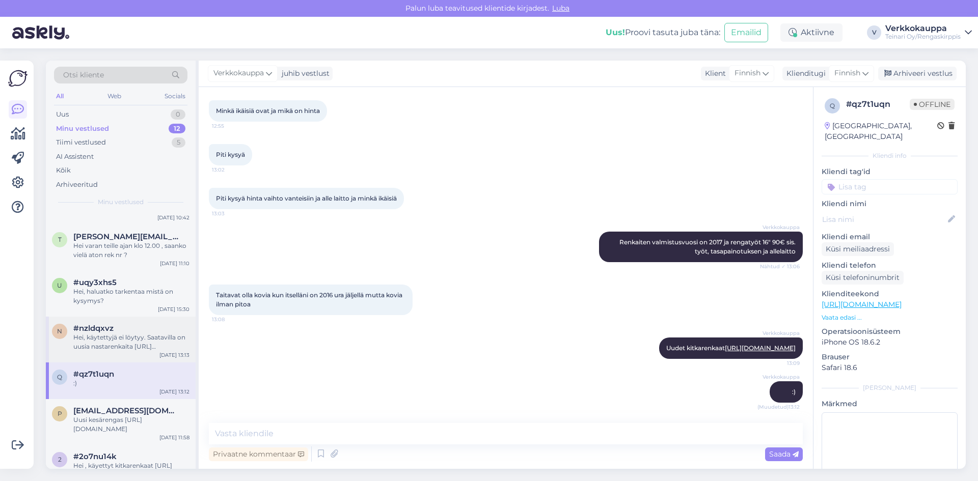
click at [148, 343] on div "Hei, käytettyjä ei löytyy. Saatavilla on uusia nastarenkaita [URL][DOMAIN_NAME]" at bounding box center [131, 342] width 116 height 18
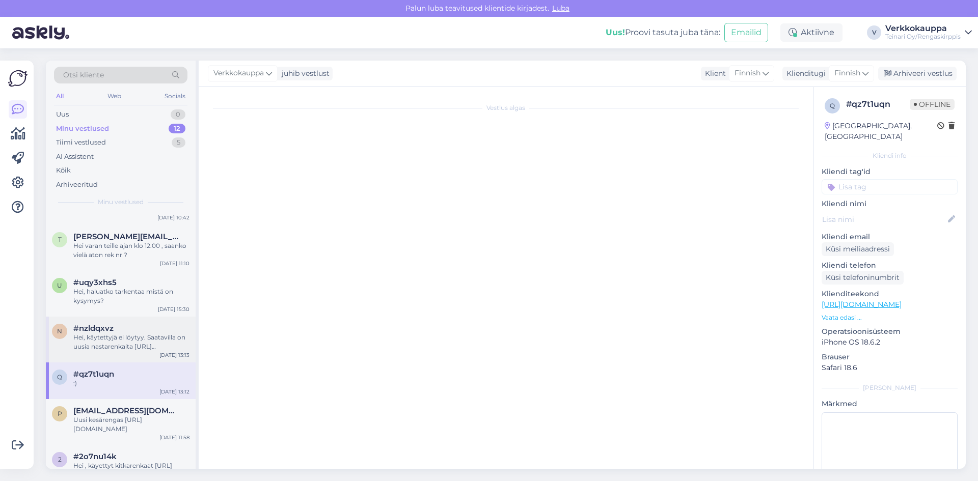
scroll to position [0, 0]
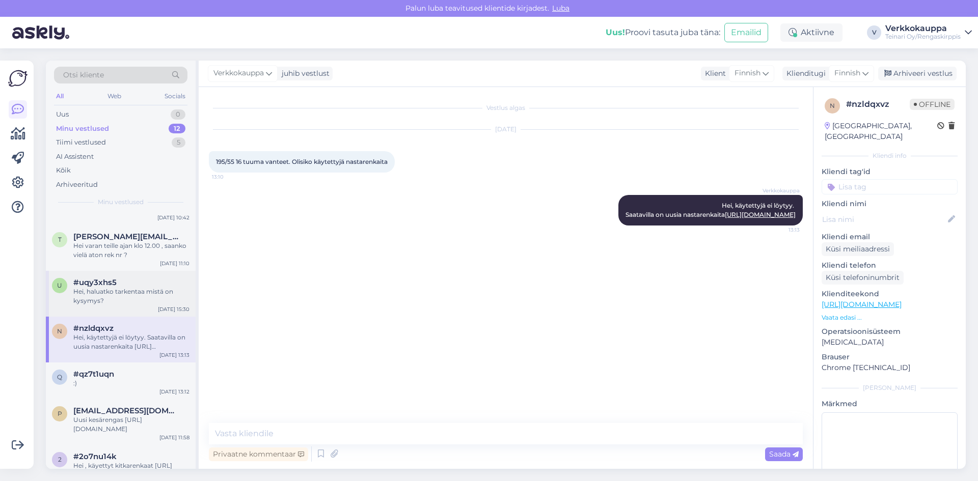
click at [123, 288] on div "Hei, haluatko tarkentaa mistä on kysymys?" at bounding box center [131, 296] width 116 height 18
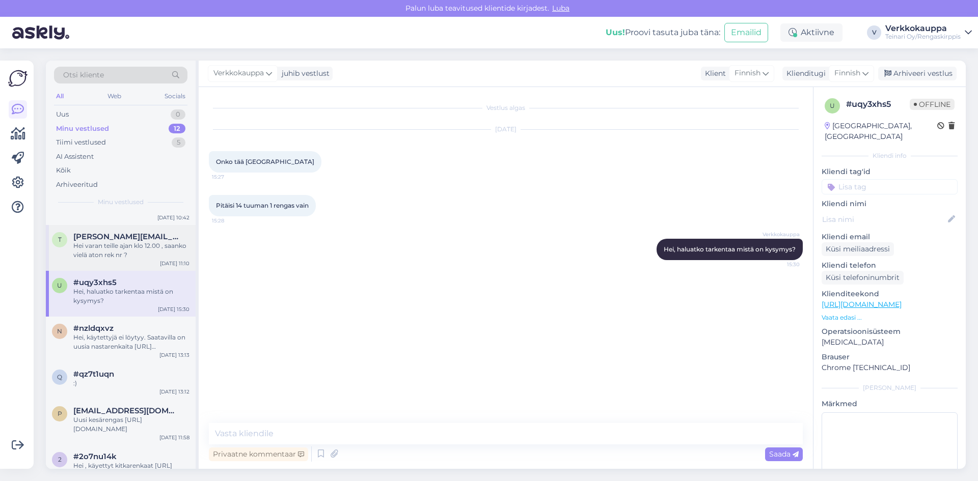
click at [121, 261] on div "t [PERSON_NAME][EMAIL_ADDRESS][DOMAIN_NAME] Hei varan teille ajan klo 12.00 , s…" at bounding box center [121, 248] width 150 height 46
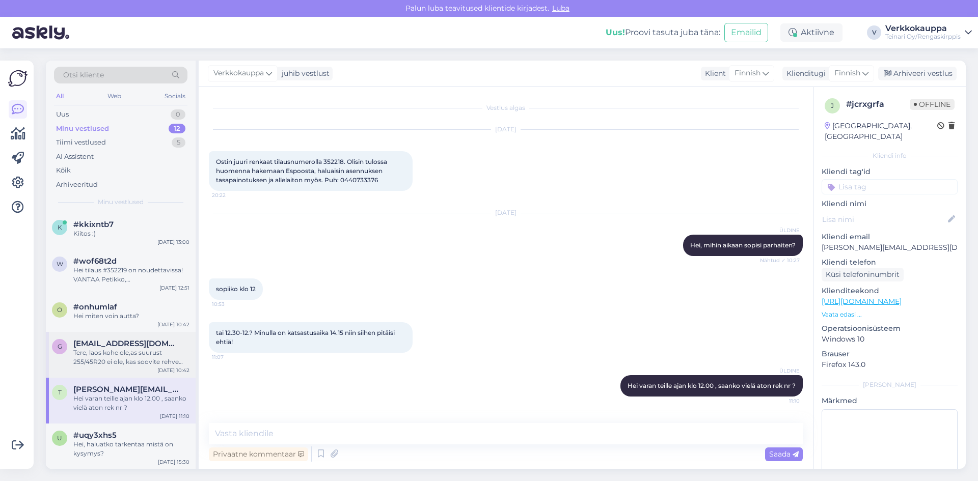
click at [119, 356] on div "Tere, laos kohe ole,as suurust 255/45R20 ei ole, kas soovite rehve tellida?" at bounding box center [131, 357] width 116 height 18
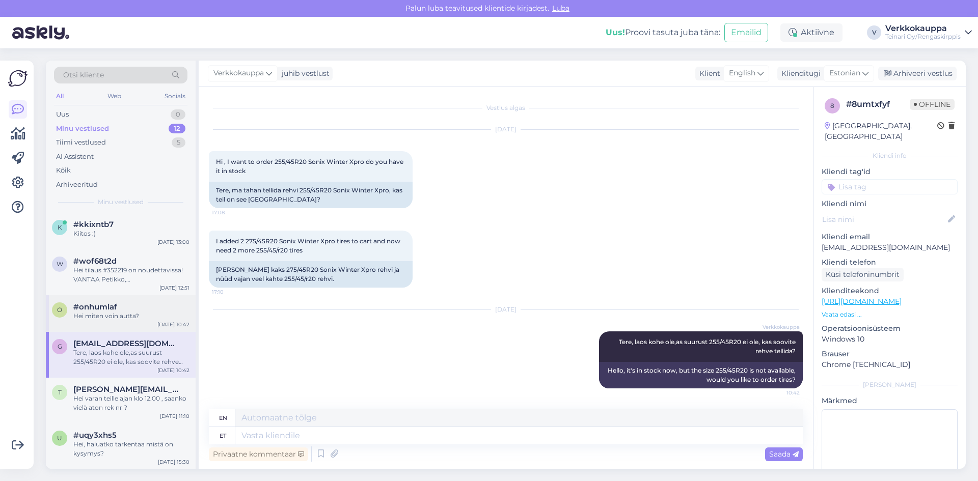
click at [119, 314] on div "Hei miten voin autta?" at bounding box center [131, 316] width 116 height 9
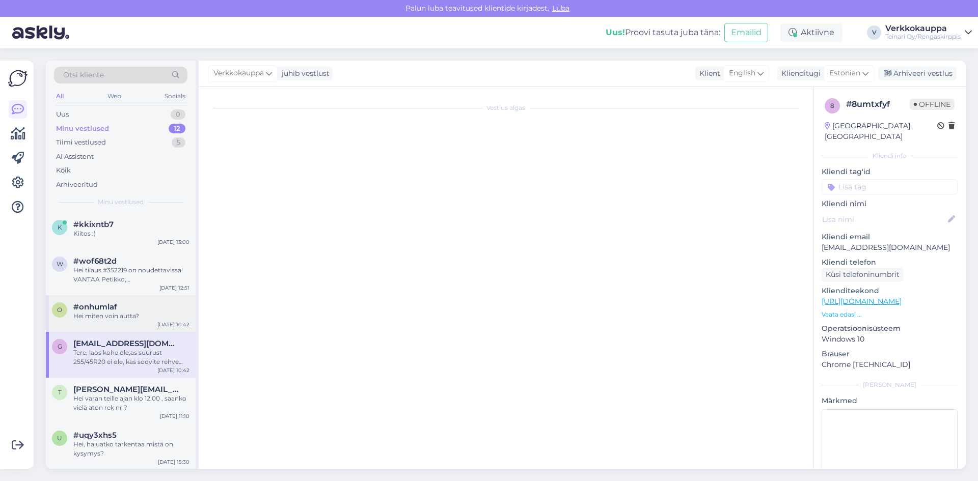
scroll to position [234, 0]
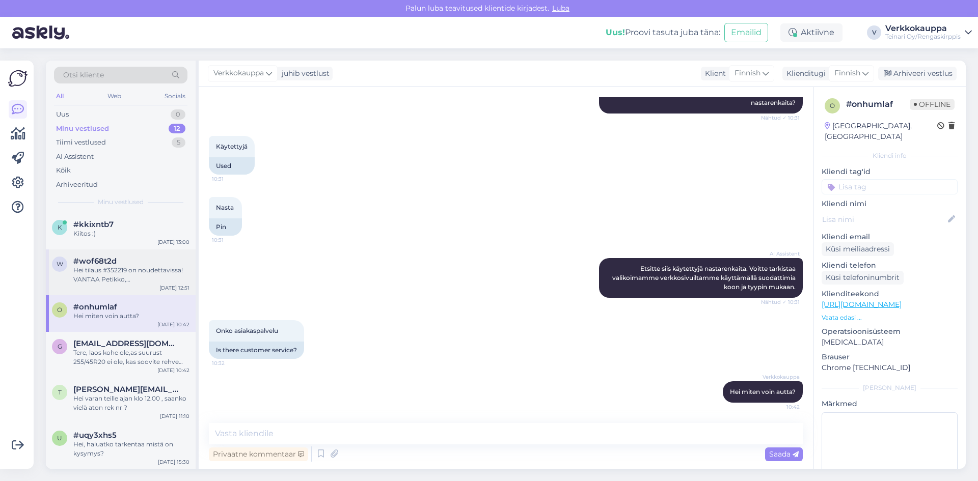
click at [119, 283] on div "Hei tilaus #352219 on noudettavissa! VANTAA Petikko, [GEOGRAPHIC_DATA] 2 . Terv…" at bounding box center [131, 275] width 116 height 18
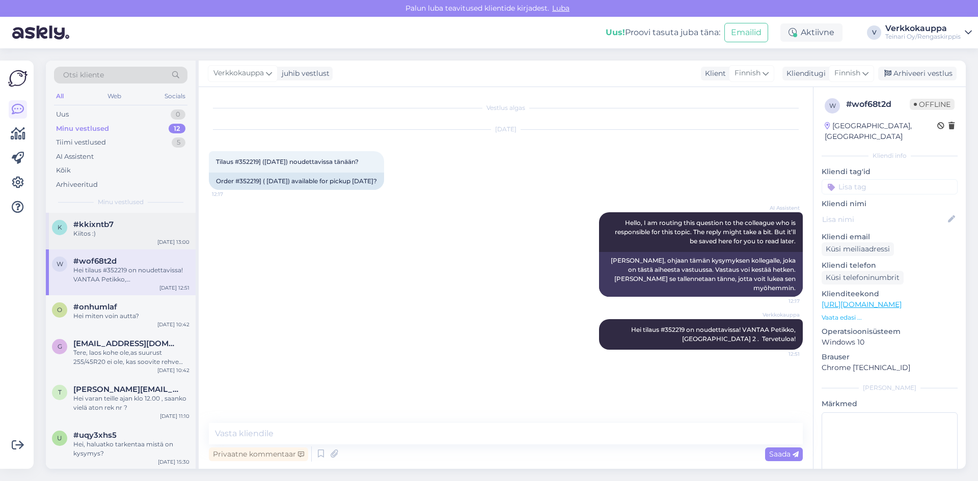
click at [116, 238] on div "k #kkixntb7 Kiitos :) [DATE] 13:00" at bounding box center [121, 231] width 150 height 37
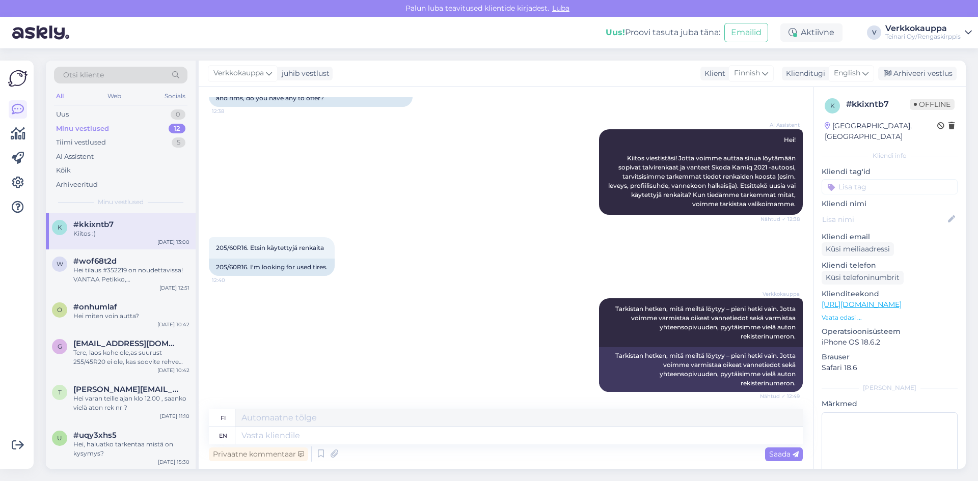
scroll to position [84, 0]
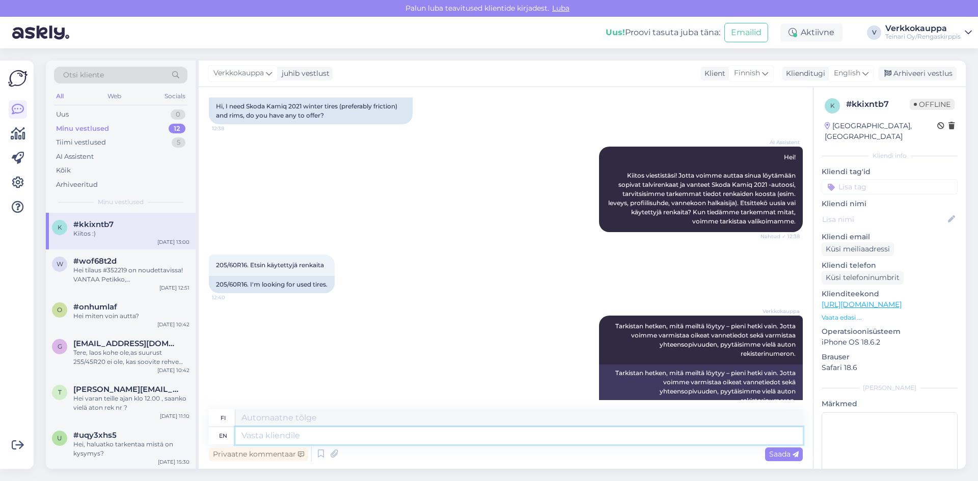
paste textarea "Valitettavasti meiltä ei löydy vanteita kyseiseen autoon tällä hetkellä. Käytet…"
type textarea "Valitettavasti meiltä ei löydy vanteita kyseiseen autoon tällä hetkellä. Käytet…"
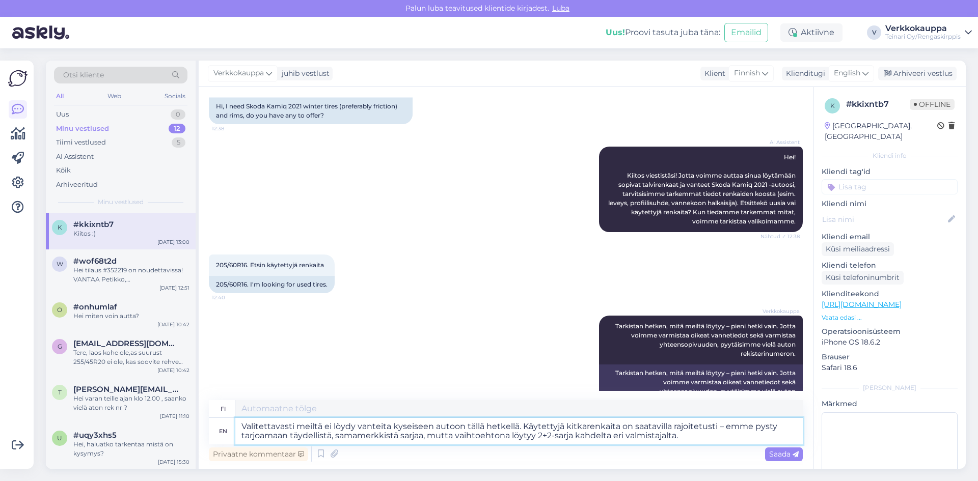
type textarea "ehkä meiltä ei löytynyt vanteita tätäen autoon tällä hetkellä. Käytettyjä kitka…"
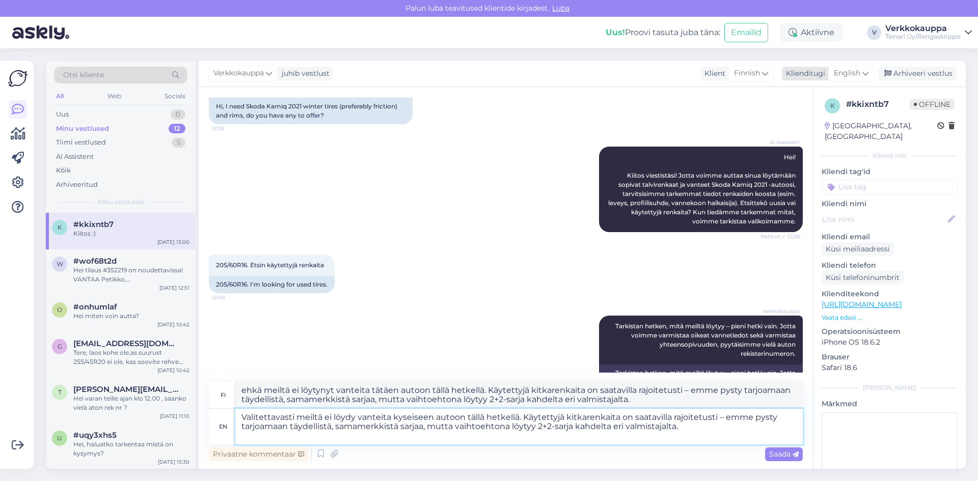
type textarea "Valitettavasti meiltä ei löydy vanteita kyseiseen autoon tällä hetkellä. Käytet…"
click at [851, 76] on span "English" at bounding box center [847, 73] width 26 height 11
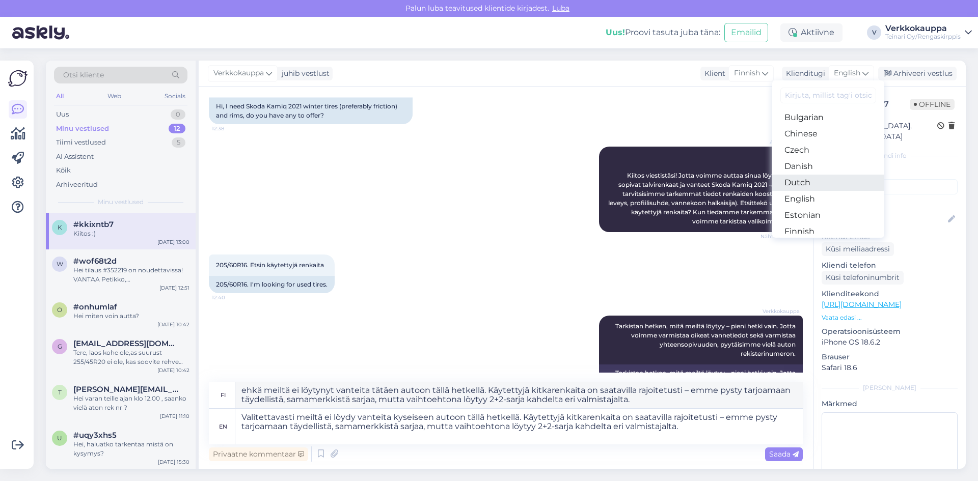
scroll to position [51, 0]
click at [806, 213] on link "Finnish" at bounding box center [828, 214] width 112 height 16
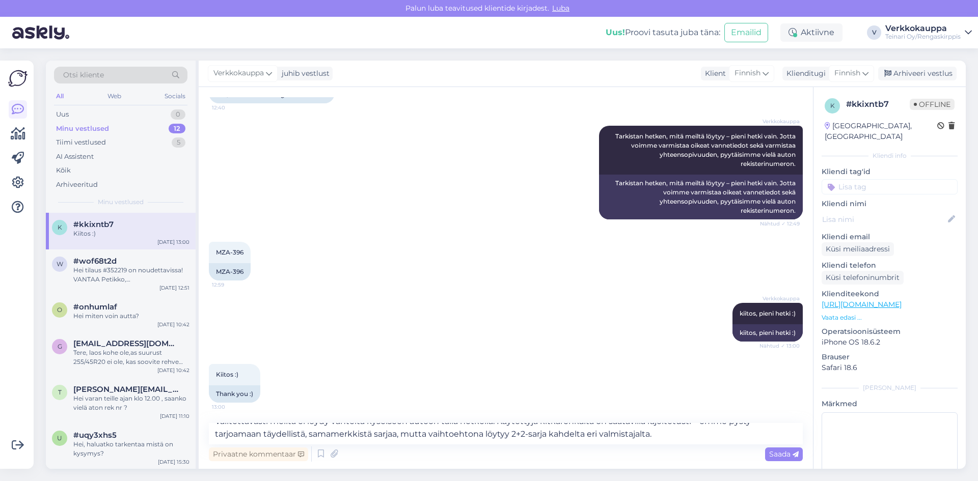
scroll to position [25, 0]
click at [579, 426] on textarea "Valitettavasti meiltä ei löydy vanteita kyseiseen autoon tällä hetkellä. Käytet…" at bounding box center [506, 433] width 594 height 21
click at [652, 430] on textarea "Valitettavasti meiltä ei löydy vanteita kyseiseen autoon tällä hetkellä. Käytet…" at bounding box center [506, 433] width 594 height 21
click at [657, 429] on textarea "Valitettavasti meiltä ei löydy vanteita kyseiseen autoon tällä hetkellä. Käytet…" at bounding box center [506, 433] width 594 height 21
click at [661, 427] on textarea "Valitettavasti meiltä ei löydy vanteita kyseiseen autoon tällä hetkellä. Käytet…" at bounding box center [506, 433] width 594 height 21
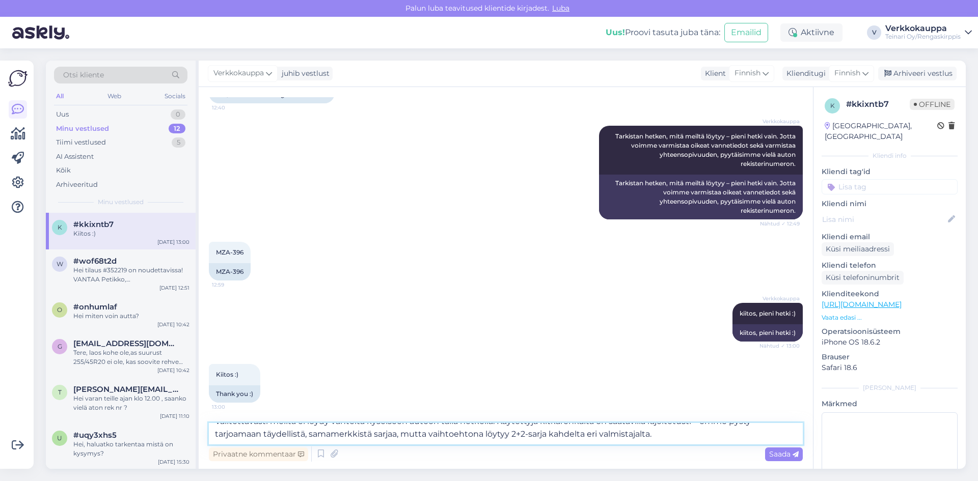
scroll to position [0, 0]
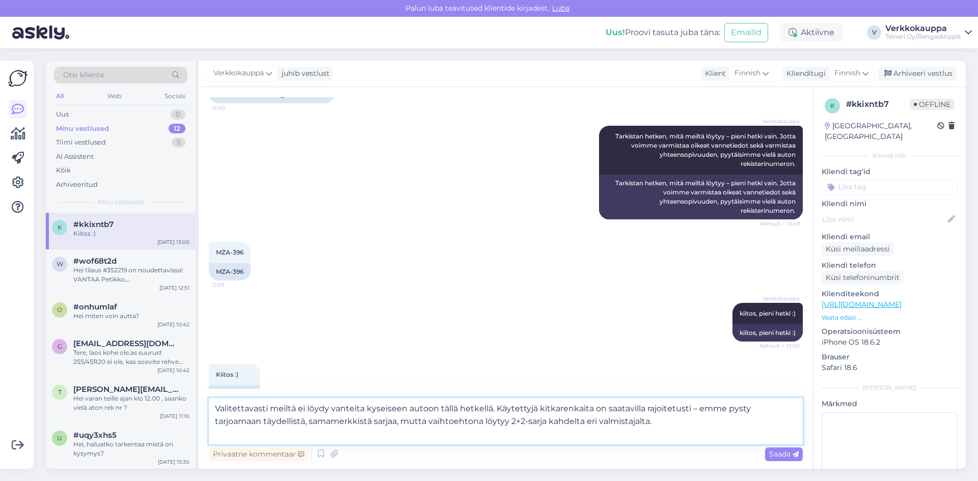
paste textarea "[URL][DOMAIN_NAME]"
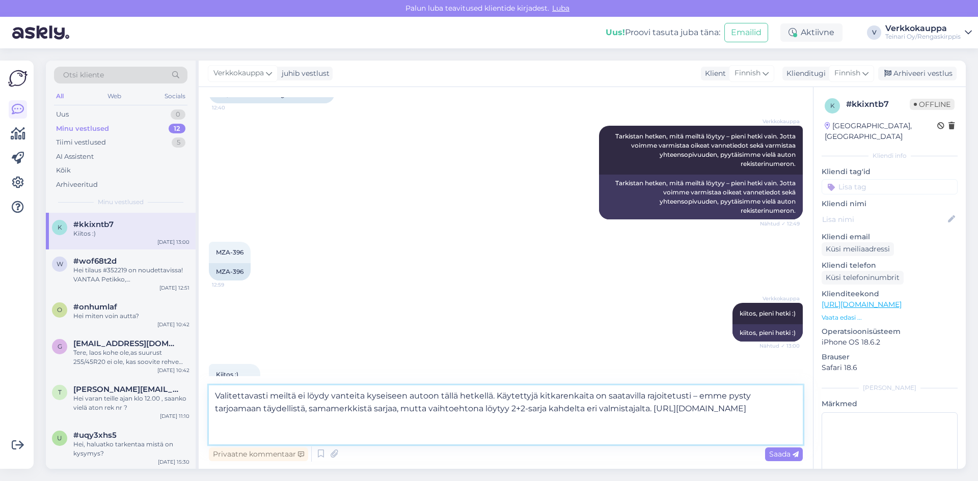
click at [605, 410] on textarea "Valitettavasti meiltä ei löydy vanteita kyseiseen autoon tällä hetkellä. Käytet…" at bounding box center [506, 415] width 594 height 59
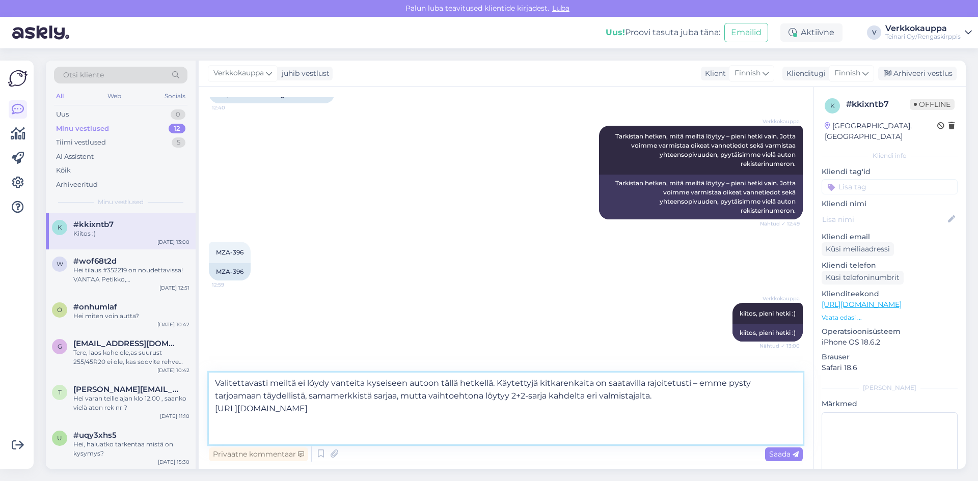
click at [522, 418] on textarea "Valitettavasti meiltä ei löydy vanteita kyseiseen autoon tällä hetkellä. Käytet…" at bounding box center [506, 409] width 594 height 72
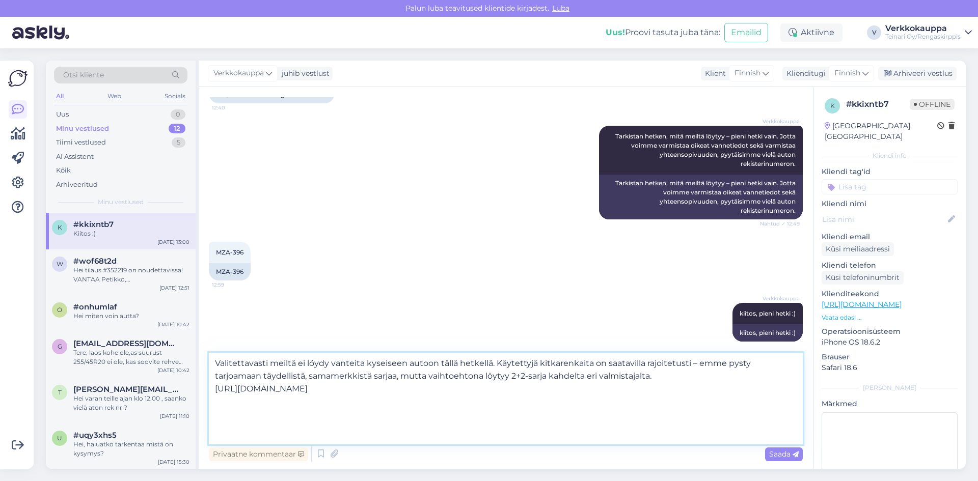
paste textarea "Edullisimpana uutena vaihtoehtona voimme tarjota seuraavat kitkarenkaat: 205/60…"
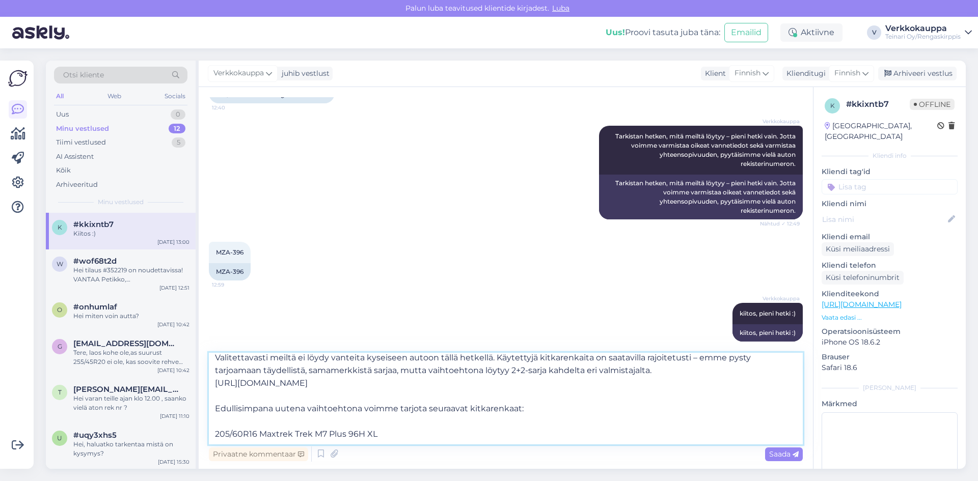
scroll to position [31, 0]
click at [218, 417] on textarea "Valitettavasti meiltä ei löydy vanteita kyseiseen autoon tällä hetkellä. Käytet…" at bounding box center [506, 399] width 594 height 92
click at [218, 419] on textarea "Valitettavasti meiltä ei löydy vanteita kyseiseen autoon tällä hetkellä. Käytet…" at bounding box center [506, 399] width 594 height 92
click at [217, 420] on textarea "Valitettavasti meiltä ei löydy vanteita kyseiseen autoon tällä hetkellä. Käytet…" at bounding box center [506, 399] width 594 height 92
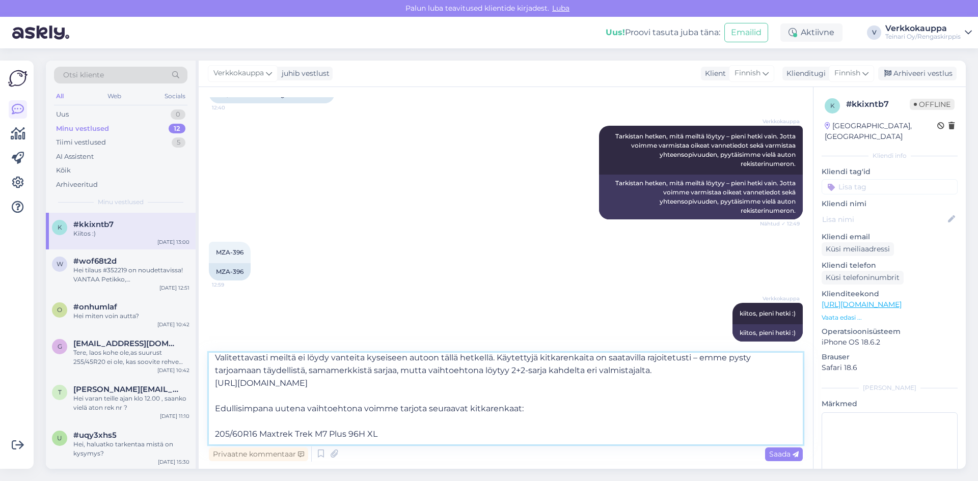
click at [215, 422] on textarea "Valitettavasti meiltä ei löydy vanteita kyseiseen autoon tällä hetkellä. Käytet…" at bounding box center [506, 399] width 594 height 92
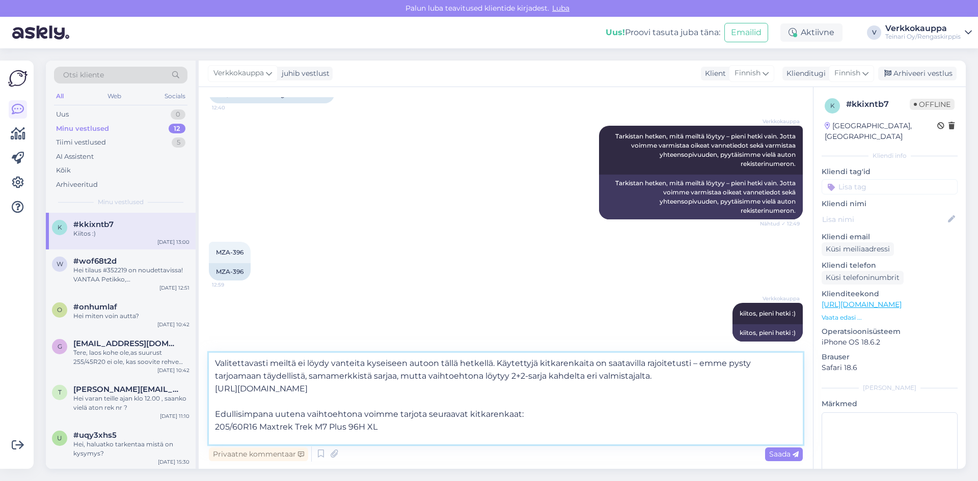
scroll to position [18, 0]
click at [392, 421] on textarea "Valitettavasti meiltä ei löydy vanteita kyseiseen autoon tällä hetkellä. Käytet…" at bounding box center [506, 399] width 594 height 92
paste textarea "89,00€/kpl"
paste textarea "[URL][DOMAIN_NAME]"
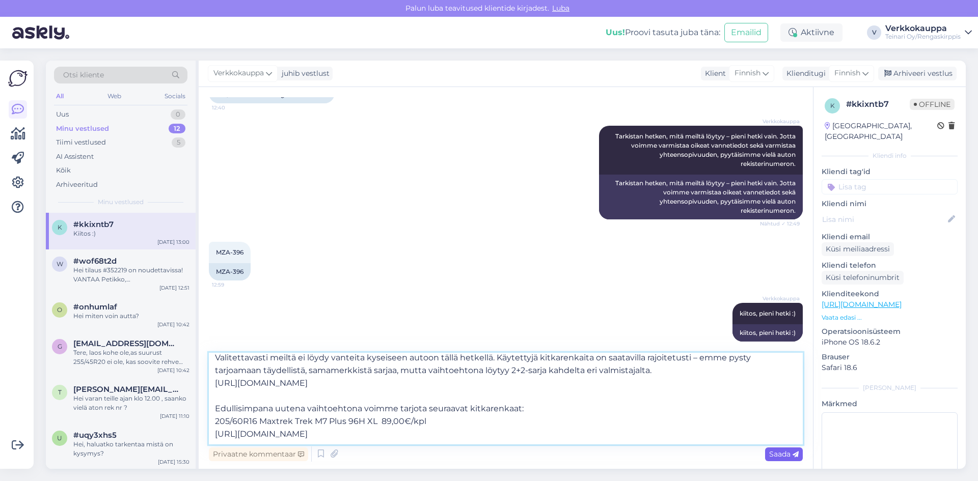
type textarea "Valitettavasti meiltä ei löydy vanteita kyseiseen autoon tällä hetkellä. Käytet…"
click at [774, 455] on span "Saada" at bounding box center [784, 454] width 30 height 9
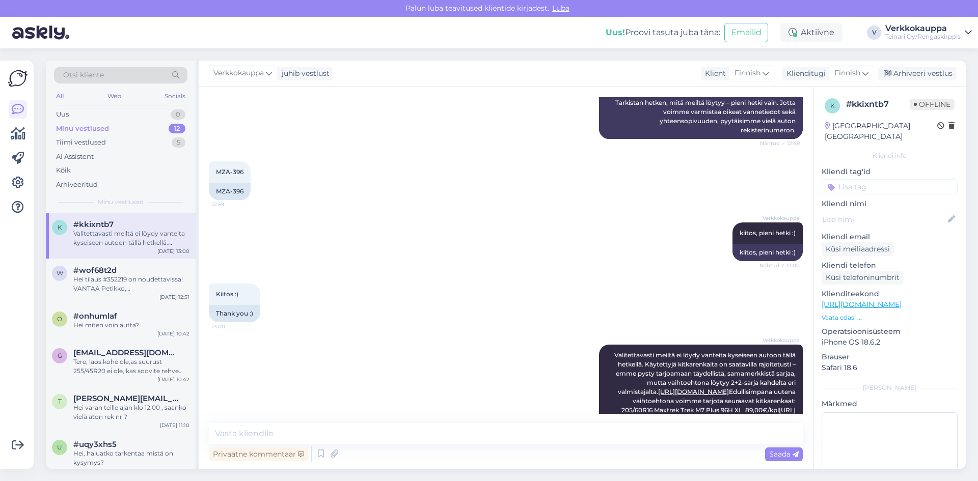
scroll to position [446, 0]
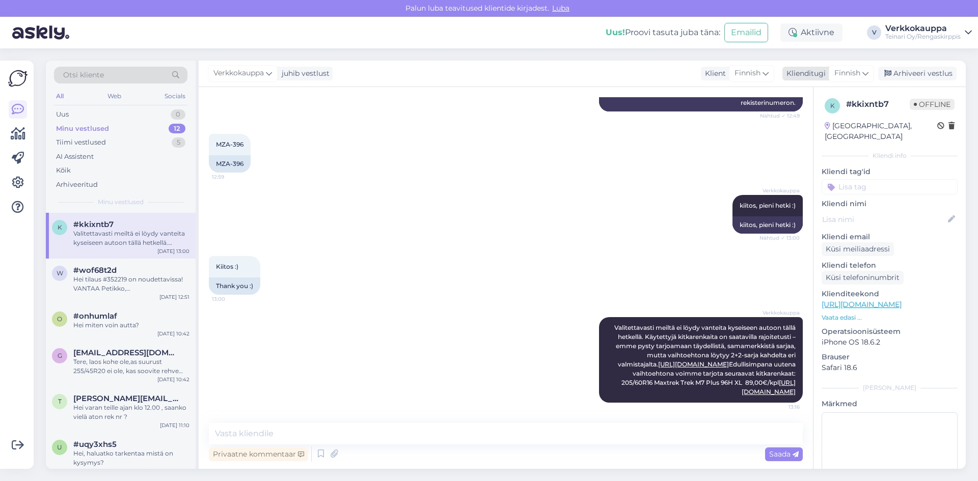
click at [870, 72] on div "Finnish" at bounding box center [851, 73] width 45 height 16
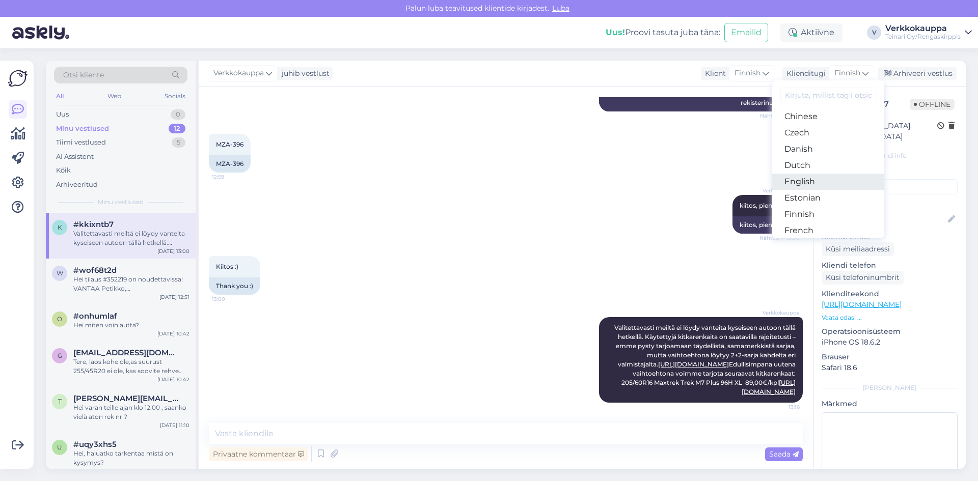
click at [812, 186] on link "English" at bounding box center [828, 182] width 112 height 16
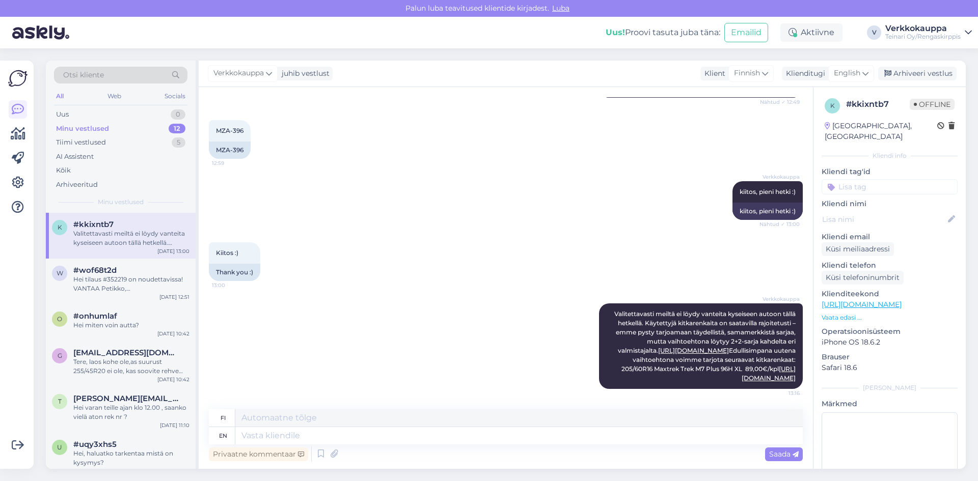
scroll to position [460, 0]
click at [485, 292] on div "Verkkokauppa Valitettavasti meiltä ei löydy vanteita kyseiseen autoon tällä het…" at bounding box center [506, 346] width 594 height 108
click at [678, 328] on div "Verkkokauppa Valitettavasti meiltä ei löydy vanteita kyseiseen autoon tällä het…" at bounding box center [701, 347] width 204 height 86
click at [552, 364] on div "Verkkokauppa Valitettavasti meiltä ei löydy vanteita kyseiseen autoon tällä het…" at bounding box center [506, 346] width 594 height 108
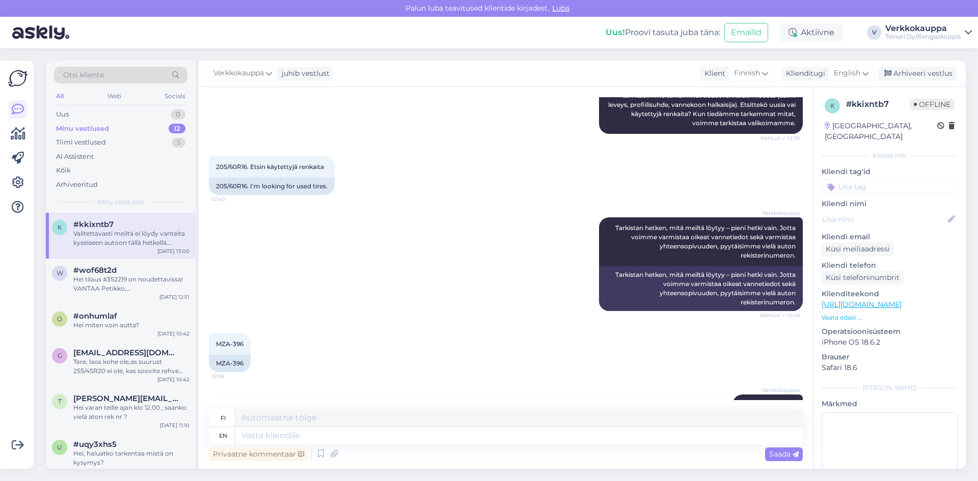
scroll to position [2, 0]
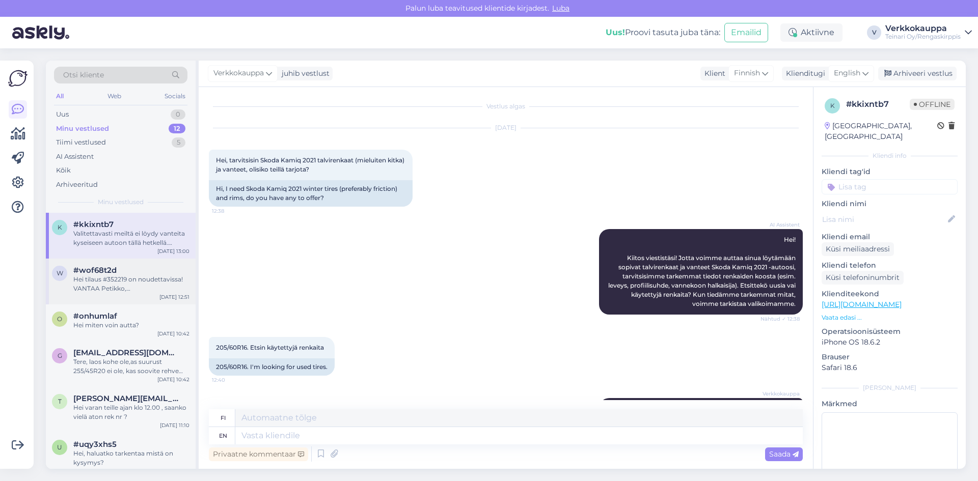
click at [156, 283] on div "Hei tilaus #352219 on noudettavissa! VANTAA Petikko, [GEOGRAPHIC_DATA] 2 . Terv…" at bounding box center [131, 284] width 116 height 18
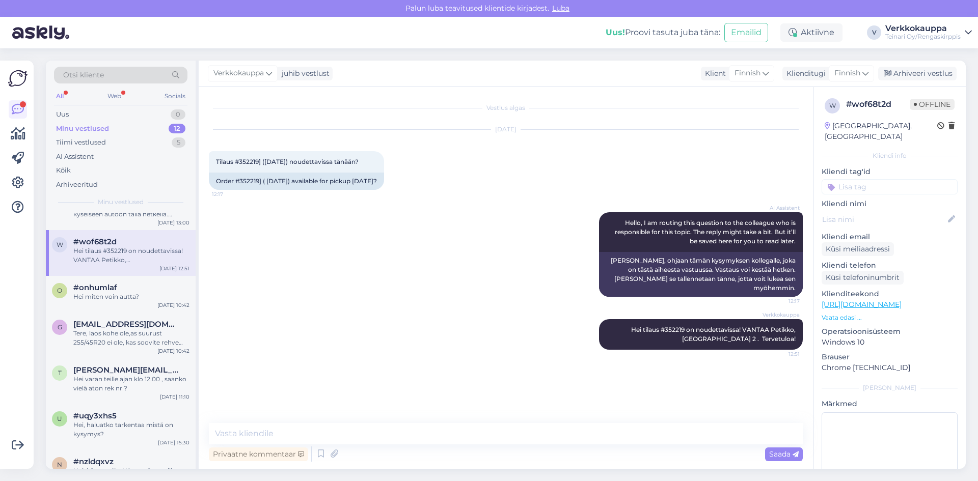
scroll to position [204, 0]
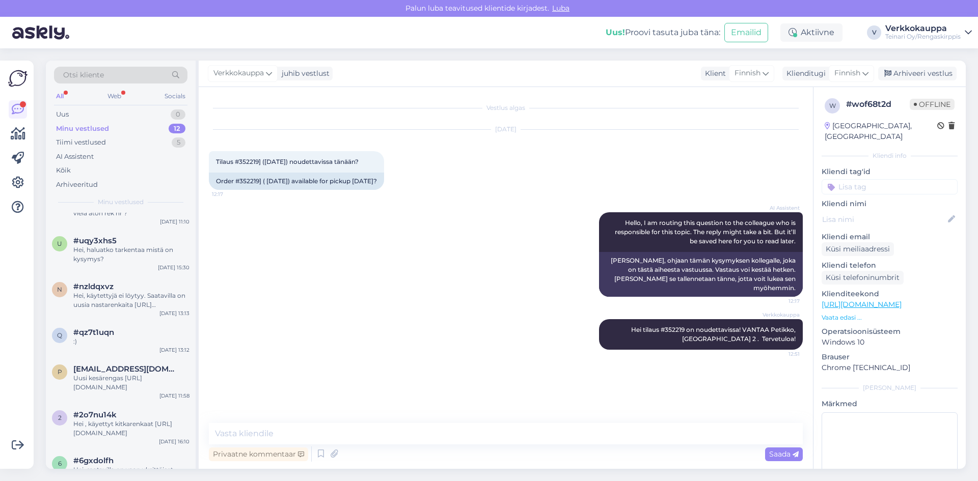
click at [65, 97] on div "All" at bounding box center [60, 96] width 12 height 13
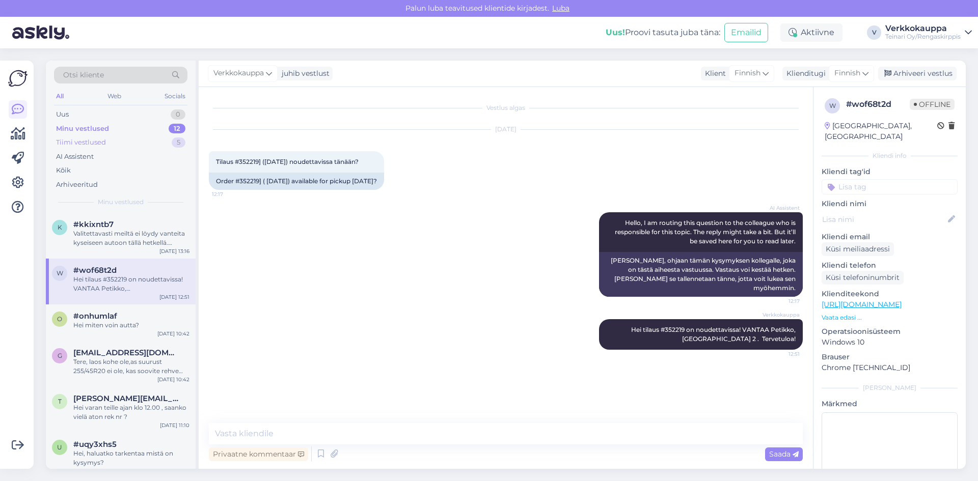
click at [84, 141] on div "Tiimi vestlused" at bounding box center [81, 143] width 50 height 10
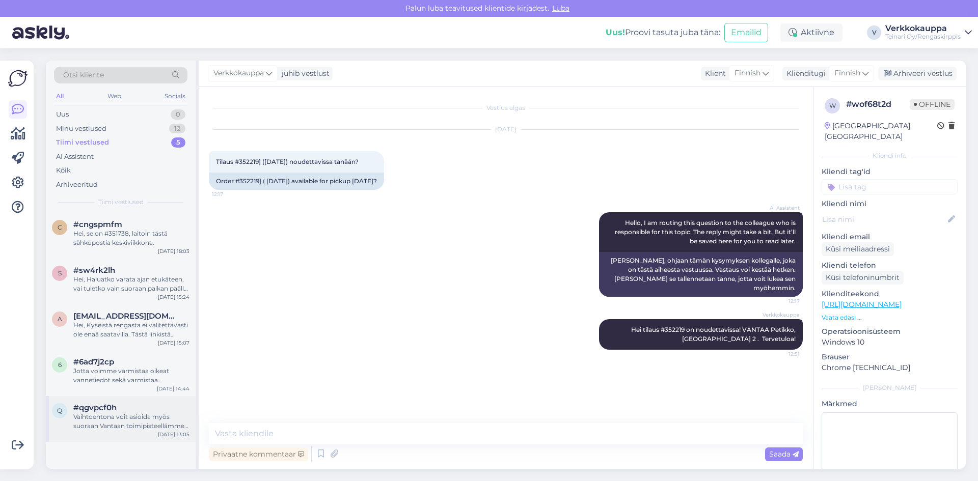
click at [137, 431] on div "q #qgvpcf0h Vaihtoehtona voit asioida myös suoraan Vantaan toimipisteellämme, j…" at bounding box center [121, 419] width 150 height 46
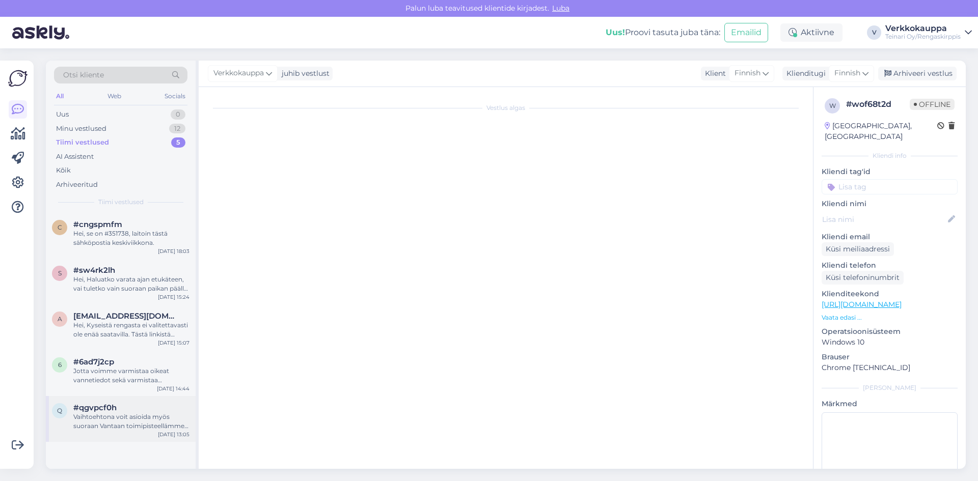
scroll to position [256, 0]
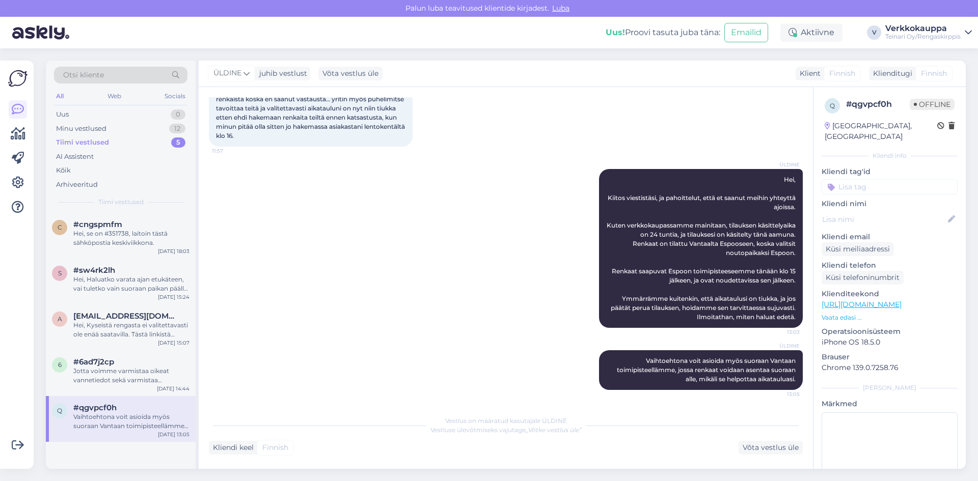
click at [920, 104] on span "Offline" at bounding box center [932, 104] width 45 height 11
click at [776, 445] on div "Võta vestlus üle" at bounding box center [771, 448] width 64 height 14
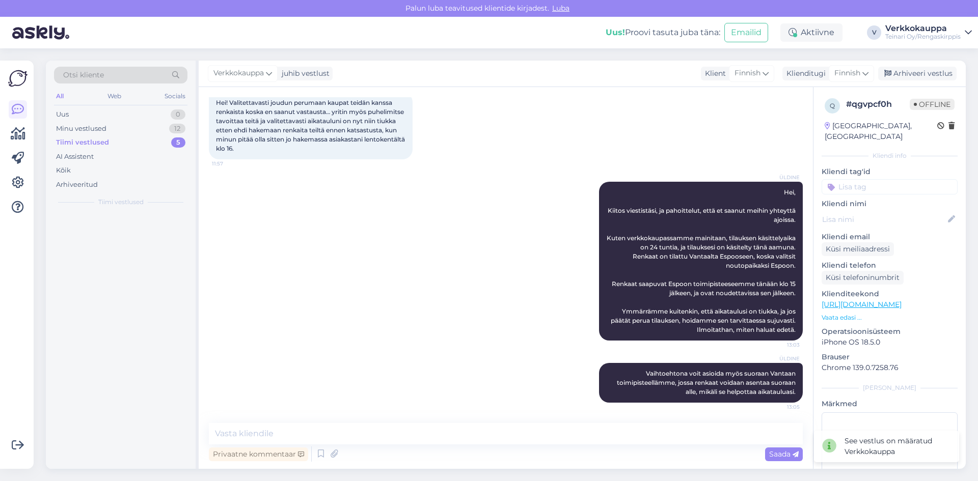
scroll to position [244, 0]
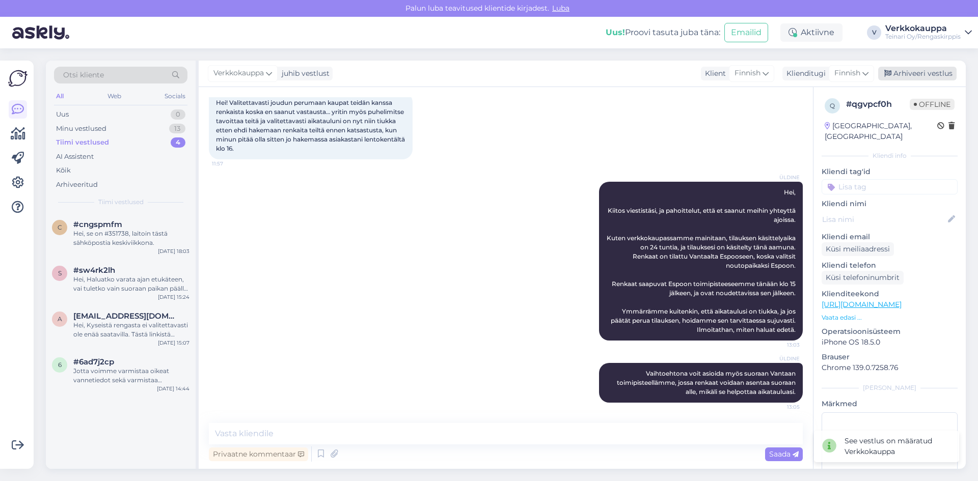
click at [930, 75] on div "Arhiveeri vestlus" at bounding box center [917, 74] width 78 height 14
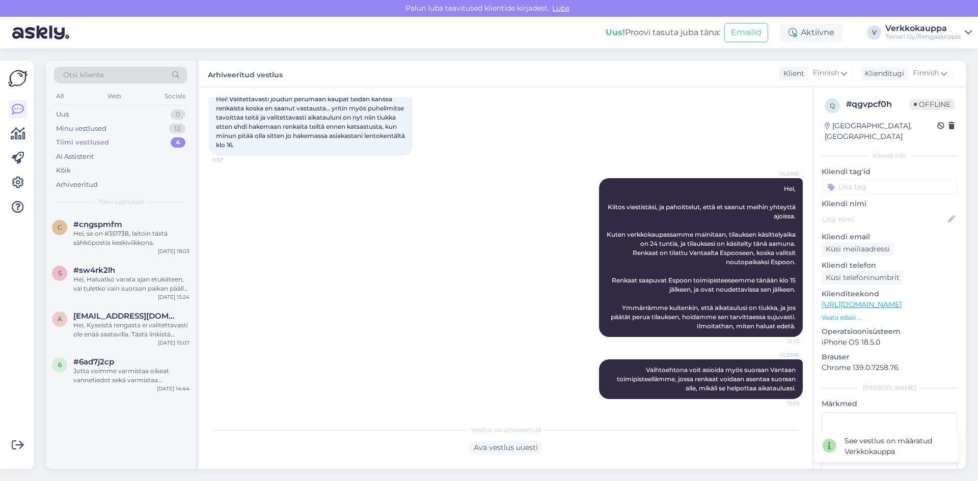
scroll to position [247, 0]
click at [136, 365] on div "#6ad7j2cp" at bounding box center [131, 362] width 116 height 9
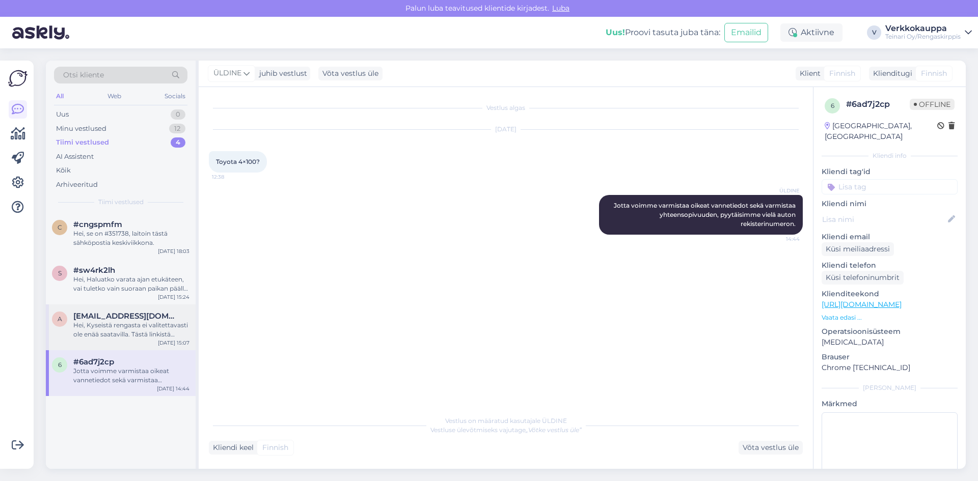
click at [158, 327] on div "Hei, Kyseistä rengasta ei valitettavasti ole enää saatavilla. Tästä linkistä lö…" at bounding box center [131, 330] width 116 height 18
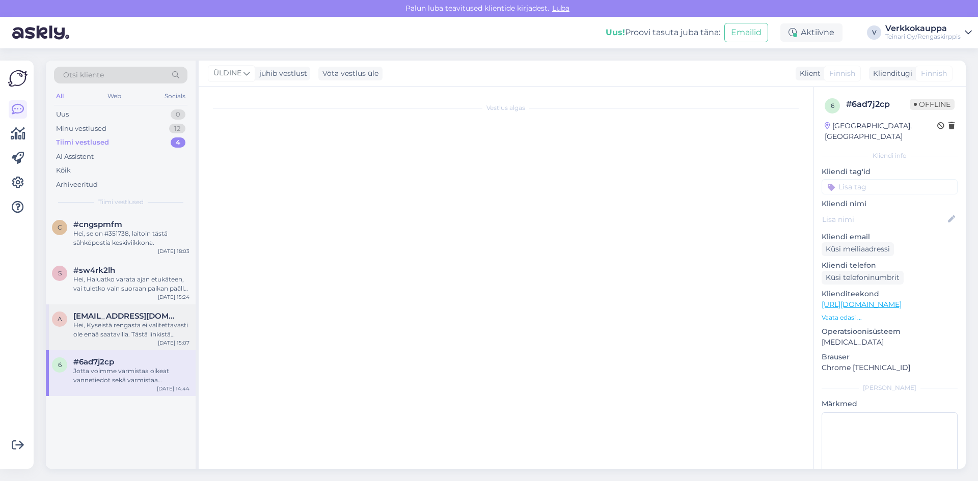
scroll to position [17, 0]
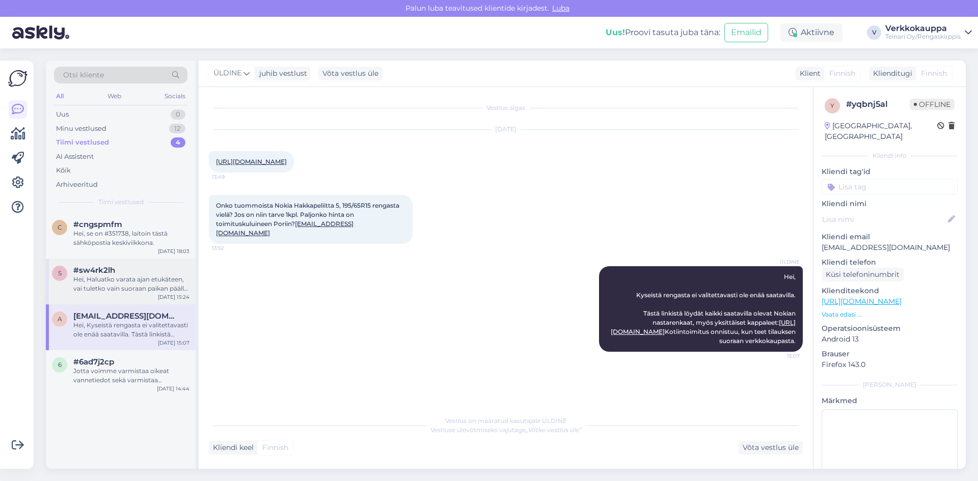
click at [129, 285] on div "Hei, Haluatko varata ajan etukäteen, vai tuletko vain suoraan paikan päälle jon…" at bounding box center [131, 284] width 116 height 18
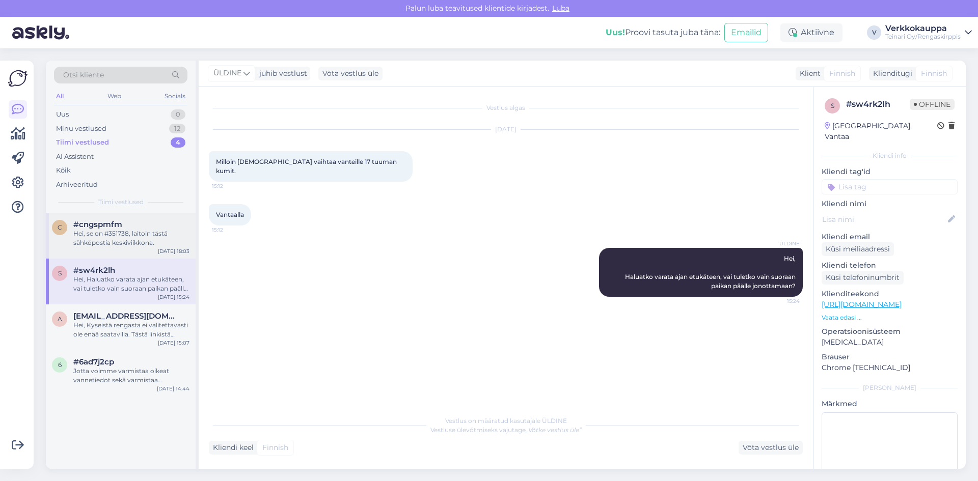
click at [96, 234] on div "Hei, se on #351738, laitoin tästä sähköpostia keskiviikkona." at bounding box center [131, 238] width 116 height 18
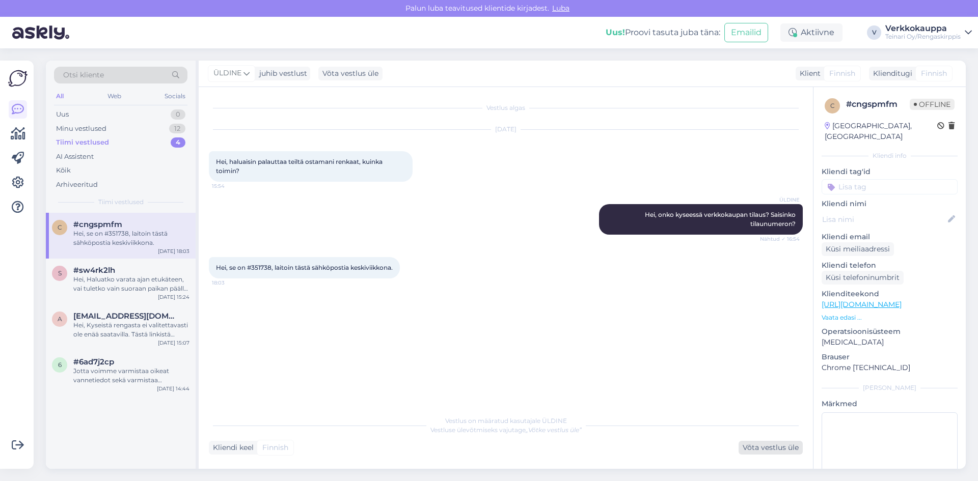
click at [753, 450] on div "Võta vestlus üle" at bounding box center [771, 448] width 64 height 14
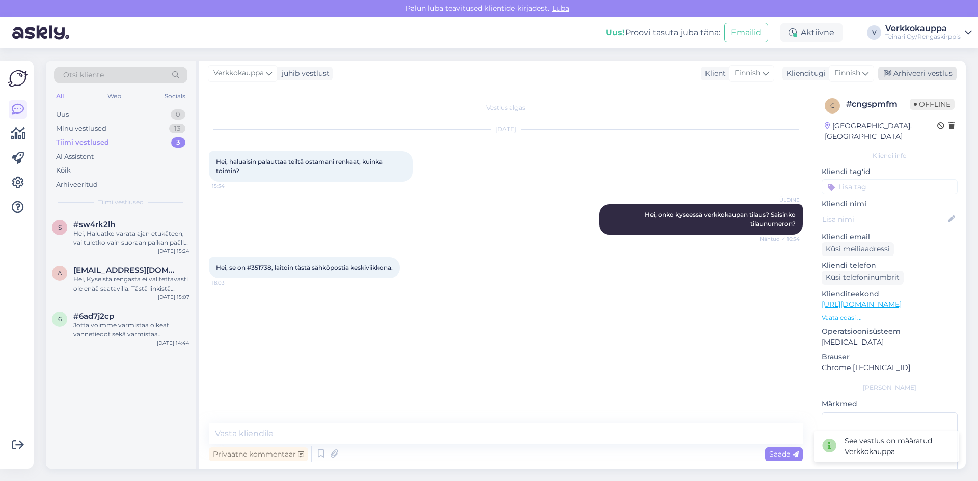
click at [910, 72] on div "Arhiveeri vestlus" at bounding box center [917, 74] width 78 height 14
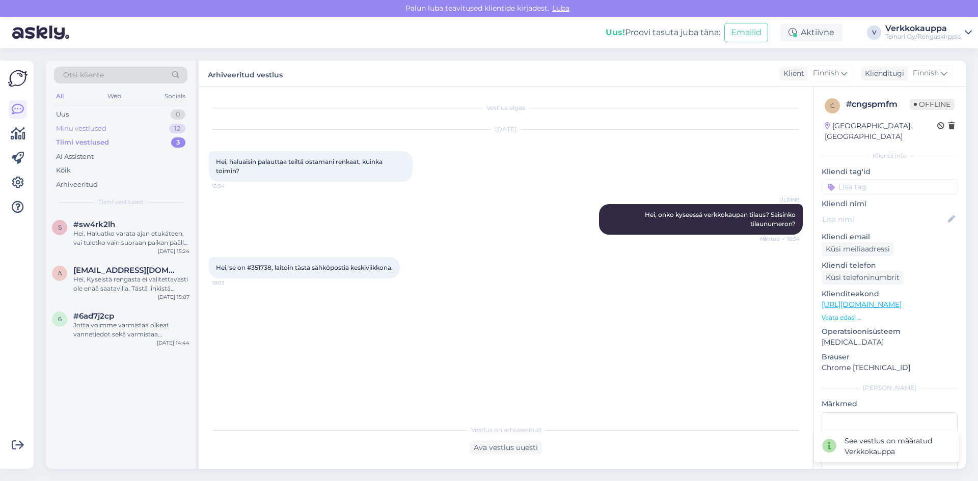
click at [96, 129] on div "Minu vestlused" at bounding box center [81, 129] width 50 height 10
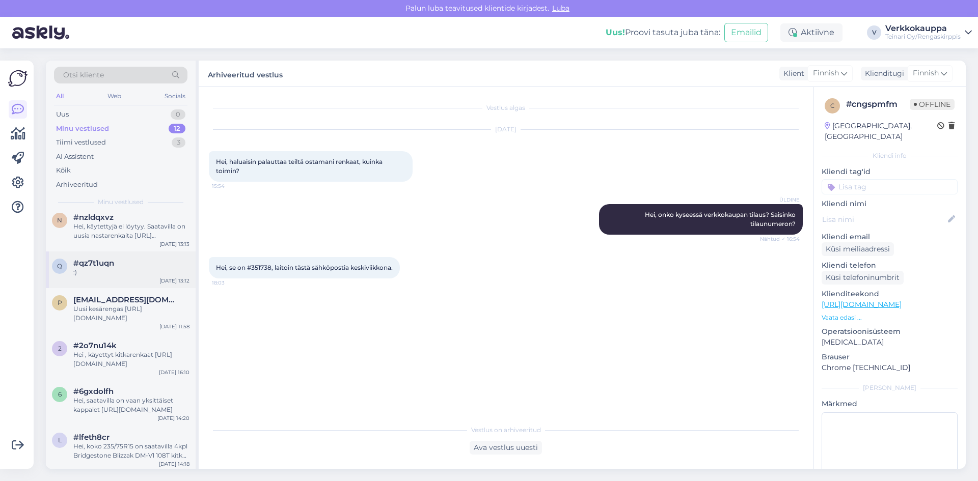
scroll to position [276, 0]
click at [144, 447] on div "Hei, koko 235/75R15 on saatavilla 4kpl Bridgestone Blizzak DM-V1 108T kitka uud…" at bounding box center [131, 449] width 116 height 18
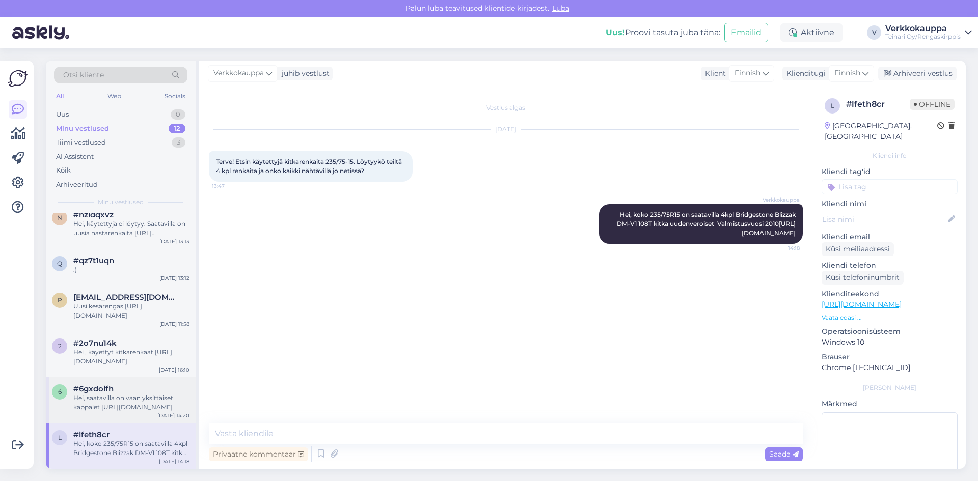
click at [129, 400] on div "Hei, saatavilla on vaan yksittäiset kappalet [URL][DOMAIN_NAME]" at bounding box center [131, 403] width 116 height 18
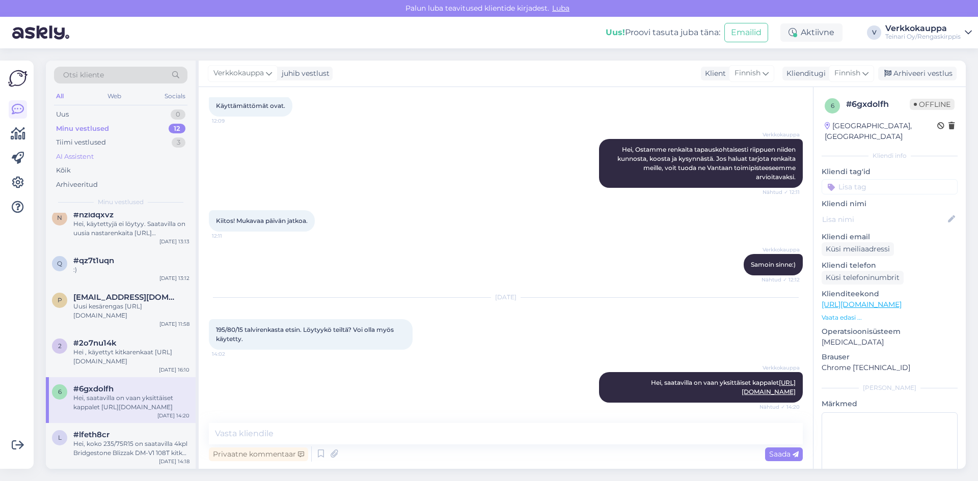
click at [89, 157] on div "AI Assistent" at bounding box center [75, 157] width 38 height 10
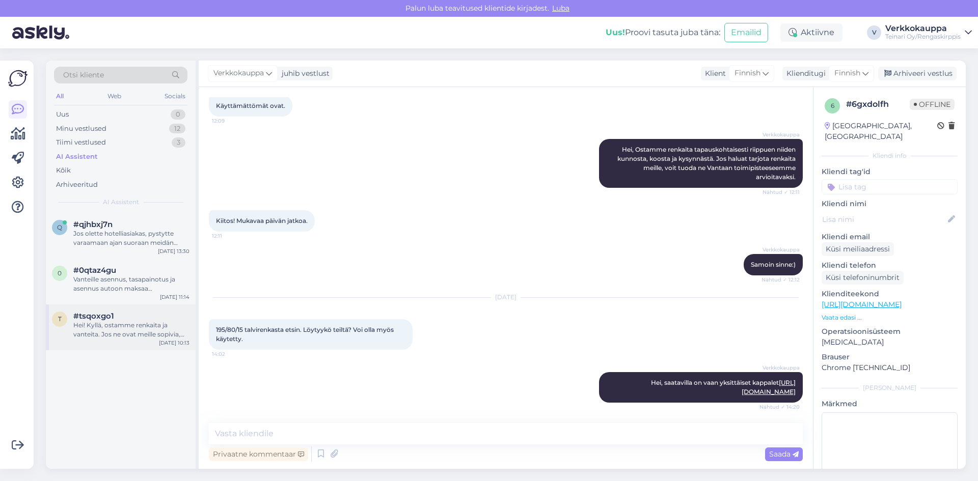
click at [127, 326] on div "Hei! Kyllä, ostamme renkaita ja vanteita. Jos ne ovat meille sopivia, voimme te…" at bounding box center [131, 330] width 116 height 18
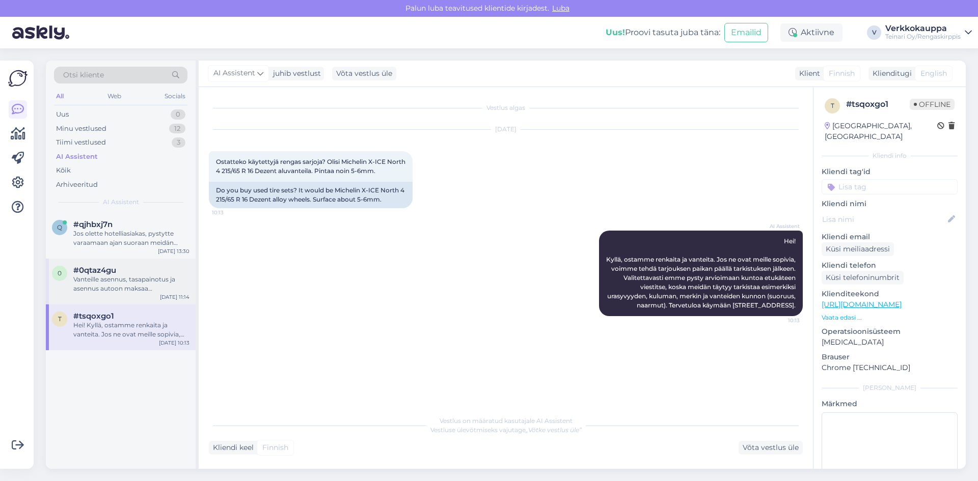
click at [146, 278] on div "Vanteille asennus, tasapainotus ja asennus autoon maksaa henkilöautolle 12"-16"…" at bounding box center [131, 284] width 116 height 18
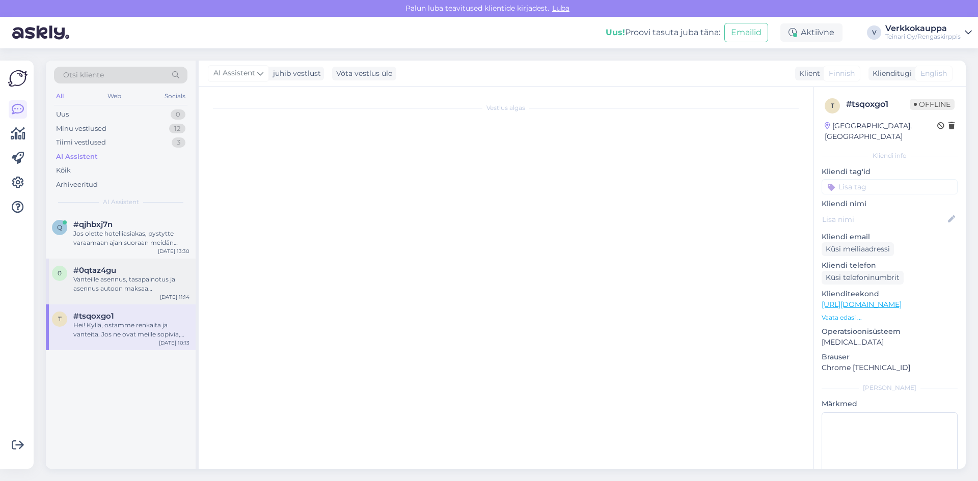
scroll to position [255, 0]
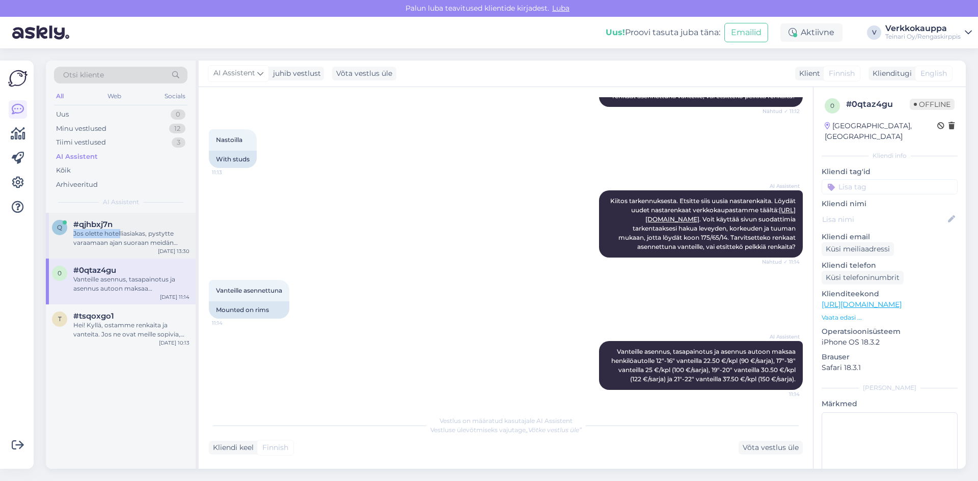
click at [120, 229] on div "#qjhbxj7n Jos olette hotelliasiakas, pystytte varaamaan ajan suoraan meidän net…" at bounding box center [131, 234] width 116 height 28
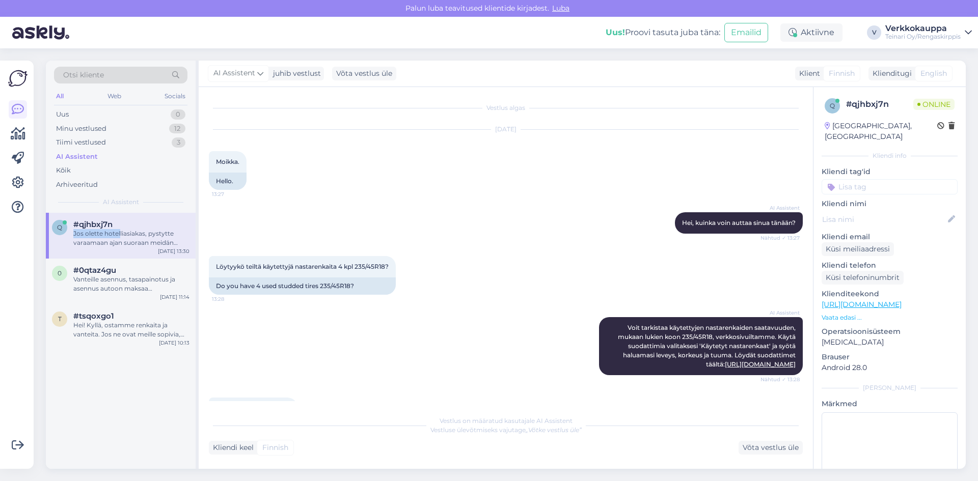
scroll to position [712, 0]
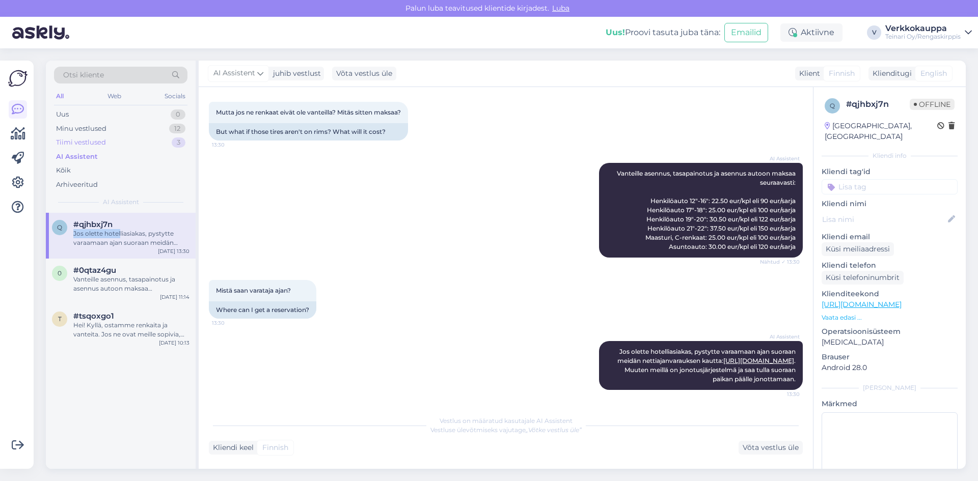
click at [103, 141] on div "Tiimi vestlused" at bounding box center [81, 143] width 50 height 10
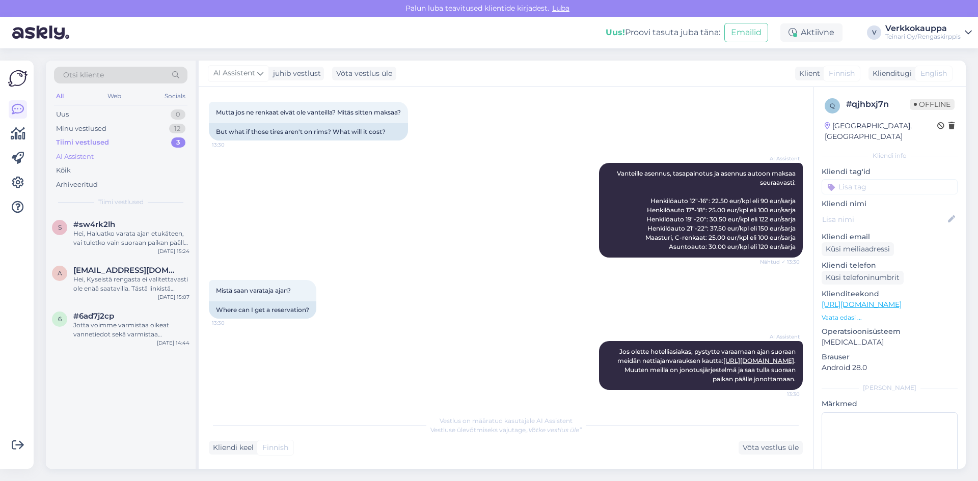
click at [96, 158] on div "AI Assistent" at bounding box center [120, 157] width 133 height 14
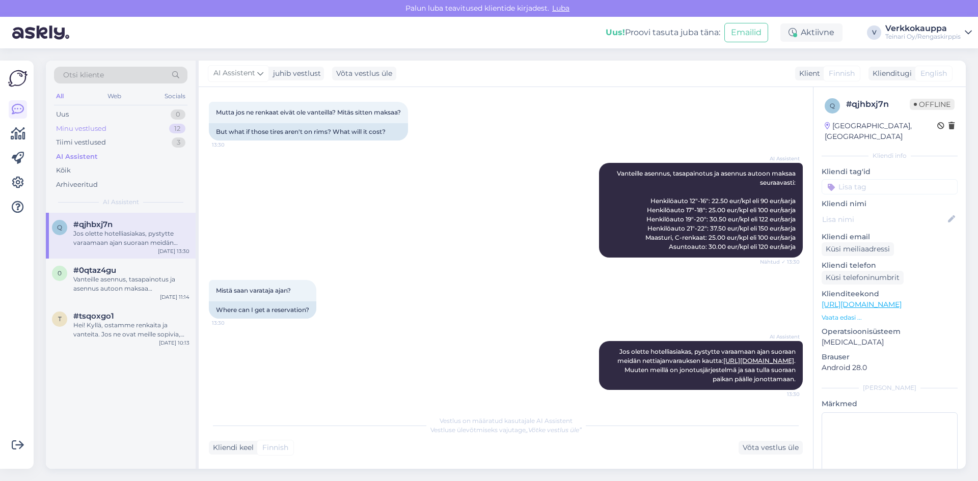
click at [83, 127] on div "Minu vestlused" at bounding box center [81, 129] width 50 height 10
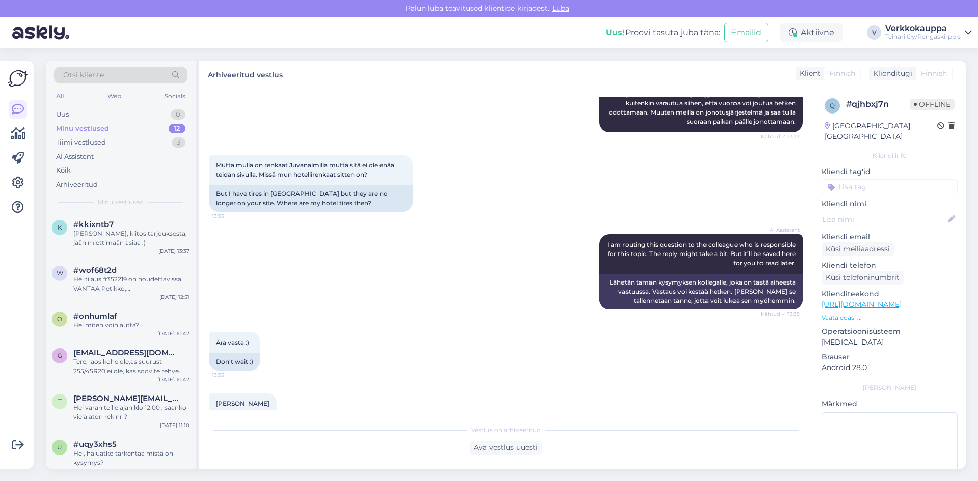
scroll to position [1144, 0]
